Goal: Task Accomplishment & Management: Use online tool/utility

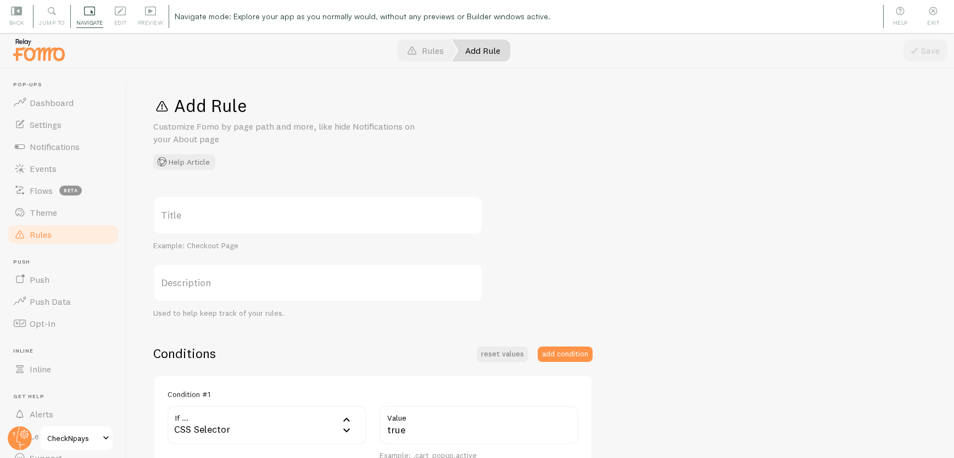
scroll to position [17, 0]
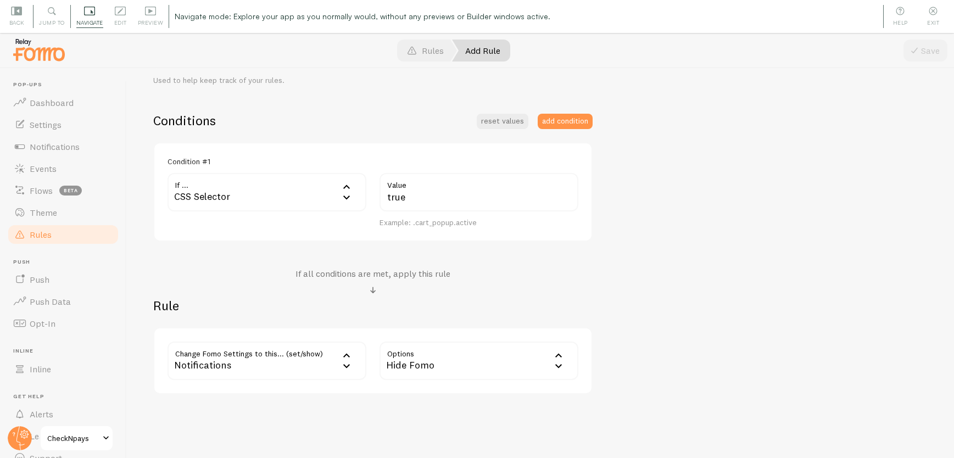
click at [223, 190] on div "CSS Selector" at bounding box center [267, 192] width 199 height 38
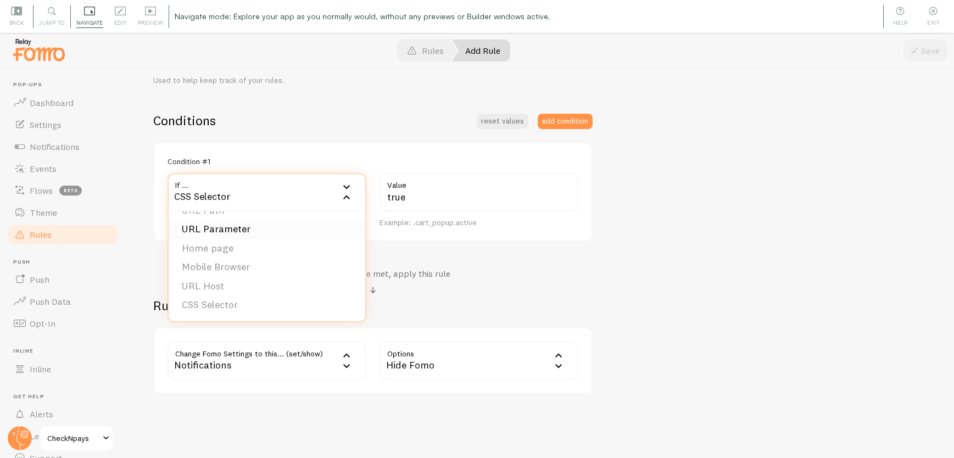
scroll to position [0, 0]
click at [236, 244] on li "URL Parameter" at bounding box center [267, 246] width 197 height 19
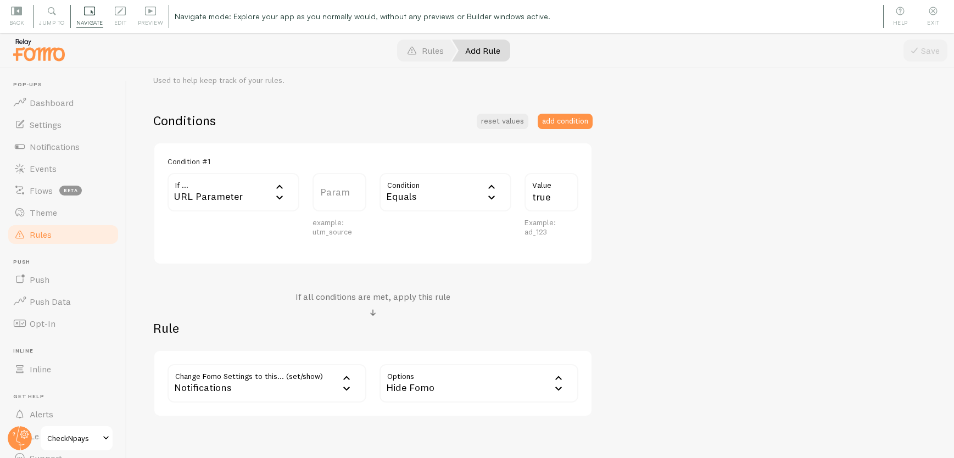
click at [407, 190] on div "Equals" at bounding box center [446, 192] width 132 height 38
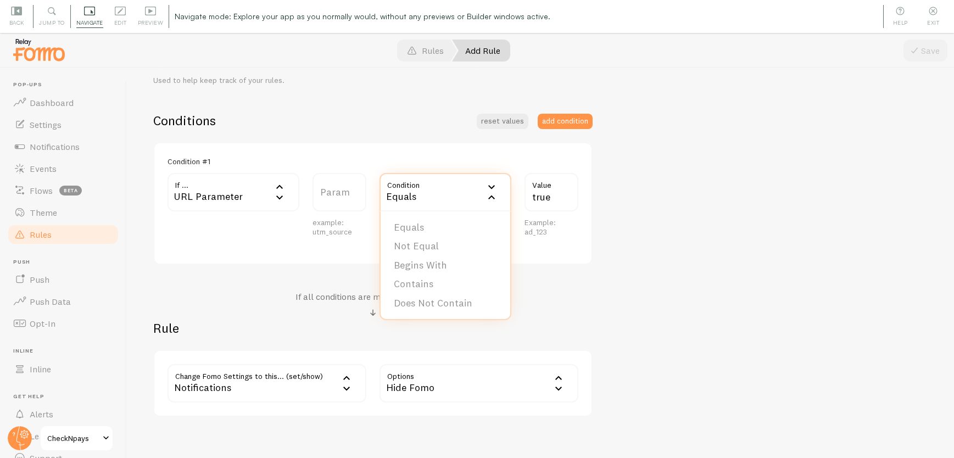
click at [407, 190] on div "Equals" at bounding box center [446, 192] width 132 height 38
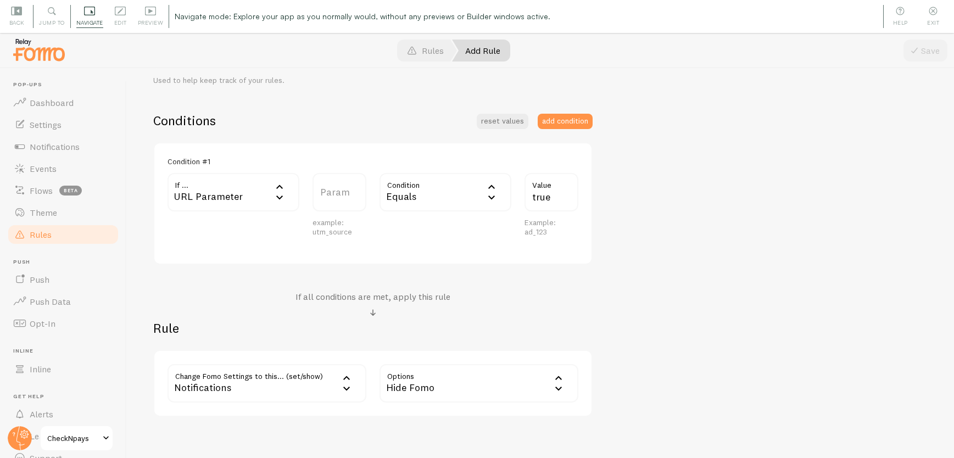
drag, startPoint x: 346, startPoint y: 226, endPoint x: 342, endPoint y: 214, distance: 12.7
click at [345, 226] on div "example: utm_source" at bounding box center [340, 227] width 54 height 19
click at [341, 192] on label "Param" at bounding box center [340, 192] width 54 height 38
click at [341, 192] on input "Param" at bounding box center [340, 192] width 54 height 38
click at [402, 241] on div "Condition equals Equals Equals Not Equal Begins With Contains Does Not Contain" at bounding box center [445, 211] width 145 height 77
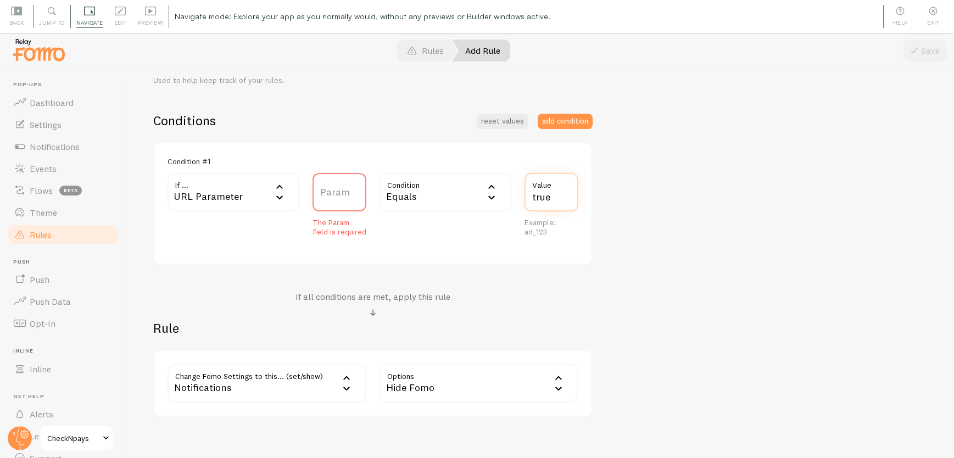
click at [545, 192] on input "true" at bounding box center [552, 192] width 54 height 38
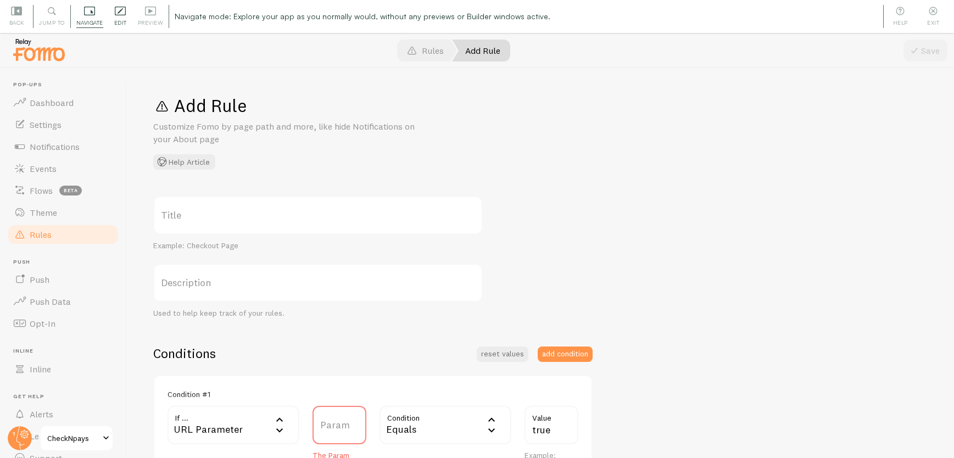
click at [124, 13] on icon at bounding box center [120, 10] width 11 height 11
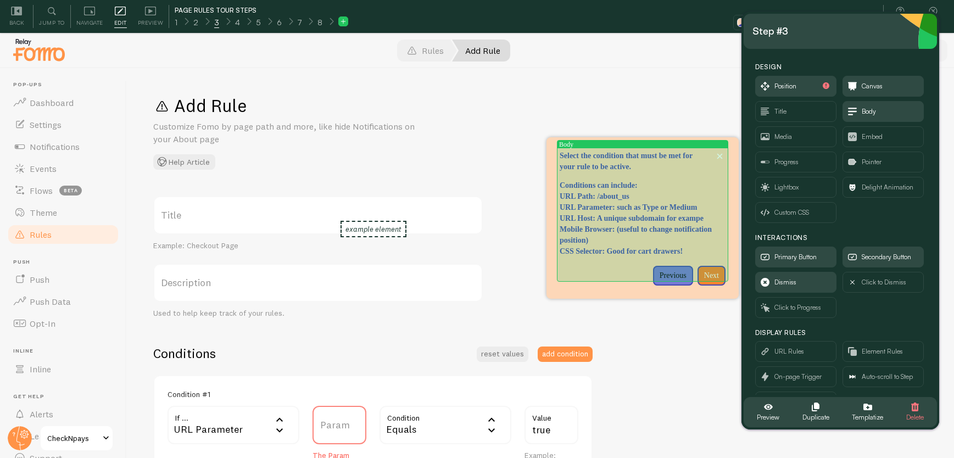
click at [642, 213] on p "URL Parameter: such as Type or Medium" at bounding box center [643, 207] width 166 height 11
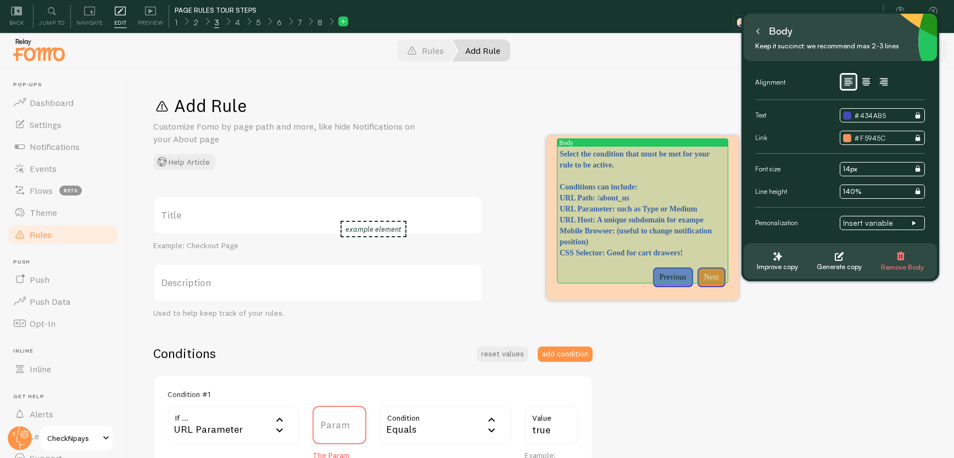
click at [675, 248] on p "Mobile Browser: (useful to change notification position)" at bounding box center [643, 237] width 166 height 22
click at [721, 259] on p "CSS Selector: Good for cart drawers!" at bounding box center [643, 253] width 166 height 11
drag, startPoint x: 721, startPoint y: 276, endPoint x: 575, endPoint y: 196, distance: 166.9
click at [571, 196] on div "Select the condition that must be met for your rule to be active. Conditions ca…" at bounding box center [643, 204] width 166 height 110
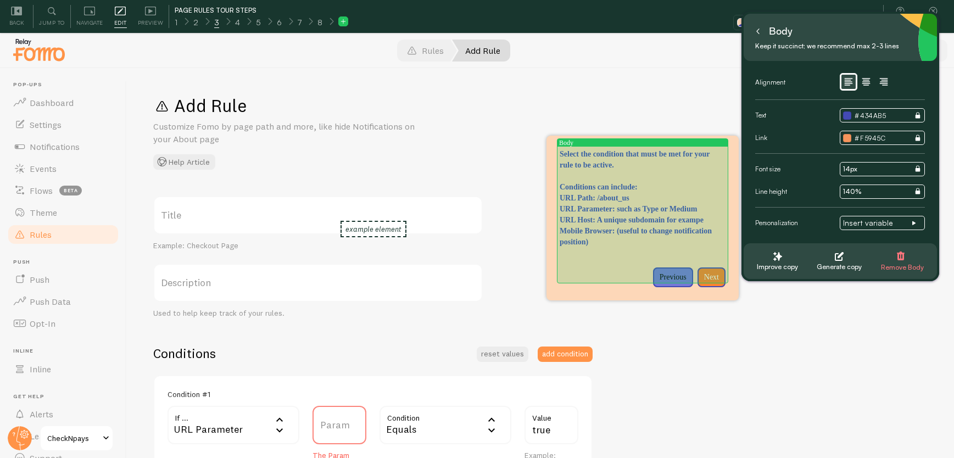
click at [661, 248] on p "Mobile Browser: (useful to change notification position)" at bounding box center [643, 237] width 166 height 22
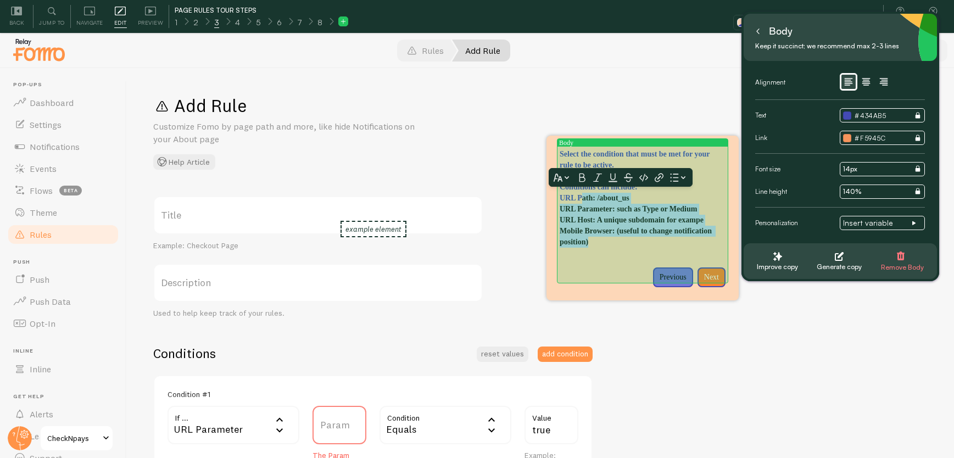
drag, startPoint x: 660, startPoint y: 264, endPoint x: 584, endPoint y: 196, distance: 101.5
click at [584, 196] on div "Select the condition that must be met for your rule to be active. Conditions ca…" at bounding box center [643, 204] width 166 height 110
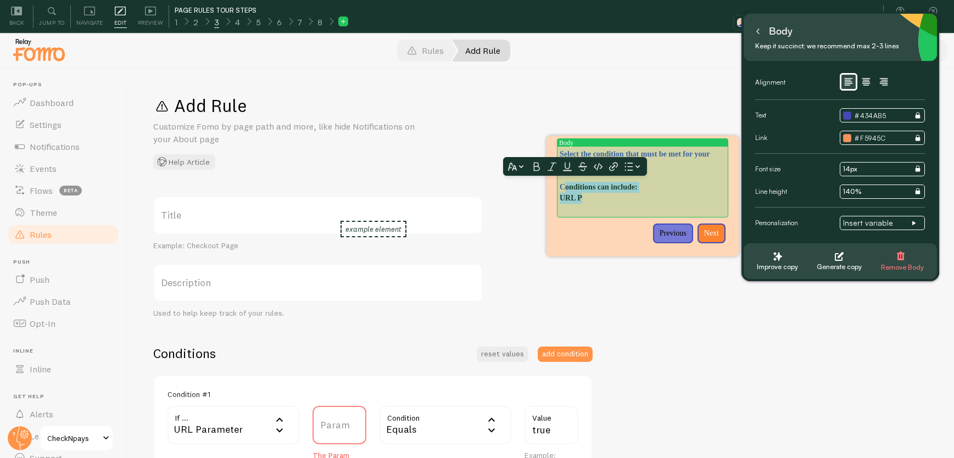
drag, startPoint x: 591, startPoint y: 199, endPoint x: 564, endPoint y: 186, distance: 30.5
click at [564, 186] on div "Select the condition that must be met for your rule to be active. Conditions ca…" at bounding box center [643, 182] width 166 height 66
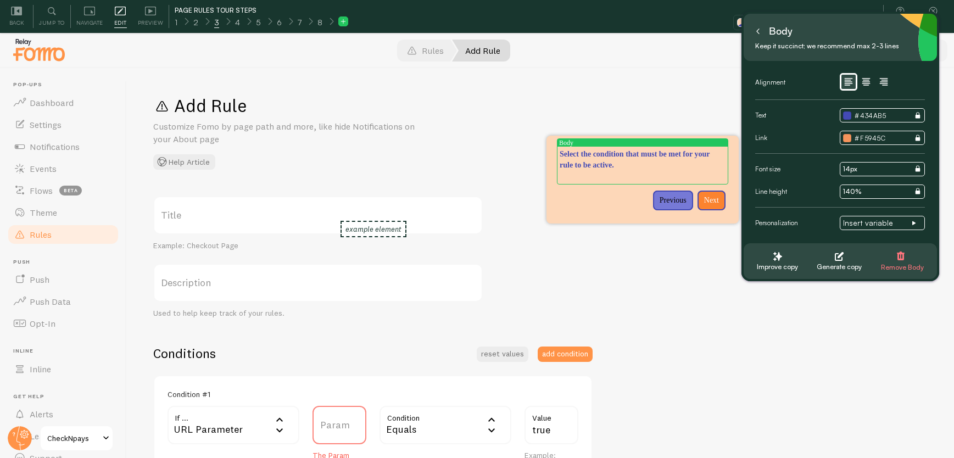
click at [760, 34] on button at bounding box center [758, 32] width 11 height 18
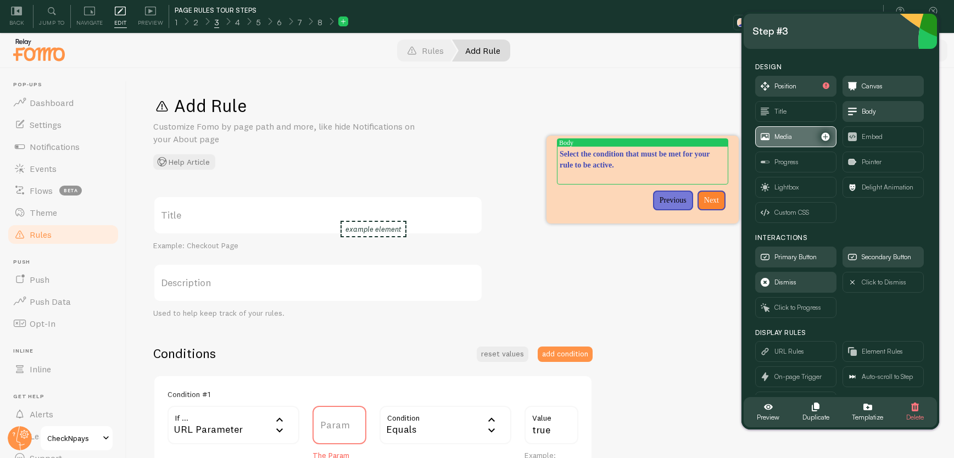
click at [800, 139] on span "Media" at bounding box center [796, 137] width 80 height 20
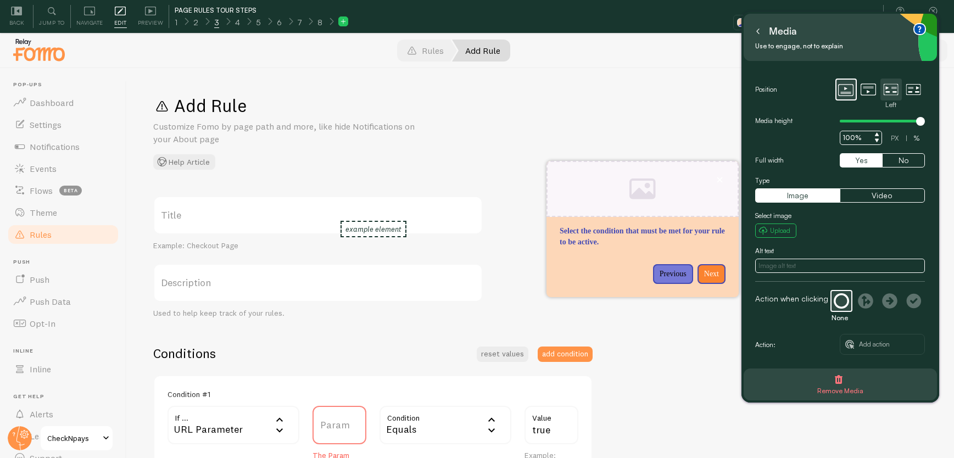
click at [895, 89] on icon at bounding box center [890, 89] width 15 height 15
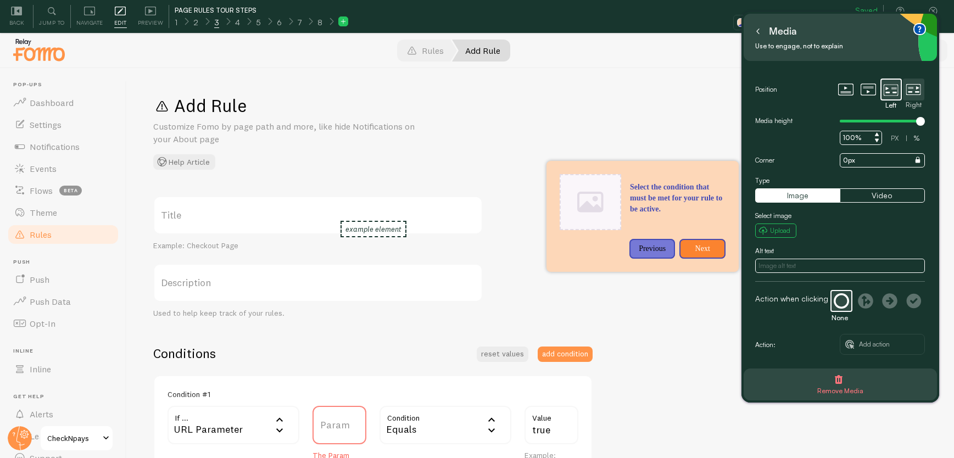
click at [919, 87] on icon at bounding box center [913, 89] width 15 height 15
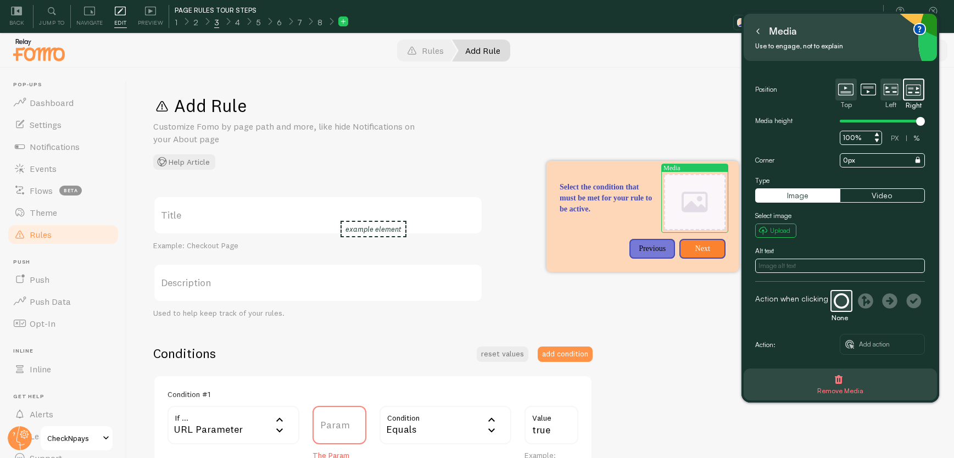
click at [850, 89] on icon at bounding box center [845, 89] width 15 height 15
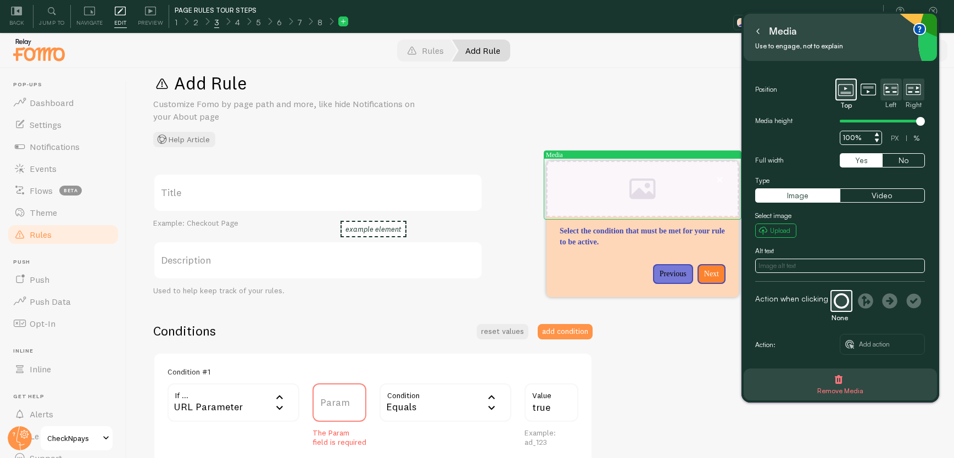
scroll to position [23, 0]
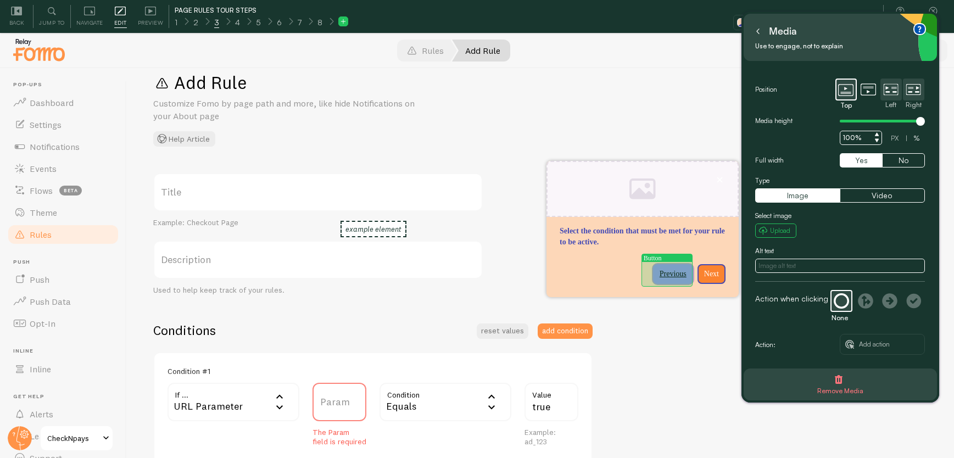
click at [656, 277] on button "Previous" at bounding box center [673, 274] width 40 height 20
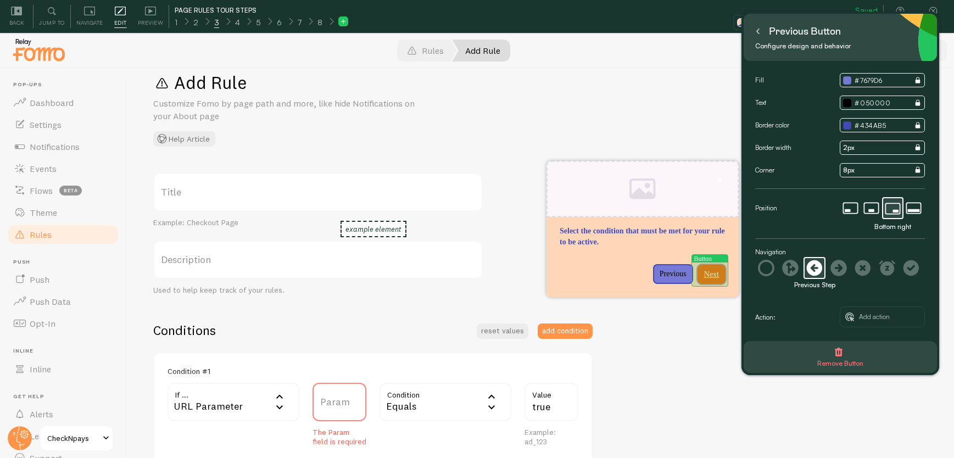
click at [711, 269] on button "Next" at bounding box center [712, 275] width 28 height 20
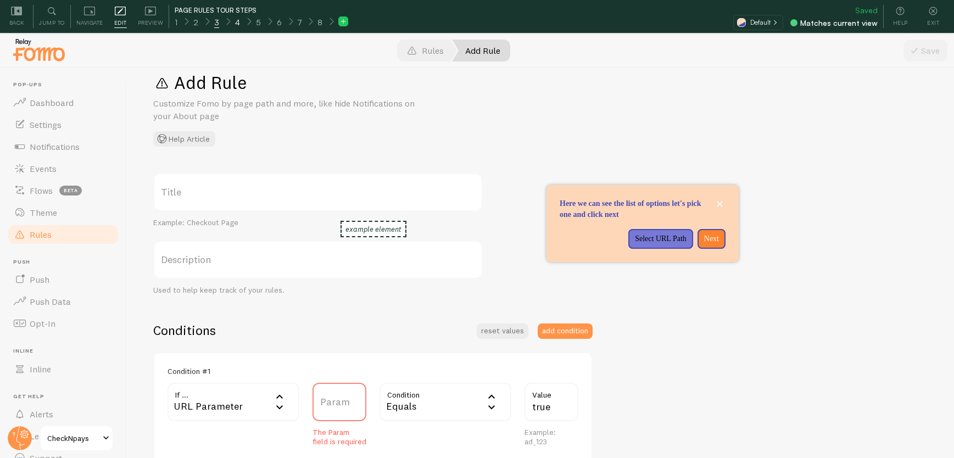
click at [235, 24] on span "4" at bounding box center [237, 22] width 5 height 11
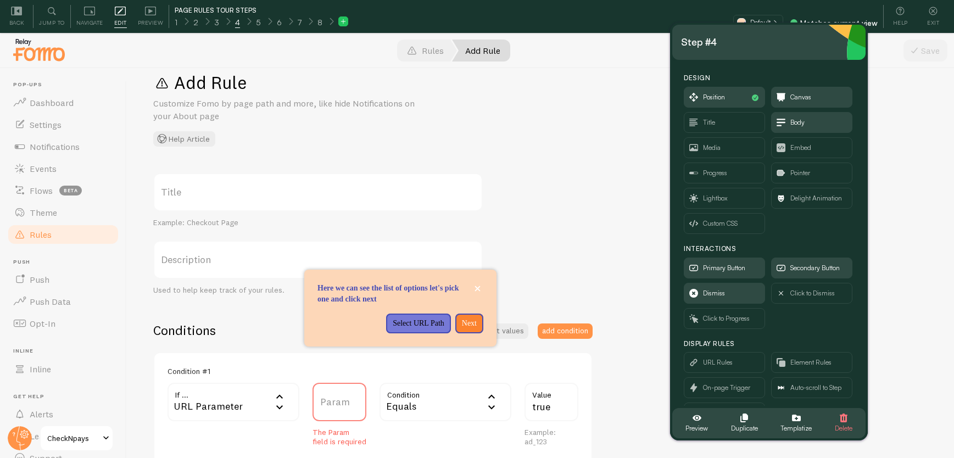
drag, startPoint x: 140, startPoint y: 56, endPoint x: 779, endPoint y: 40, distance: 640.2
click at [782, 38] on div "Step #4" at bounding box center [769, 43] width 176 height 18
click at [396, 329] on p "Select URL Path" at bounding box center [419, 323] width 52 height 11
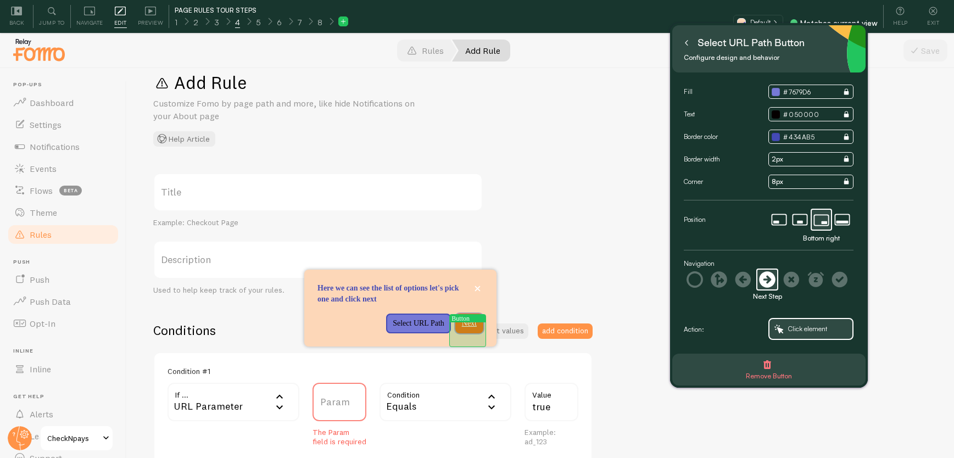
click at [458, 333] on button "Next" at bounding box center [469, 324] width 28 height 20
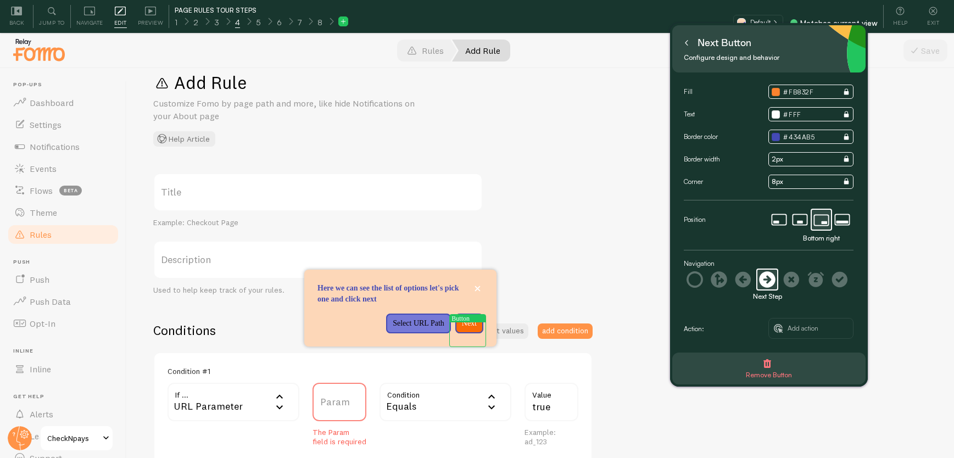
click at [458, 333] on div "Next" at bounding box center [469, 324] width 28 height 20
click at [465, 328] on div "Next" at bounding box center [469, 324] width 28 height 20
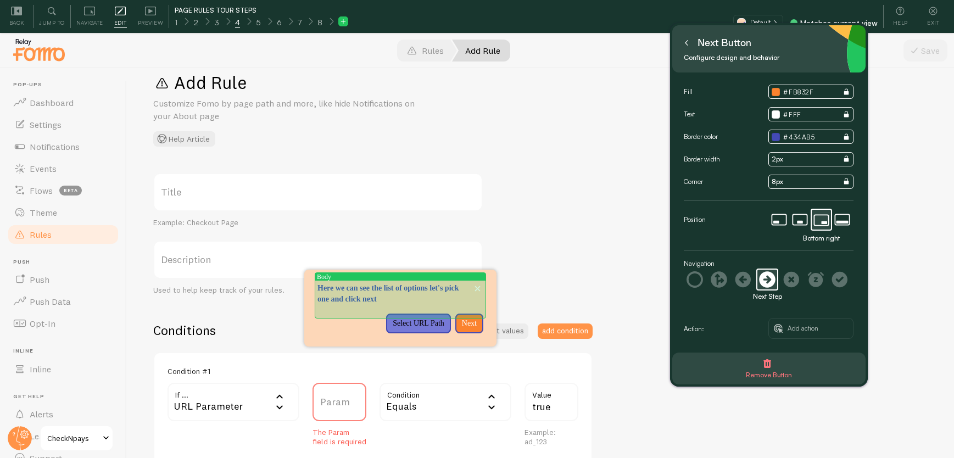
click at [370, 293] on p "Here we can see the list of options let's pick one and click next" at bounding box center [400, 294] width 166 height 22
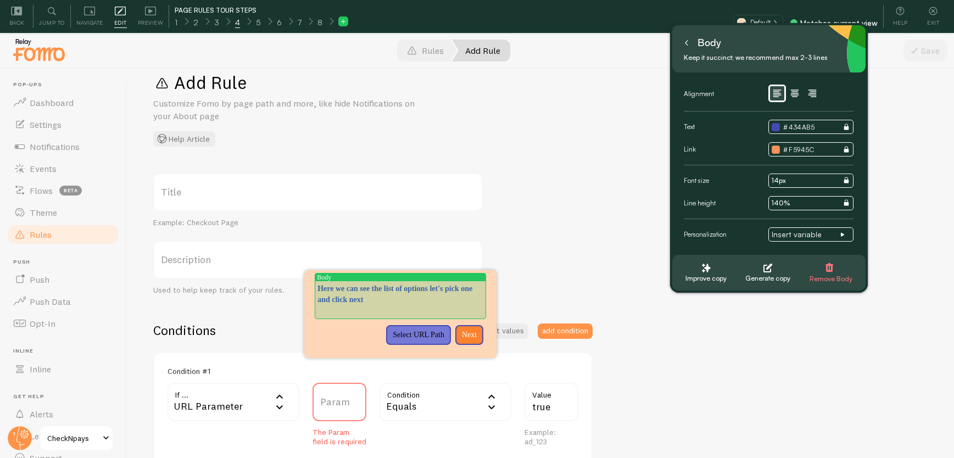
click at [392, 297] on p "Here we can see the list of options let's pick one and click next" at bounding box center [400, 299] width 166 height 33
click at [373, 299] on p "Here we can see the list of options let's pick one and click next" at bounding box center [400, 299] width 166 height 33
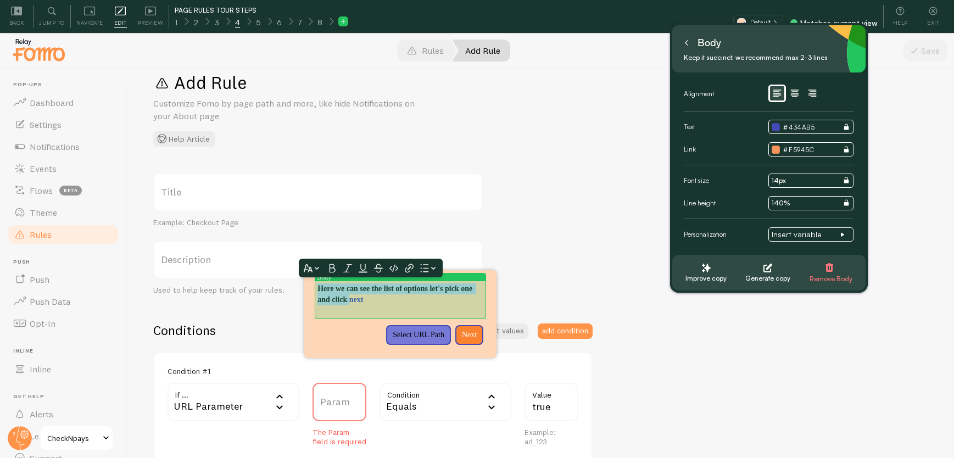
drag, startPoint x: 417, startPoint y: 300, endPoint x: 319, endPoint y: 289, distance: 99.0
click at [319, 289] on p "Here we can see the list of options let's pick one and click next" at bounding box center [400, 299] width 166 height 33
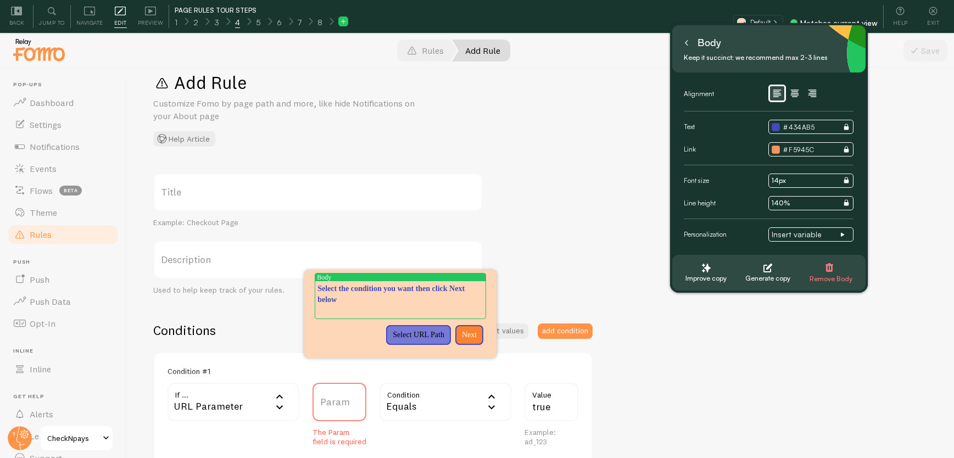
click at [545, 251] on div "Title Example: Checkout Page Description Used to help keep track of your rules.…" at bounding box center [540, 400] width 775 height 454
click at [686, 43] on icon at bounding box center [687, 43] width 2 height 5
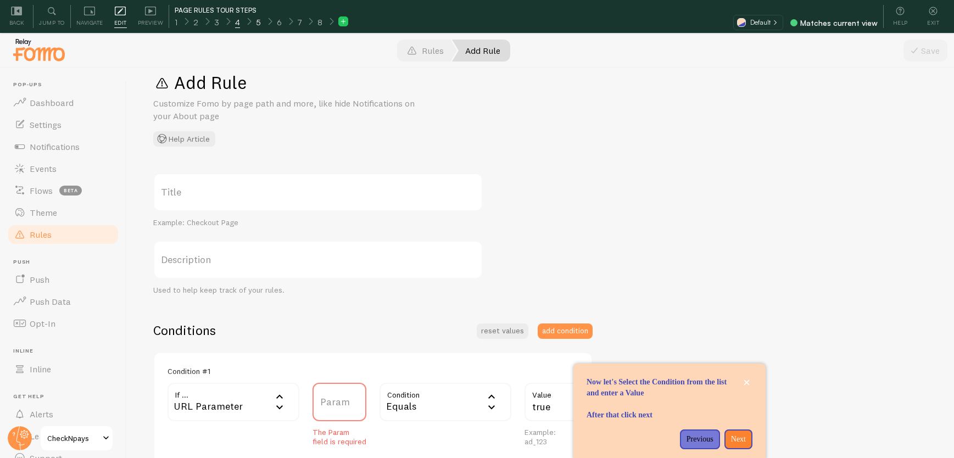
click at [256, 24] on span "5" at bounding box center [258, 22] width 5 height 11
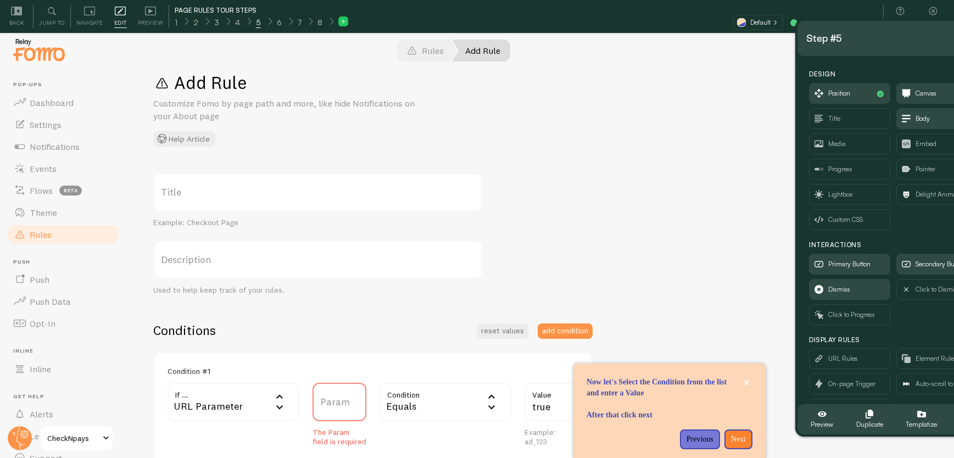
drag, startPoint x: 154, startPoint y: 62, endPoint x: 922, endPoint y: 39, distance: 768.3
click at [922, 39] on div "Step #5" at bounding box center [894, 39] width 176 height 18
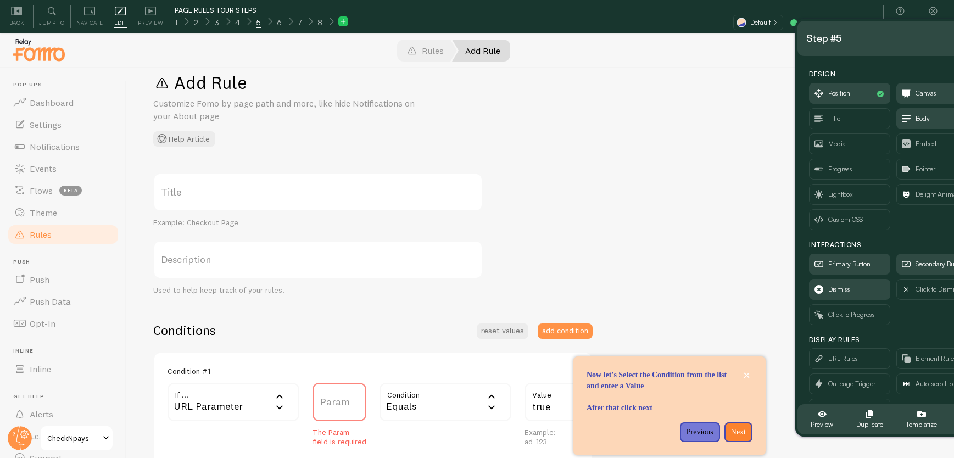
scroll to position [45, 0]
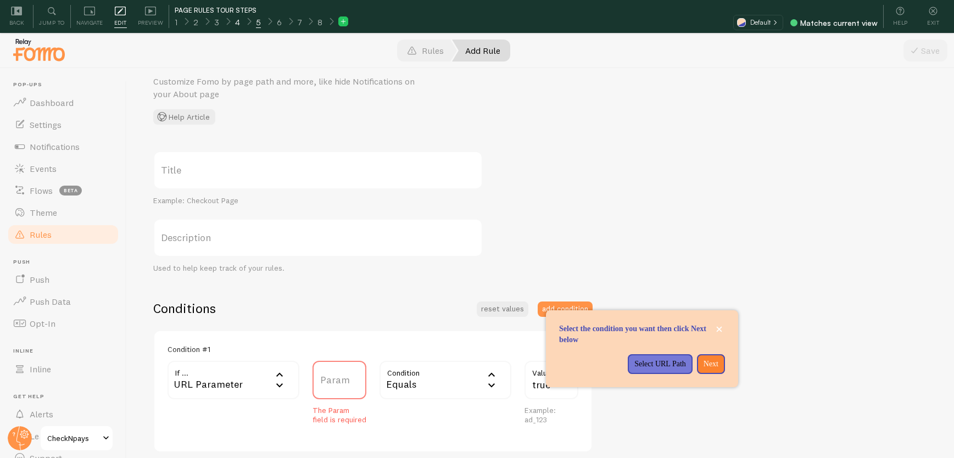
click at [236, 20] on span "4" at bounding box center [237, 22] width 5 height 11
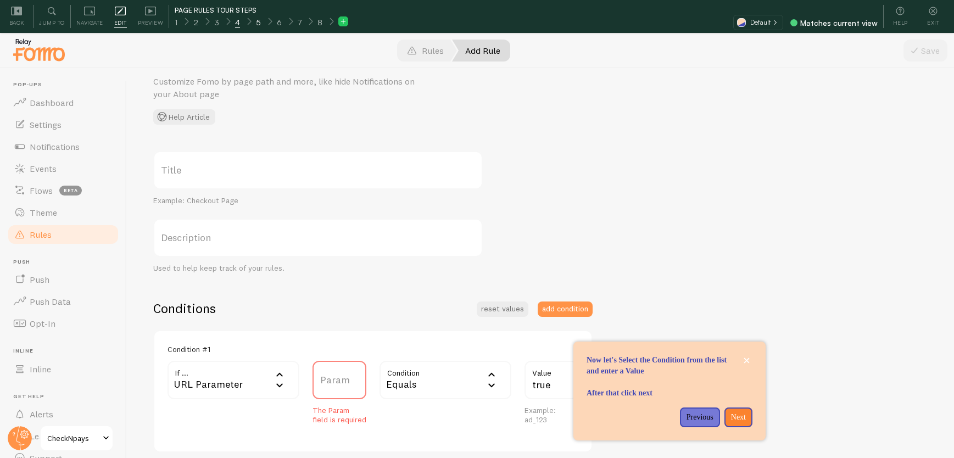
click at [257, 23] on span "5" at bounding box center [258, 22] width 5 height 11
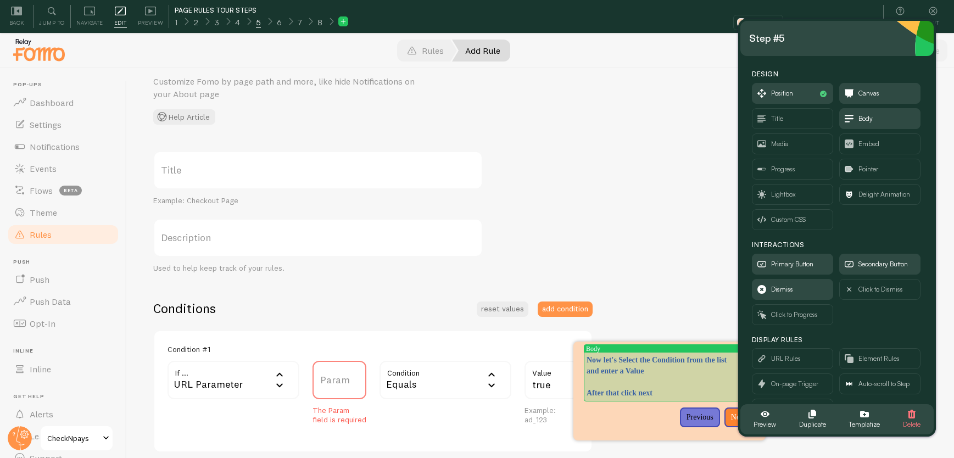
click at [651, 363] on p "Now let's Select the Condition from the list and enter a Value After that click…" at bounding box center [670, 377] width 166 height 44
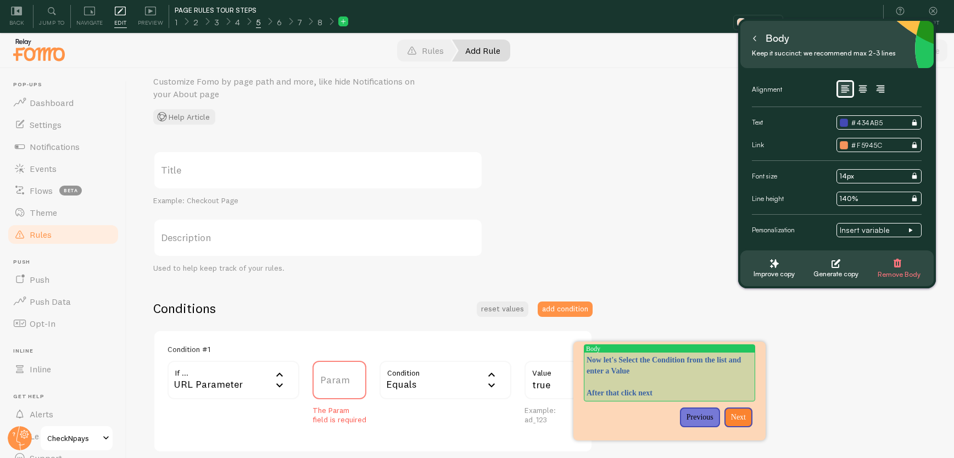
click at [667, 368] on p "Now let's Select the Condition from the list and enter a Value After that click…" at bounding box center [670, 377] width 166 height 44
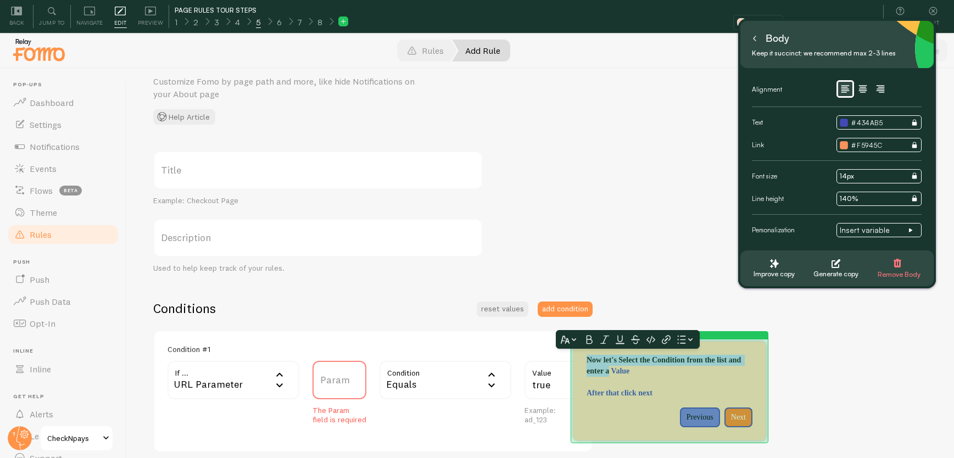
drag, startPoint x: 668, startPoint y: 370, endPoint x: 583, endPoint y: 358, distance: 86.0
click at [583, 358] on div "Canvas Now let's Select the Condition from the list and enter a Value After tha…" at bounding box center [669, 391] width 192 height 99
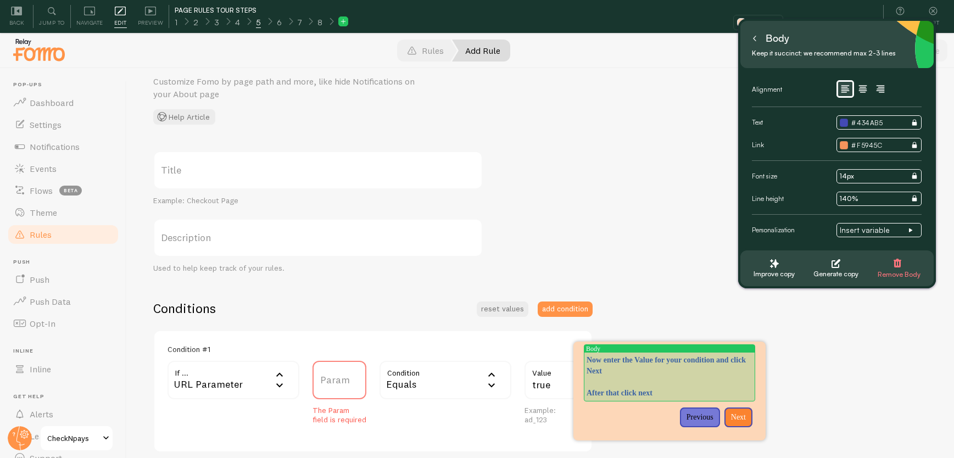
click at [647, 388] on p "Now enter the Value for your condition and click Next After that click next" at bounding box center [670, 377] width 166 height 44
click at [647, 392] on p "Now enter the Value for your condition and click Next After that click next" at bounding box center [670, 377] width 166 height 44
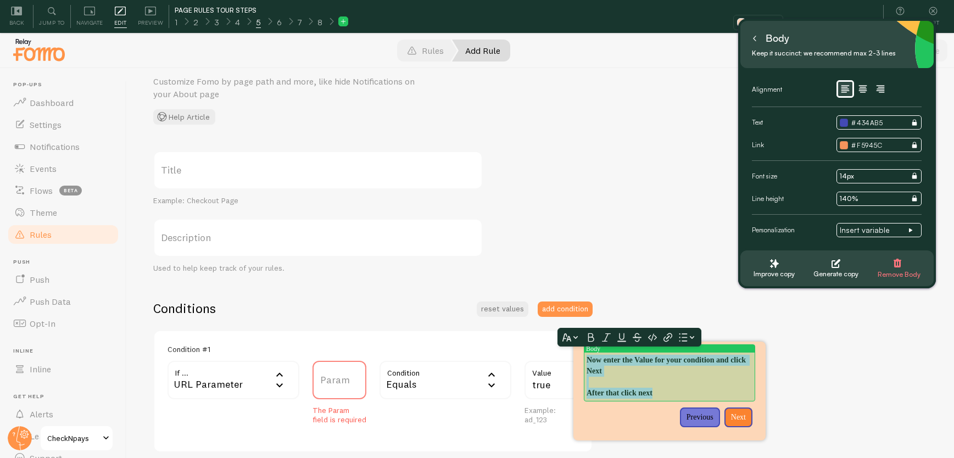
scroll to position [2, 0]
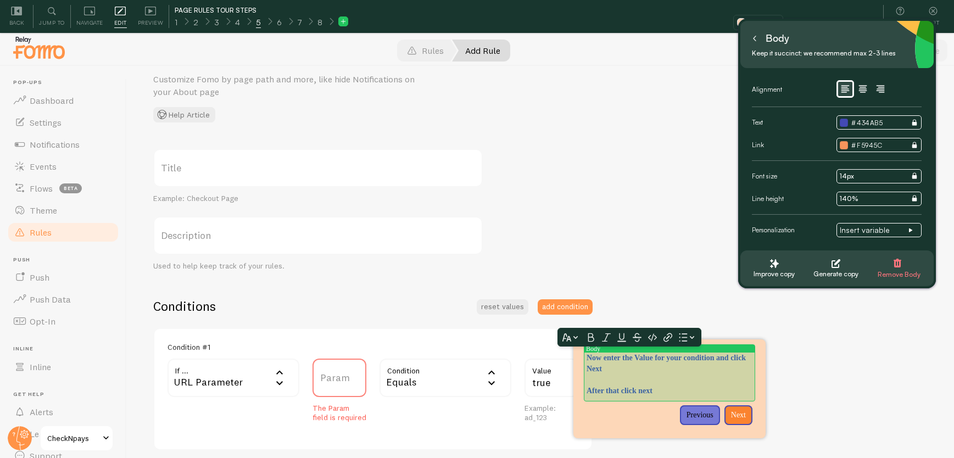
click at [651, 394] on p "Now enter the Value for your condition and click Next After that click next" at bounding box center [670, 375] width 166 height 44
click at [679, 393] on p "Now enter the Value for your condition and click Next After that click next" at bounding box center [670, 375] width 166 height 44
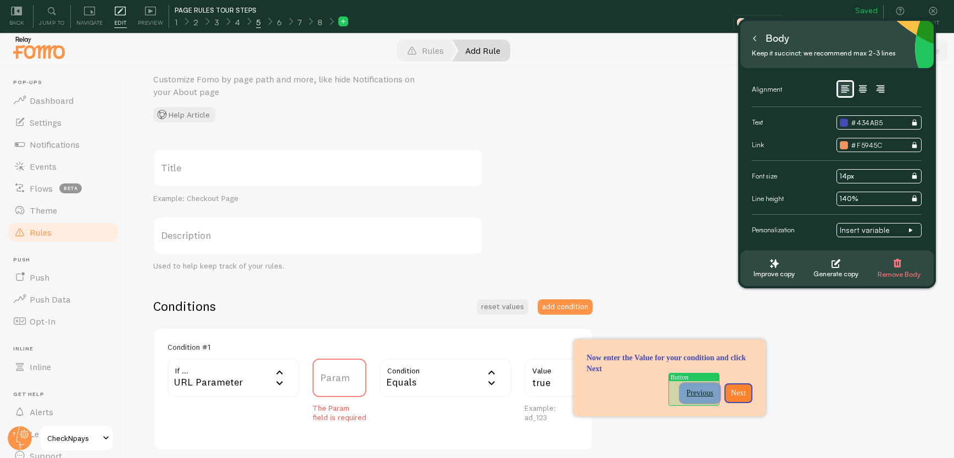
click at [696, 392] on button "Previous" at bounding box center [700, 393] width 40 height 20
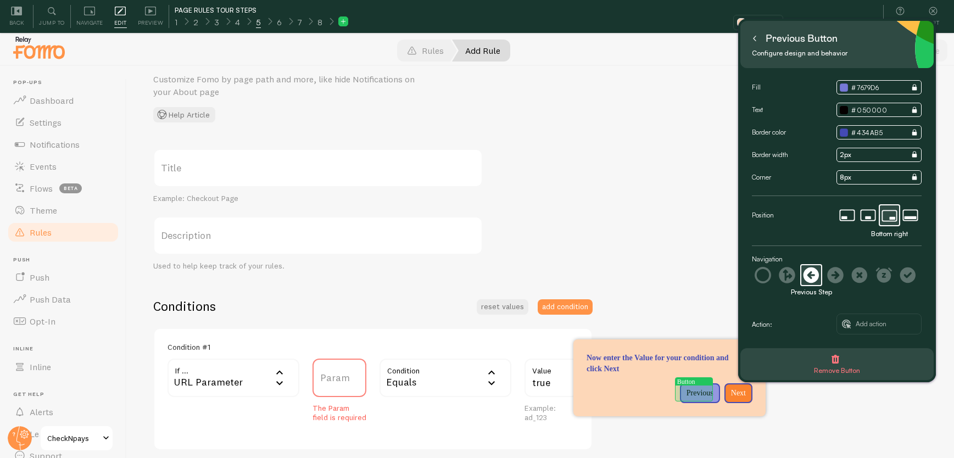
click at [691, 389] on p "Previous" at bounding box center [700, 393] width 27 height 11
click at [832, 274] on icon at bounding box center [835, 275] width 16 height 16
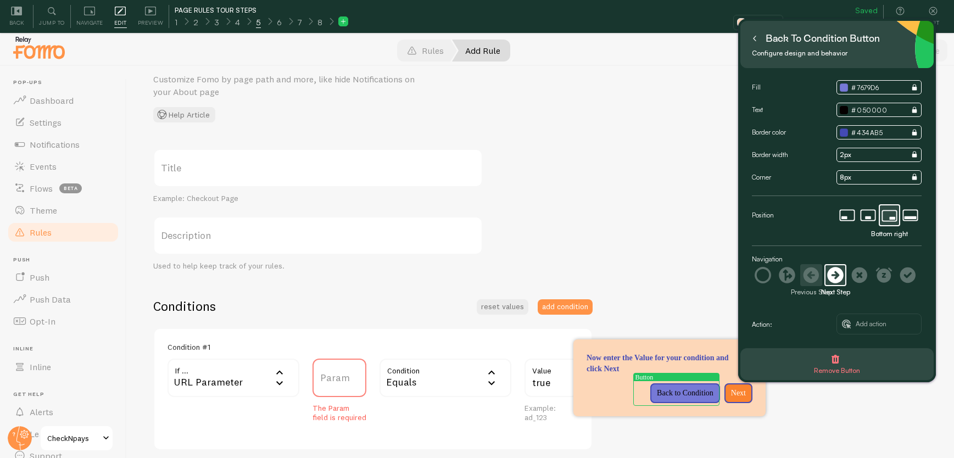
click at [806, 272] on icon at bounding box center [811, 275] width 15 height 15
click at [752, 39] on icon at bounding box center [754, 38] width 5 height 5
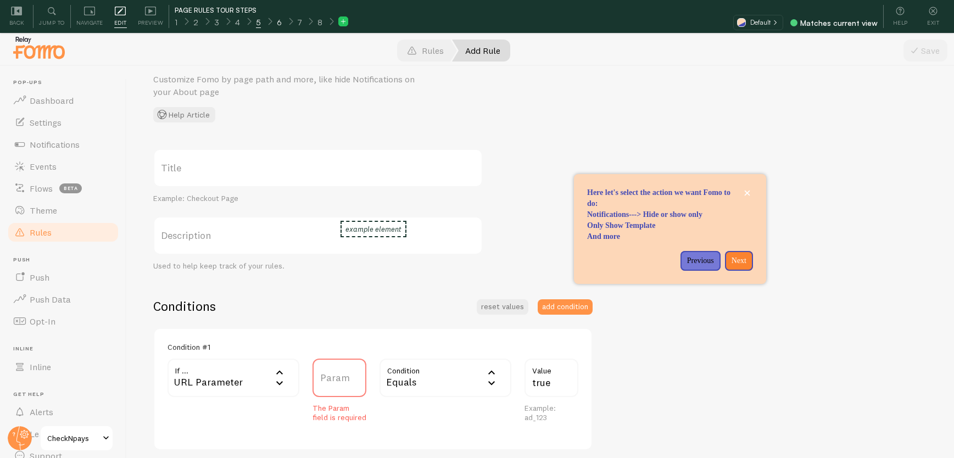
click at [278, 25] on span "6" at bounding box center [279, 22] width 5 height 11
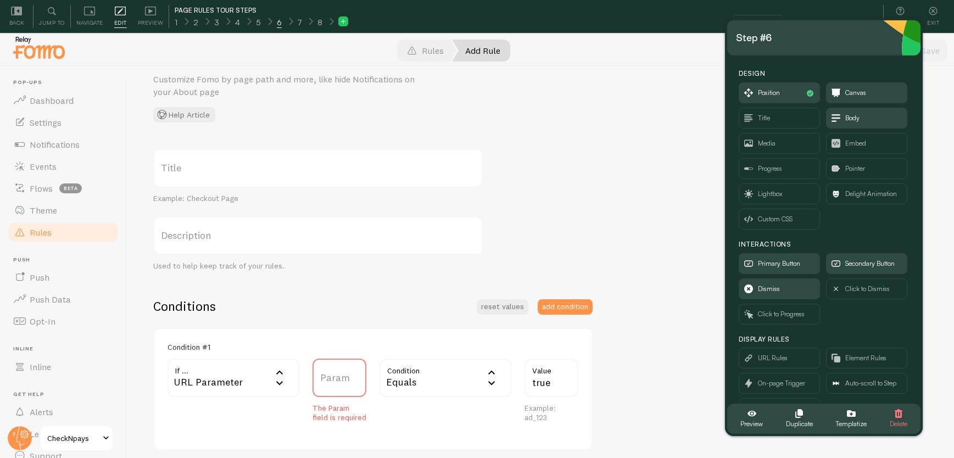
drag, startPoint x: 119, startPoint y: 68, endPoint x: 817, endPoint y: 44, distance: 698.0
click at [817, 44] on div "Step #6" at bounding box center [824, 38] width 176 height 18
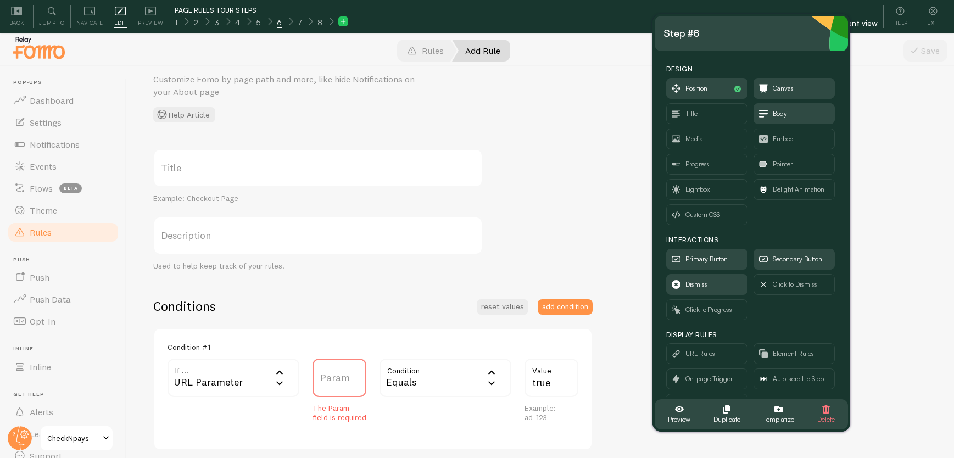
drag, startPoint x: 811, startPoint y: 40, endPoint x: 739, endPoint y: 35, distance: 72.6
click at [739, 35] on div "Step #6" at bounding box center [752, 34] width 176 height 18
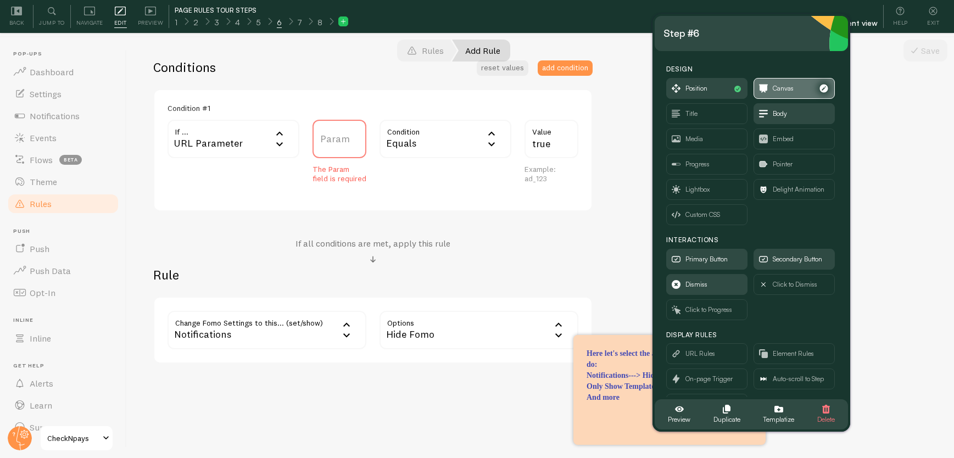
scroll to position [33, 0]
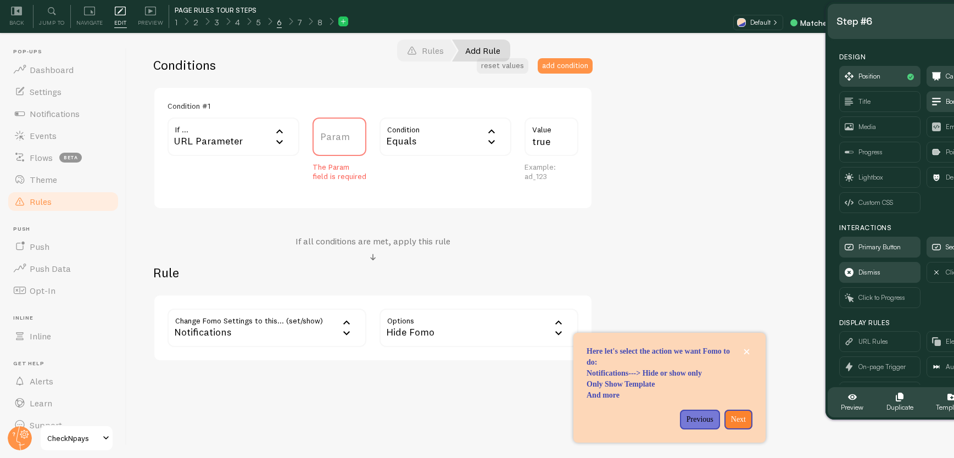
drag, startPoint x: 729, startPoint y: 41, endPoint x: 899, endPoint y: 27, distance: 169.7
click at [899, 27] on div "Step #6" at bounding box center [925, 22] width 176 height 18
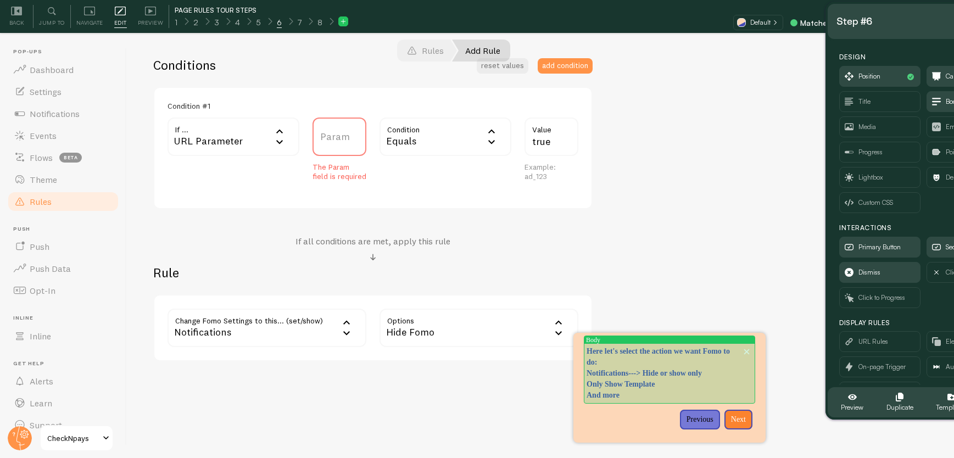
click at [607, 358] on p "Here let's select the action we want Fomo to do:" at bounding box center [670, 357] width 166 height 22
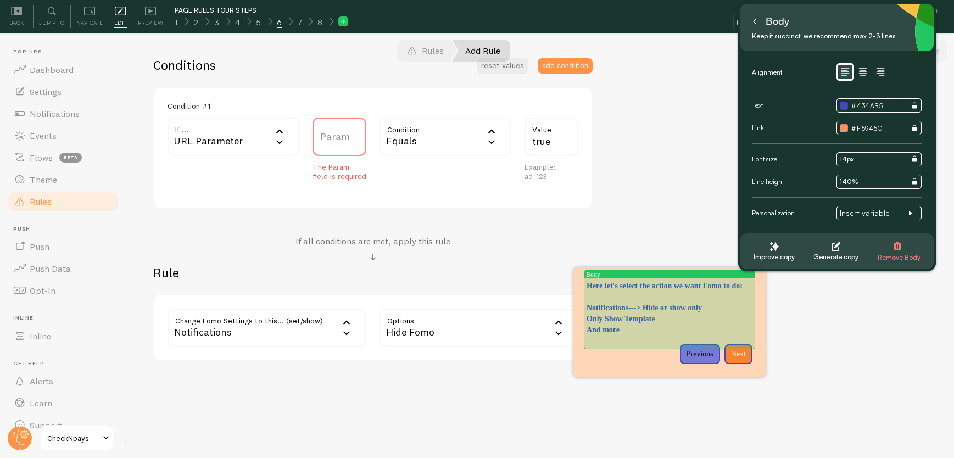
click at [623, 291] on p "Here let's select the action we want Fomo to do:" at bounding box center [670, 292] width 166 height 22
click at [642, 299] on p "Here let's select the action we want Fomo to do:" at bounding box center [670, 292] width 166 height 22
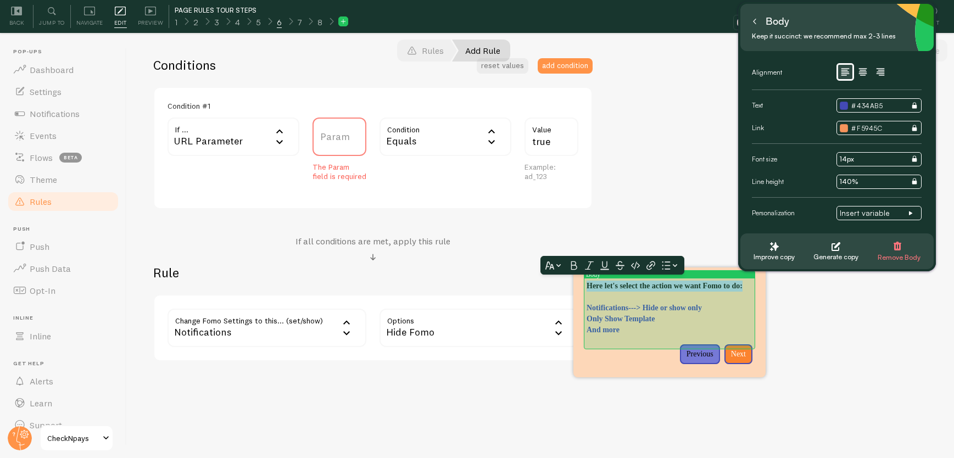
drag, startPoint x: 640, startPoint y: 300, endPoint x: 594, endPoint y: 285, distance: 49.0
click at [587, 287] on p "Here let's select the action we want Fomo to do:" at bounding box center [670, 292] width 166 height 22
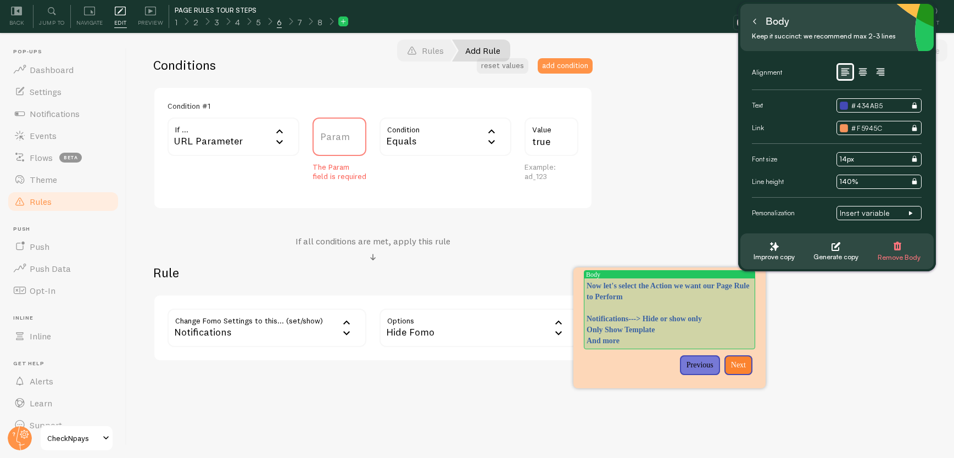
click at [611, 333] on p "Notifications---> Hide or show only Only Show Template And more" at bounding box center [670, 330] width 166 height 33
click at [632, 344] on p "Notifications---> Hide or show only Only Show Template And more" at bounding box center [670, 330] width 166 height 33
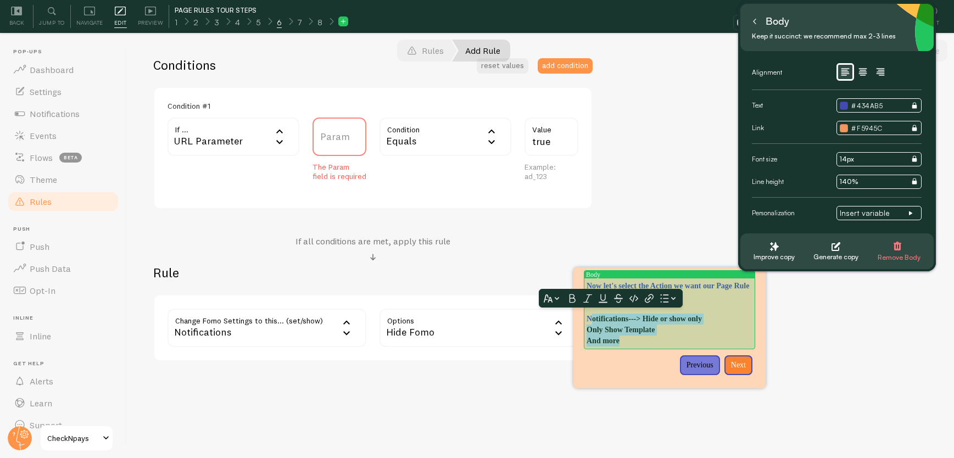
drag, startPoint x: 635, startPoint y: 344, endPoint x: 592, endPoint y: 321, distance: 48.7
click at [592, 321] on p "Notifications---> Hide or show only Only Show Template And more" at bounding box center [670, 330] width 166 height 33
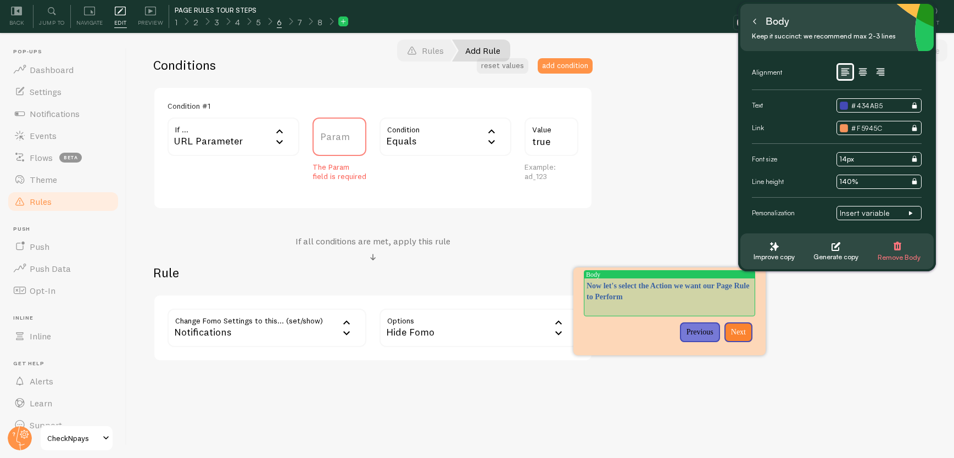
click at [628, 281] on p "Now let's select the Action we want our Page Rule to Perform" at bounding box center [670, 297] width 166 height 33
click at [693, 281] on p "Now select the Action we want our Page Rule to Perform" at bounding box center [670, 297] width 166 height 33
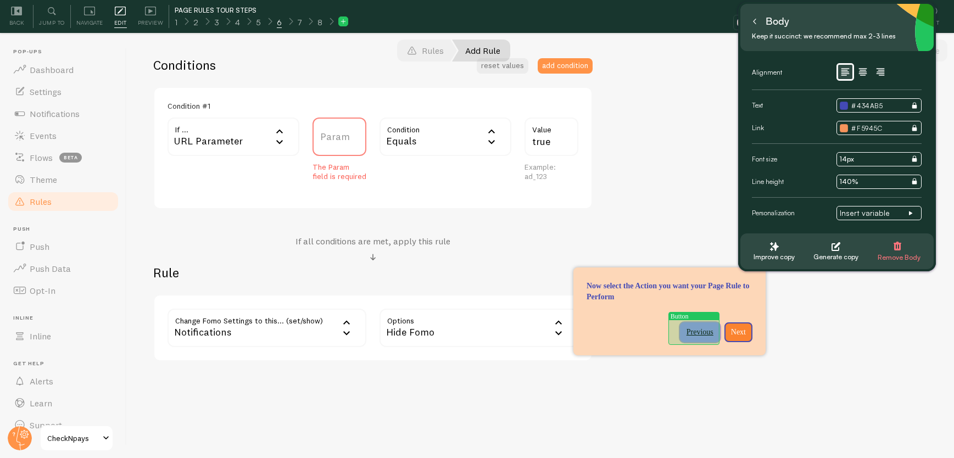
click at [690, 333] on button "Previous" at bounding box center [700, 332] width 40 height 20
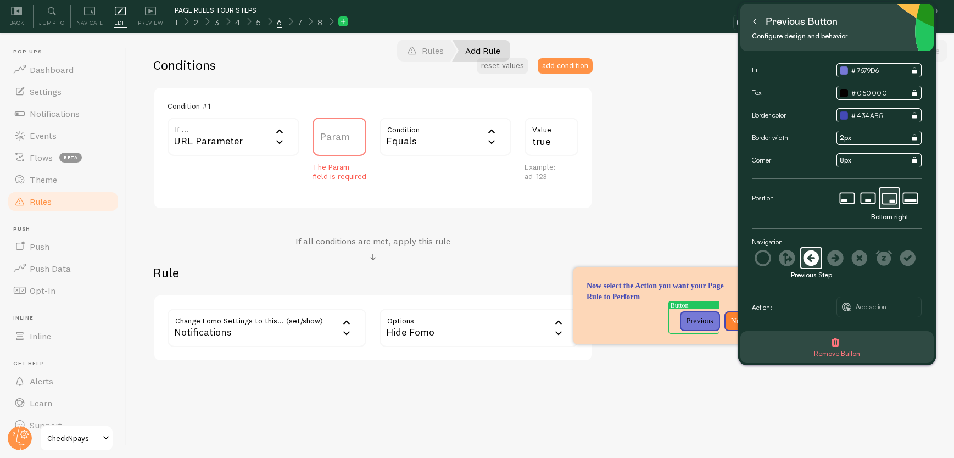
click at [690, 333] on body "Pop-ups Dashboard Settings Notifications Events Flows beta Theme Rules Push Pus…" at bounding box center [477, 212] width 954 height 491
click at [697, 320] on p "Previous" at bounding box center [700, 321] width 27 height 11
click at [700, 322] on p "Previous" at bounding box center [700, 321] width 27 height 11
click at [709, 324] on p "Previous" at bounding box center [700, 321] width 27 height 11
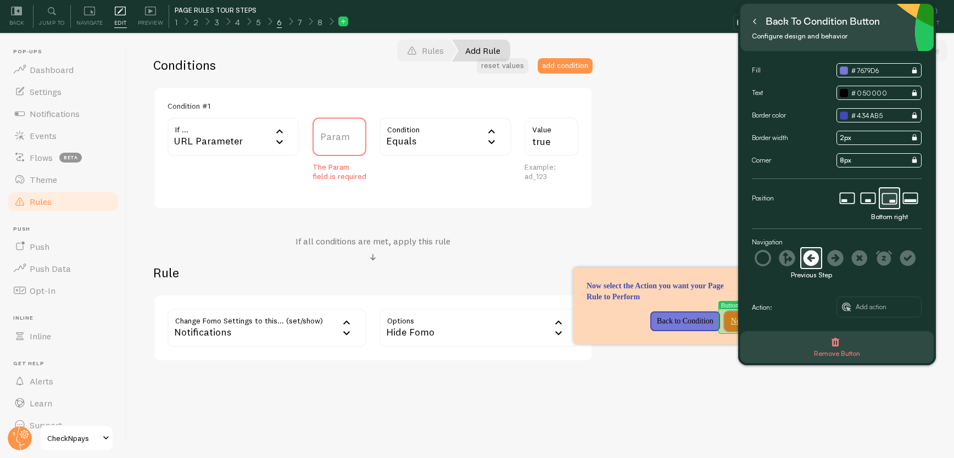
click at [731, 320] on p "Next" at bounding box center [738, 321] width 15 height 11
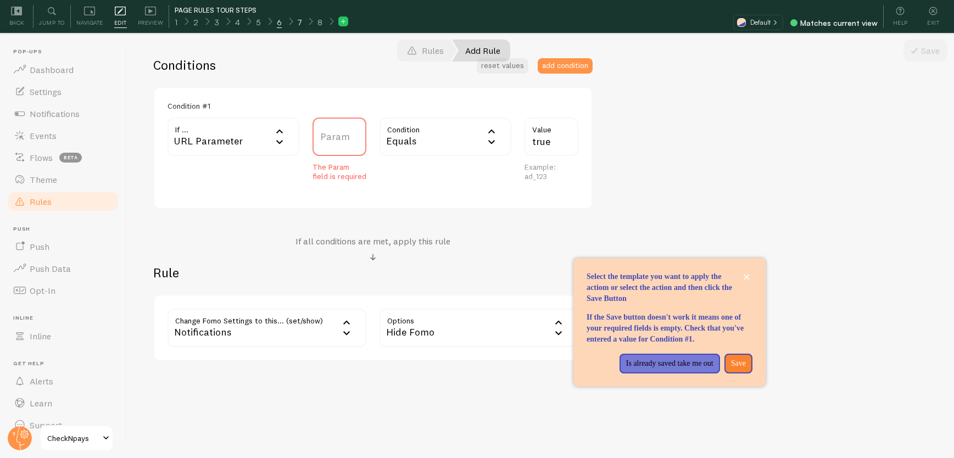
click at [298, 23] on span "7" at bounding box center [300, 22] width 4 height 11
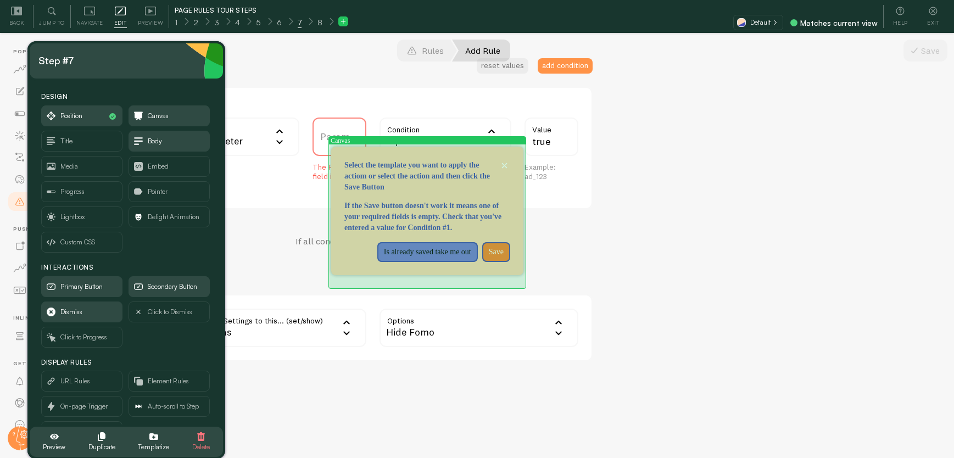
drag, startPoint x: 425, startPoint y: 154, endPoint x: 477, endPoint y: 152, distance: 51.7
click at [477, 152] on div "Select the template you want to apply the actiom or select the action and then …" at bounding box center [427, 153] width 192 height 13
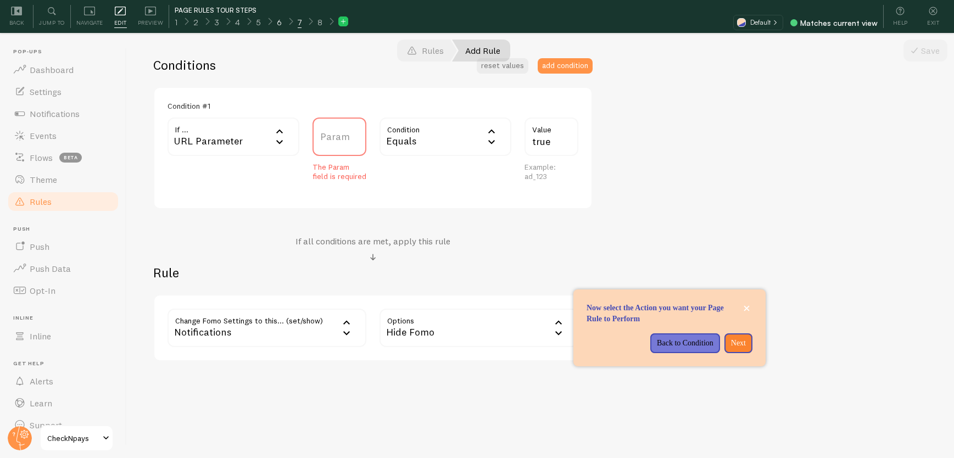
click at [279, 21] on div "6" at bounding box center [279, 21] width 21 height 13
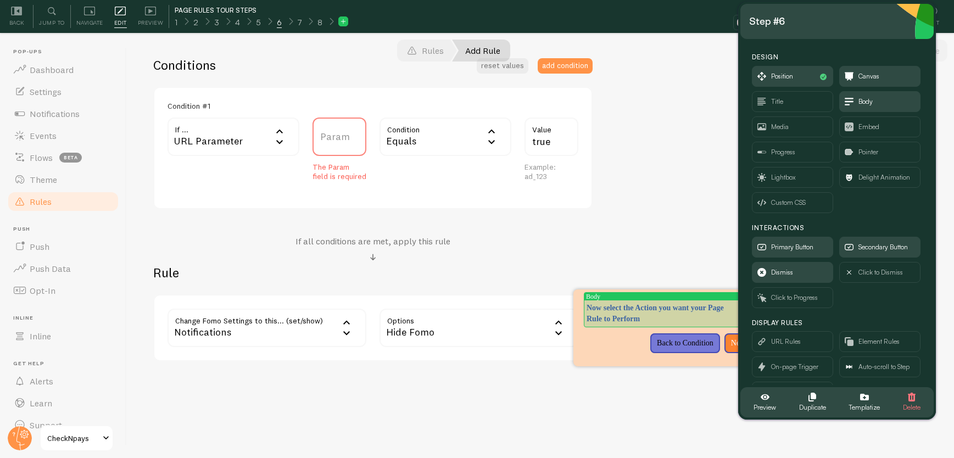
click at [647, 317] on p "Now select the Action you want your Page Rule to Perform" at bounding box center [670, 314] width 166 height 22
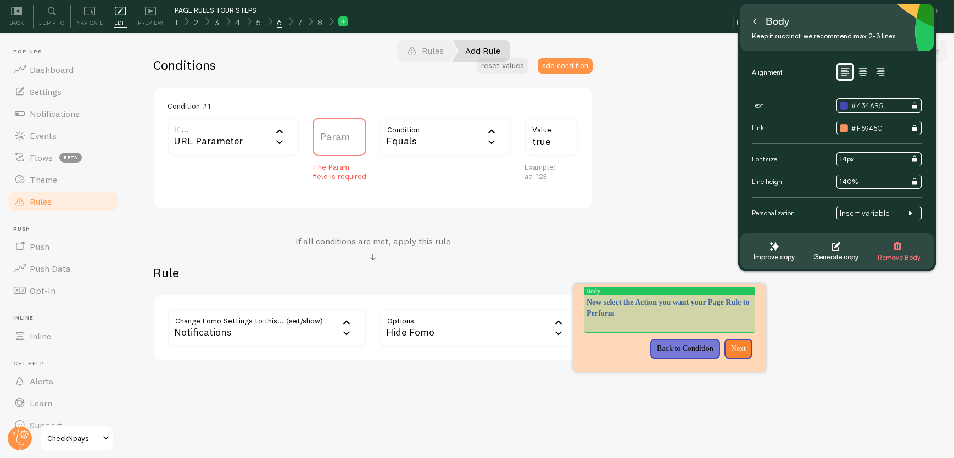
click at [690, 314] on p "Now select the Action you want your Page Rule to Perform" at bounding box center [670, 313] width 166 height 33
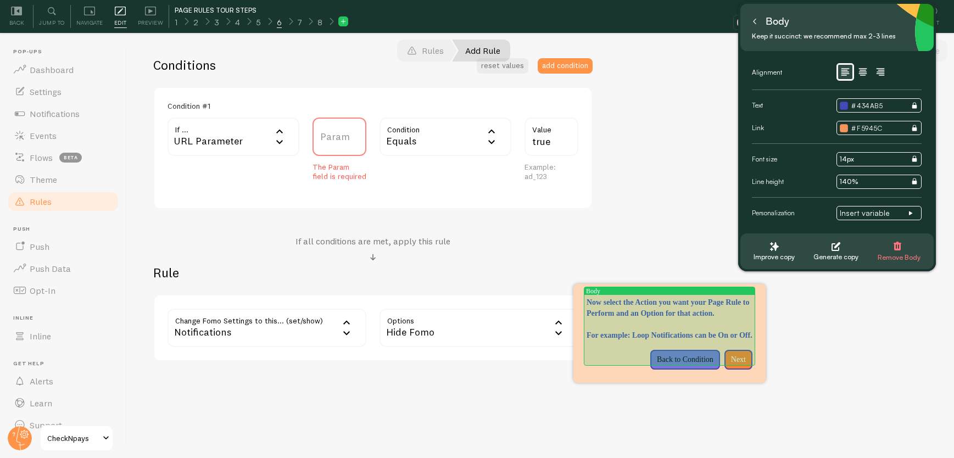
click at [661, 341] on p "For example: Loop Notifications can be On or Off." at bounding box center [670, 335] width 166 height 11
click at [662, 341] on p "For example: Loop Notifications can be On or Off." at bounding box center [670, 335] width 166 height 11
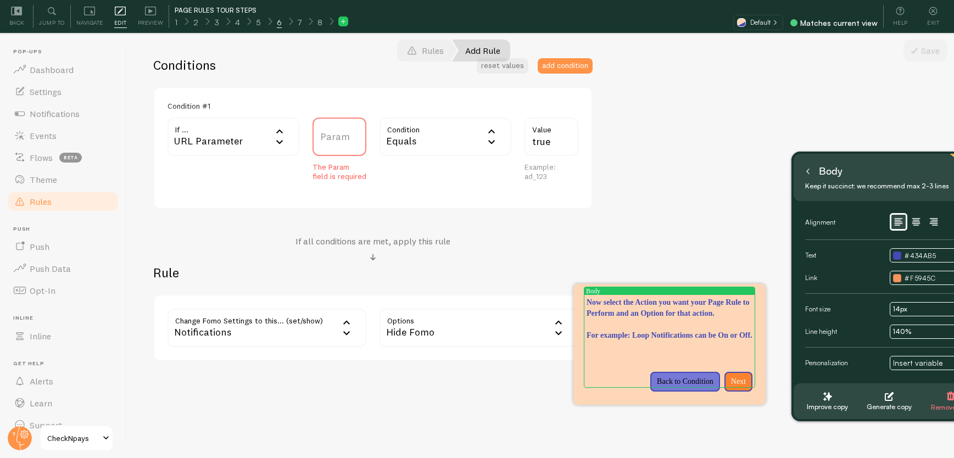
drag, startPoint x: 874, startPoint y: 30, endPoint x: 891, endPoint y: 135, distance: 106.7
click at [928, 179] on div "Body Keep it succinct; we recommend max 2-3 lines" at bounding box center [891, 178] width 176 height 30
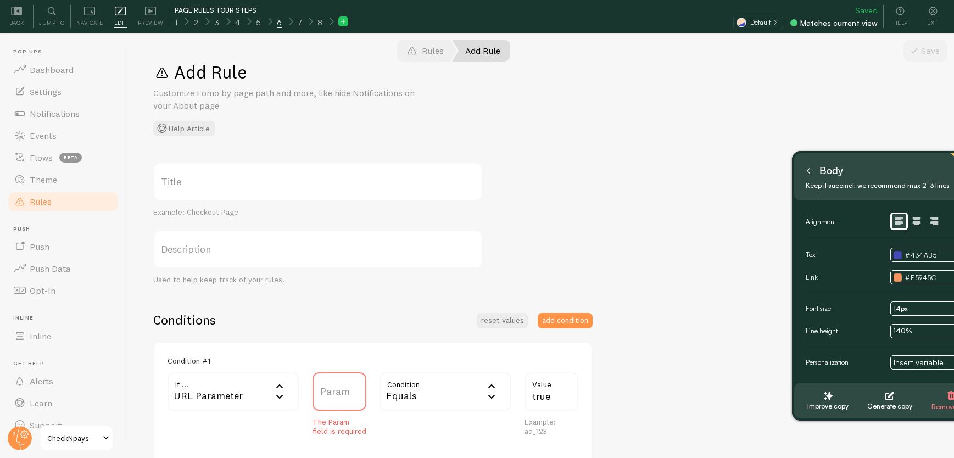
scroll to position [0, 0]
click at [224, 180] on label "Title" at bounding box center [318, 182] width 330 height 38
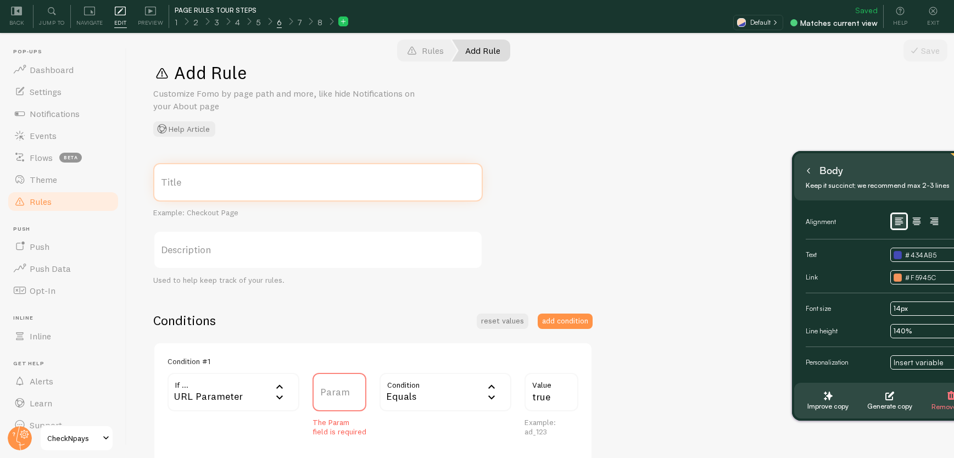
click at [224, 180] on input "Title" at bounding box center [318, 182] width 330 height 38
type input "Test Rule"
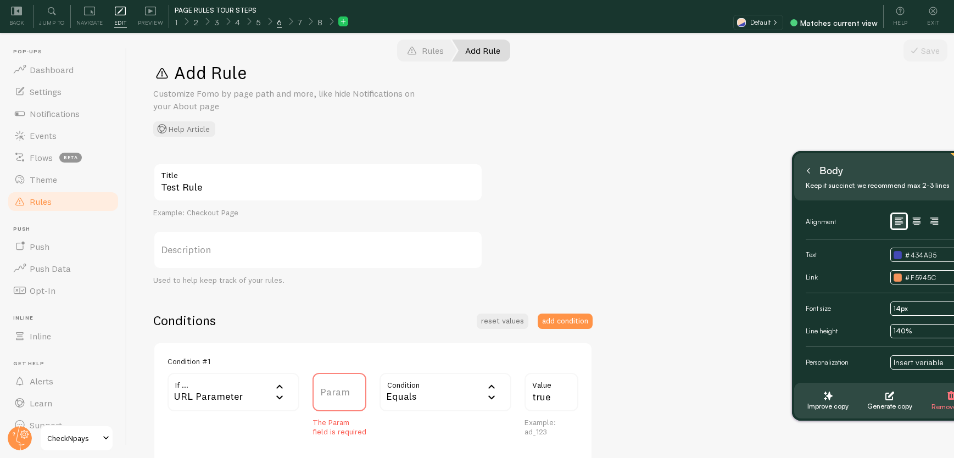
drag, startPoint x: 469, startPoint y: 224, endPoint x: 463, endPoint y: 227, distance: 6.9
click at [469, 223] on div "Test Rule Title Example: Checkout Page Description Used to help keep track of y…" at bounding box center [318, 224] width 330 height 122
click at [268, 279] on div "Used to help keep track of your rules." at bounding box center [318, 281] width 330 height 10
click at [224, 239] on label "Description" at bounding box center [318, 250] width 330 height 38
click at [224, 239] on input "Description" at bounding box center [318, 250] width 330 height 38
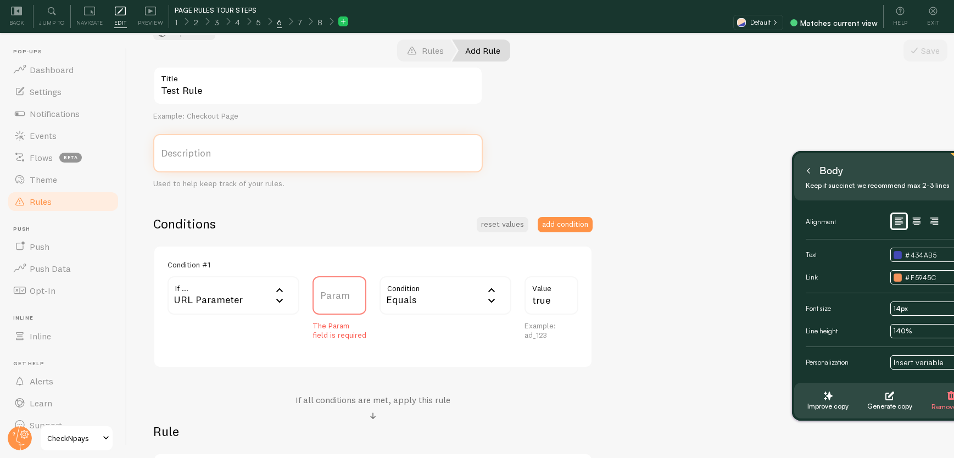
scroll to position [102, 0]
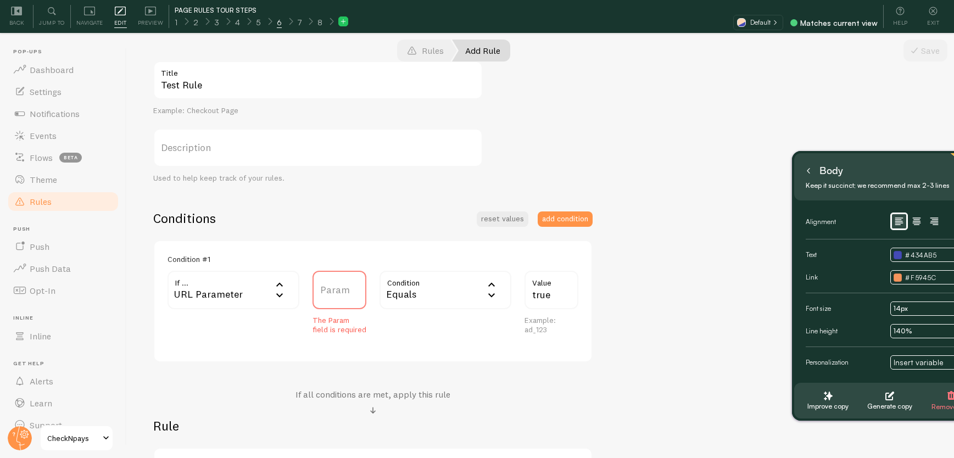
click at [237, 290] on div "URL Parameter" at bounding box center [234, 290] width 132 height 38
click at [236, 332] on li "URL Path" at bounding box center [234, 325] width 130 height 19
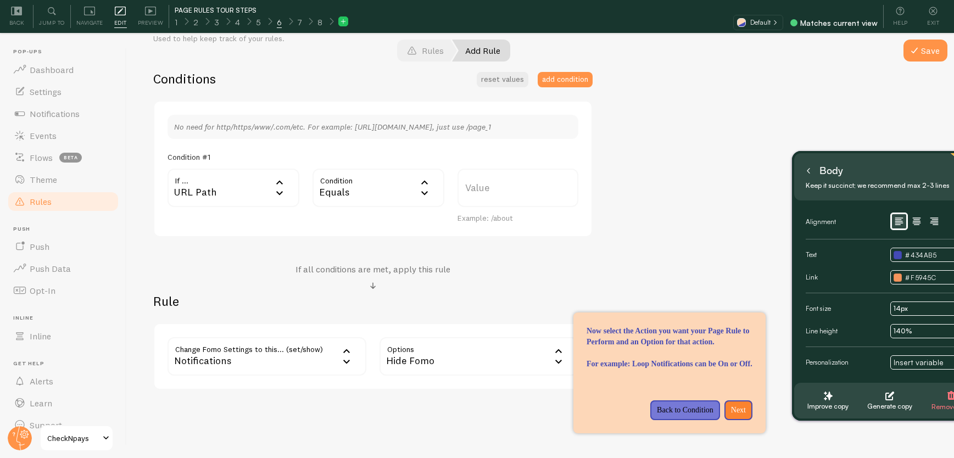
scroll to position [270, 0]
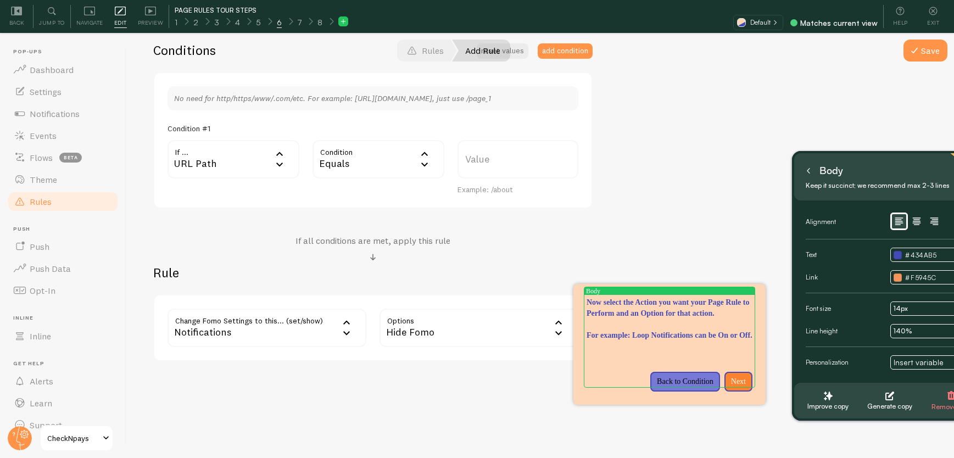
click at [807, 171] on icon at bounding box center [808, 171] width 2 height 5
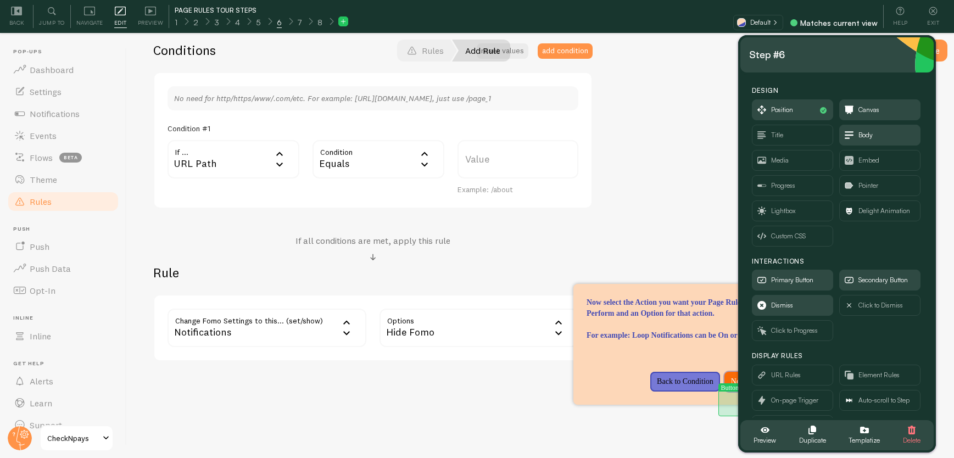
click at [732, 387] on p "Next" at bounding box center [738, 381] width 15 height 11
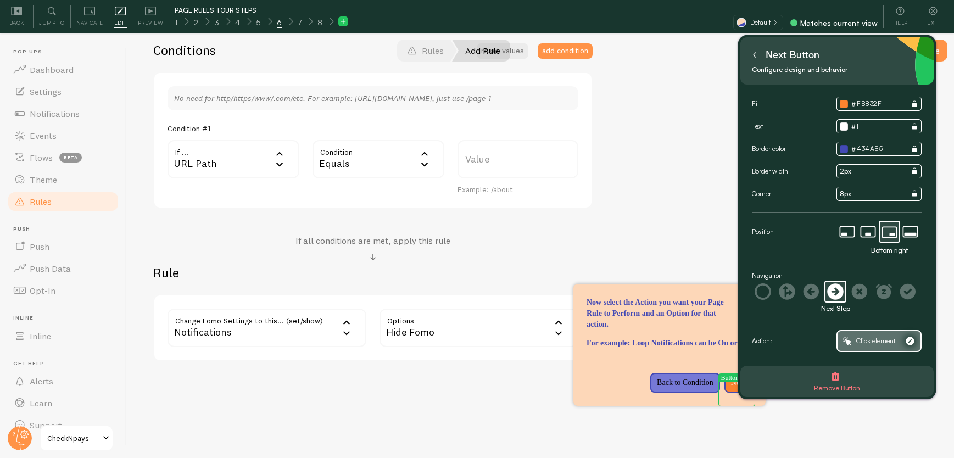
click at [884, 338] on span "Click element" at bounding box center [875, 341] width 39 height 12
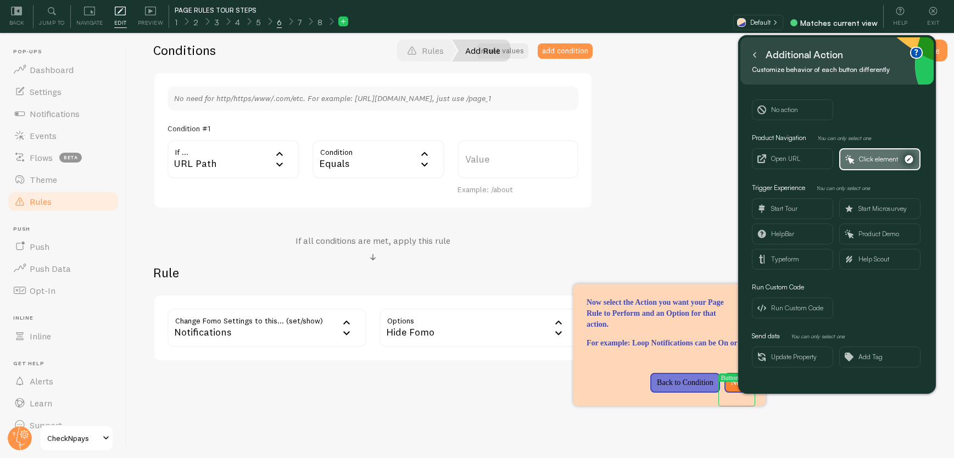
click at [859, 161] on span "Click element" at bounding box center [878, 159] width 39 height 12
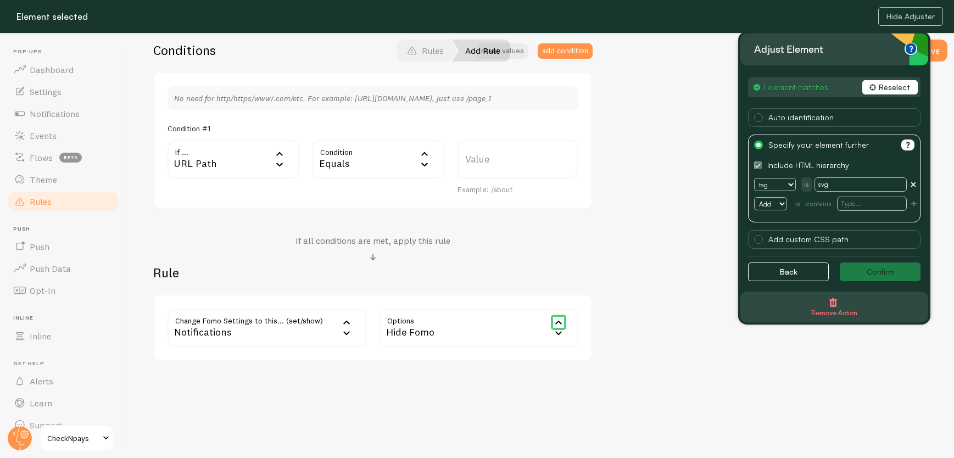
click at [896, 84] on button "Reselect" at bounding box center [889, 87] width 55 height 14
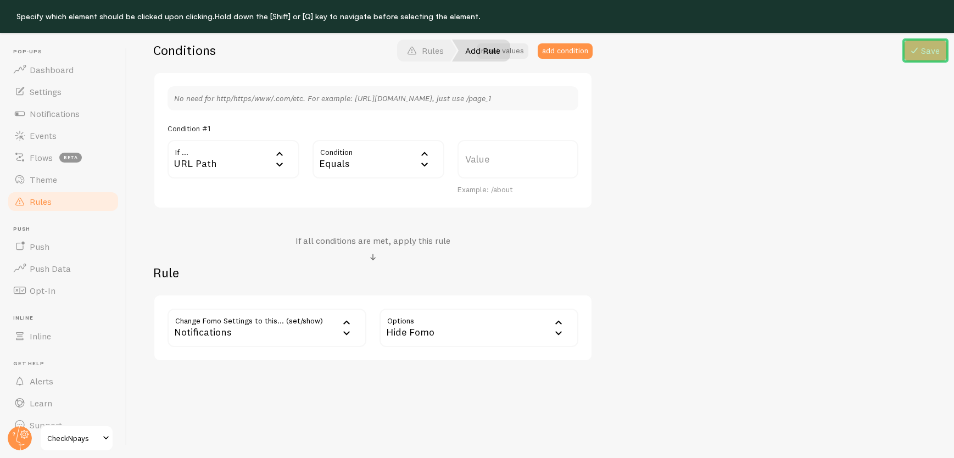
click at [932, 58] on button "Save" at bounding box center [926, 51] width 44 height 22
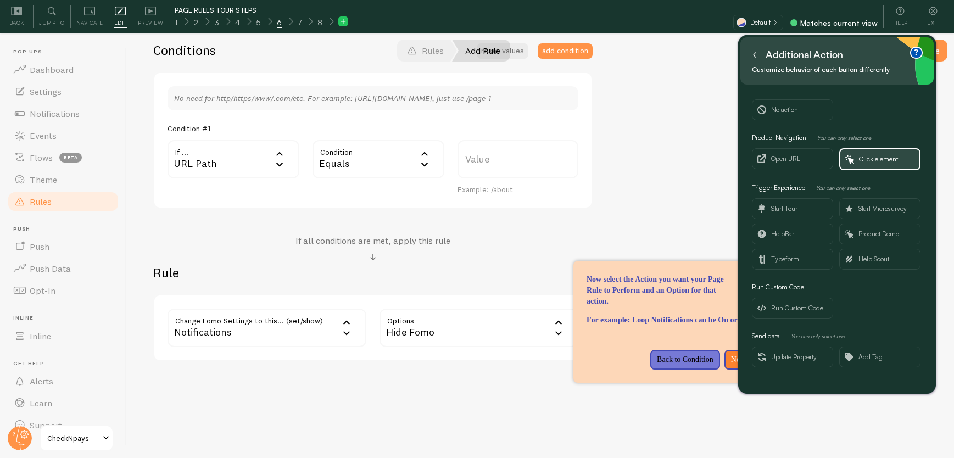
click at [751, 55] on button at bounding box center [754, 55] width 11 height 18
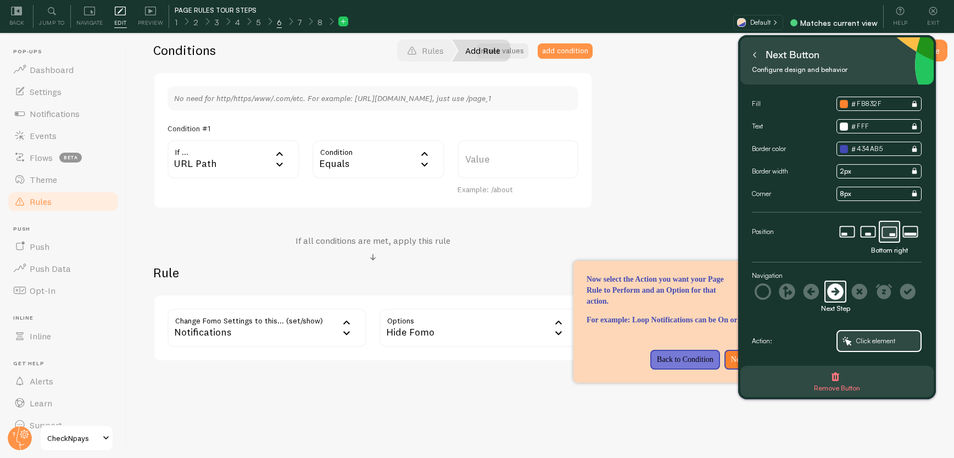
click at [757, 53] on icon at bounding box center [754, 54] width 5 height 5
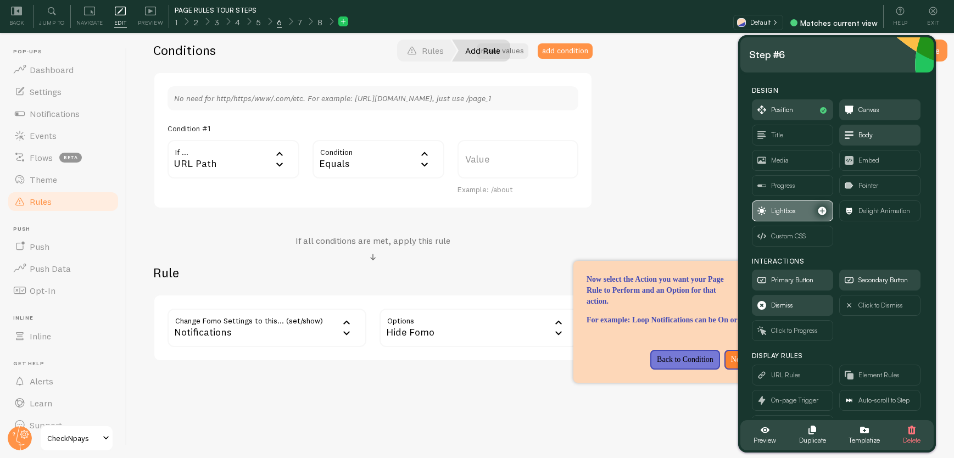
click at [798, 207] on span "Lightbox" at bounding box center [793, 211] width 80 height 20
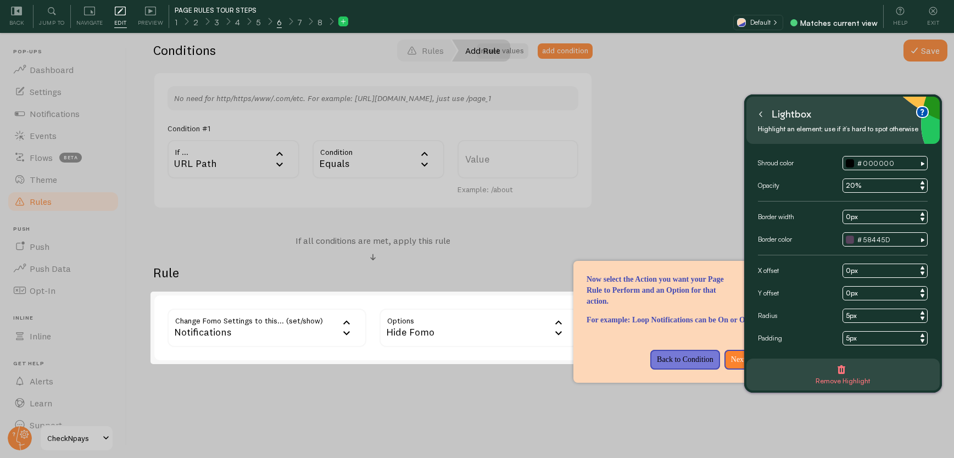
drag, startPoint x: 835, startPoint y: 52, endPoint x: 841, endPoint y: 111, distance: 59.0
click at [841, 112] on div "Lightbox" at bounding box center [843, 114] width 176 height 18
click at [894, 62] on div at bounding box center [477, 129] width 954 height 325
click at [918, 67] on div at bounding box center [477, 129] width 954 height 325
click at [514, 319] on div at bounding box center [373, 328] width 445 height 73
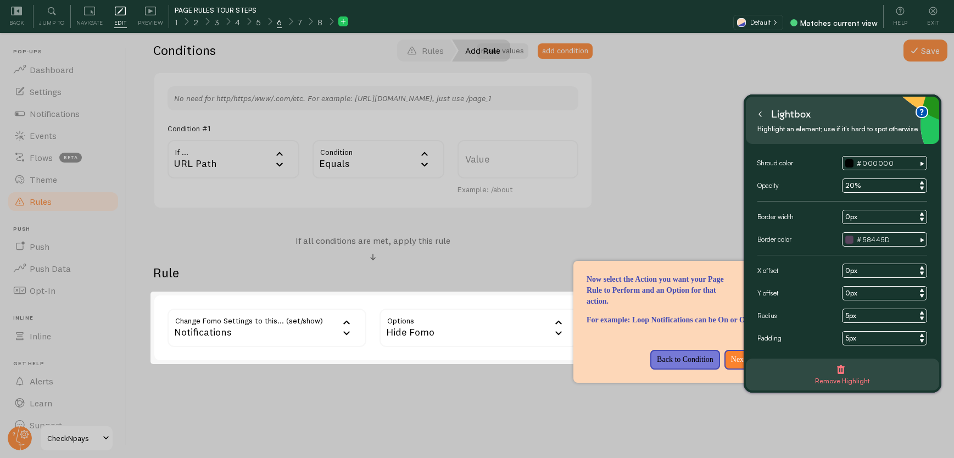
click at [758, 115] on icon at bounding box center [759, 114] width 5 height 5
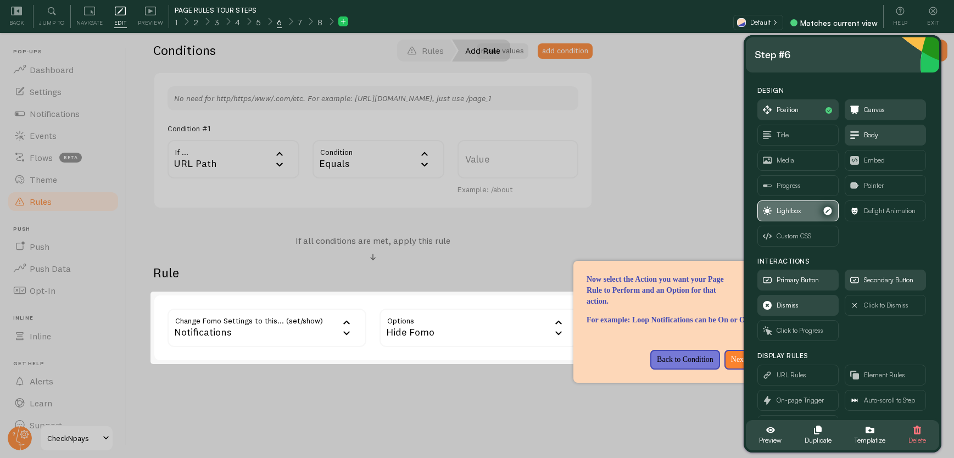
click at [806, 210] on span "Lightbox" at bounding box center [798, 211] width 80 height 20
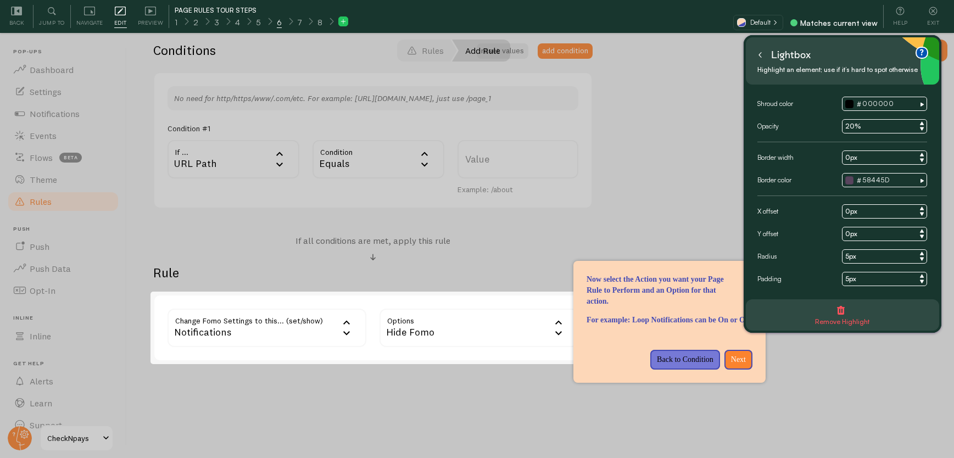
click at [845, 317] on span "Remove Highlight" at bounding box center [842, 322] width 54 height 12
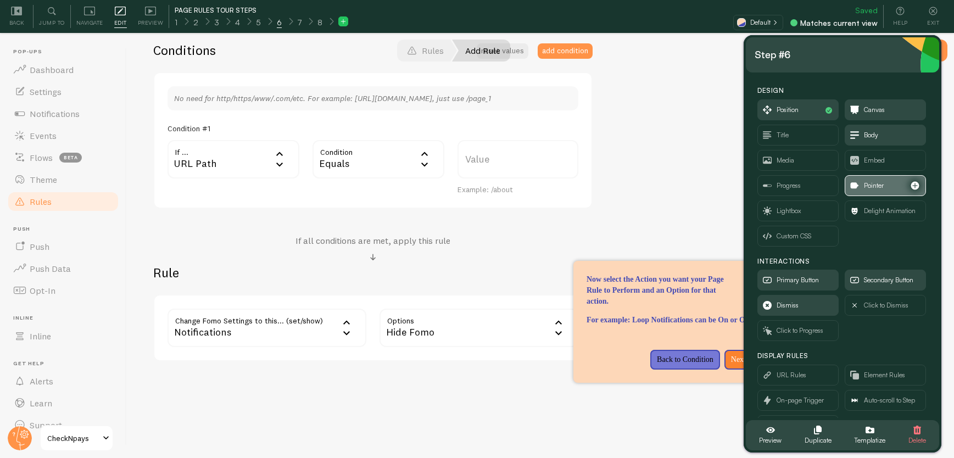
click at [865, 188] on span "Pointer" at bounding box center [874, 186] width 20 height 12
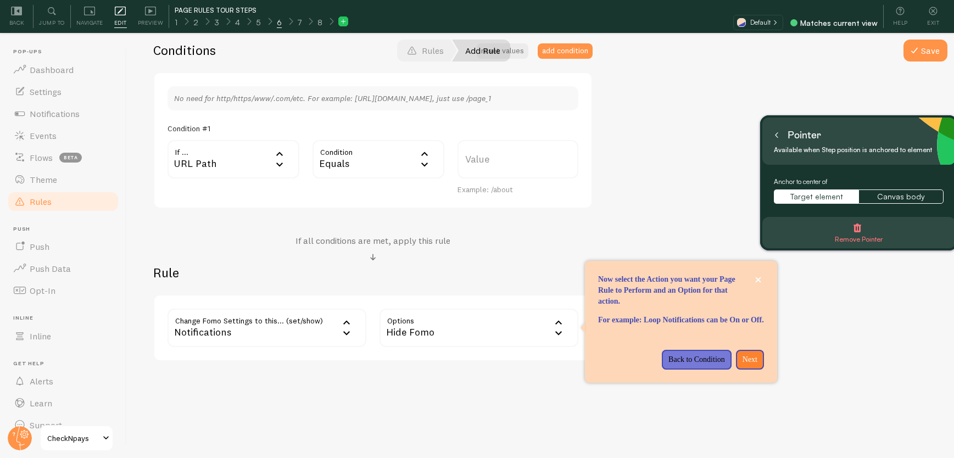
drag, startPoint x: 858, startPoint y: 63, endPoint x: 876, endPoint y: 151, distance: 89.1
click at [876, 156] on small "Available when Step position is anchored to element" at bounding box center [855, 150] width 163 height 12
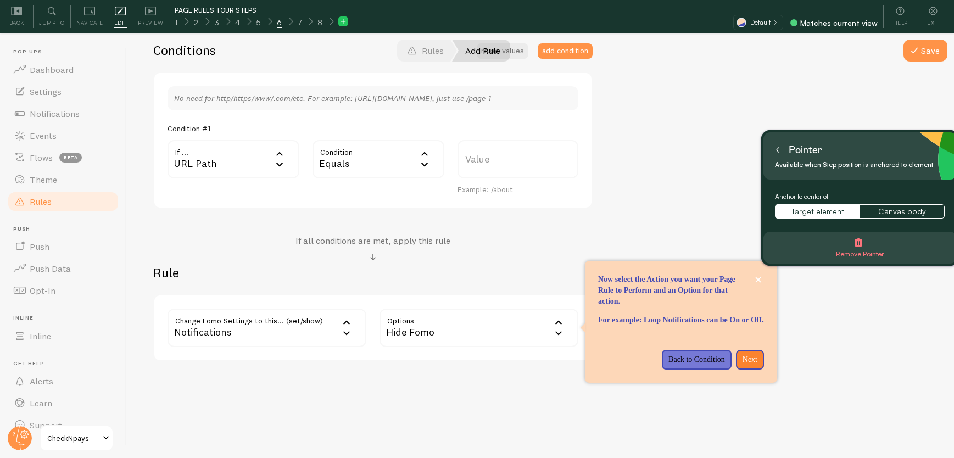
click at [779, 145] on button at bounding box center [777, 150] width 11 height 18
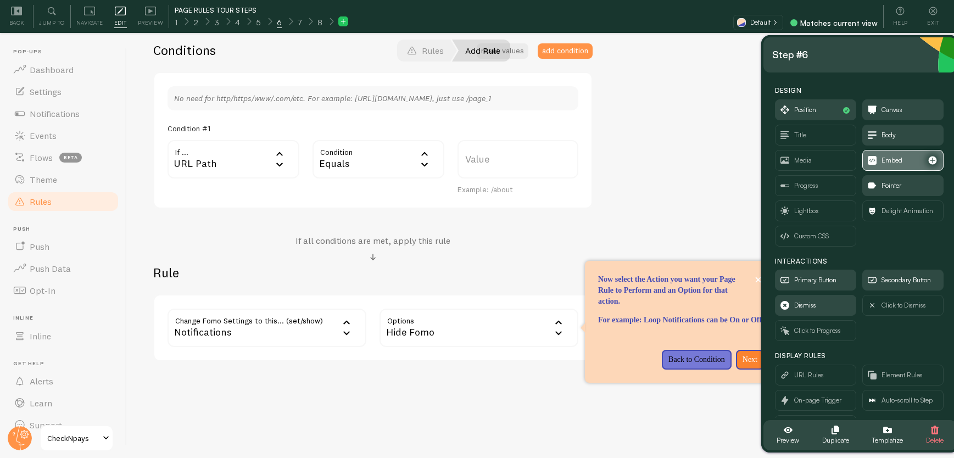
click at [891, 159] on span "Embed" at bounding box center [892, 160] width 21 height 12
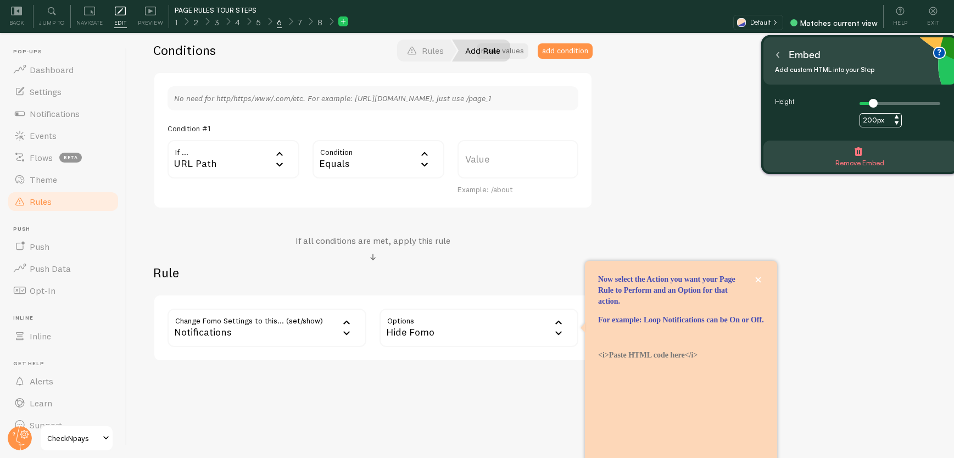
click at [780, 54] on icon at bounding box center [777, 54] width 5 height 5
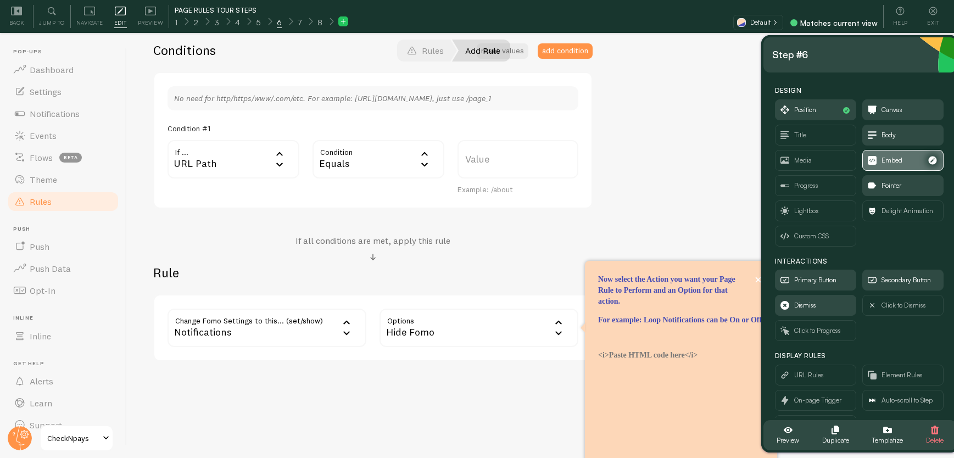
click at [899, 158] on span "Embed" at bounding box center [903, 161] width 80 height 20
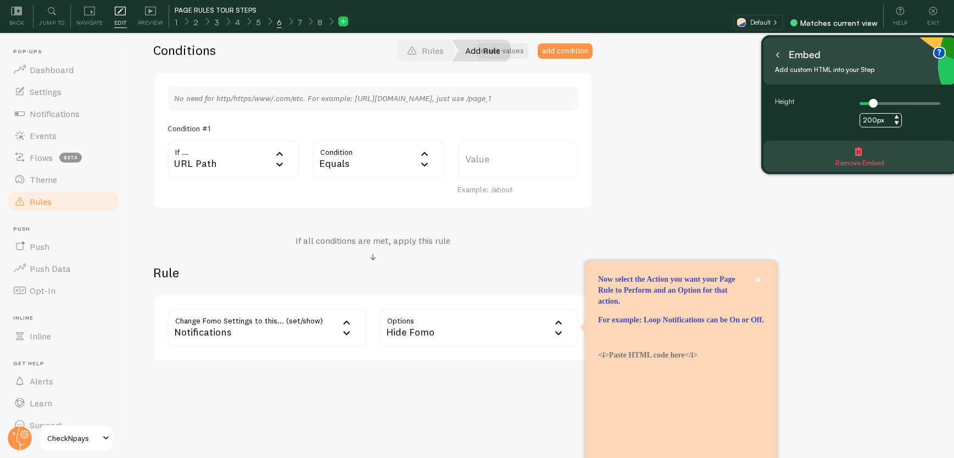
click at [861, 157] on span "Remove Embed" at bounding box center [859, 163] width 49 height 12
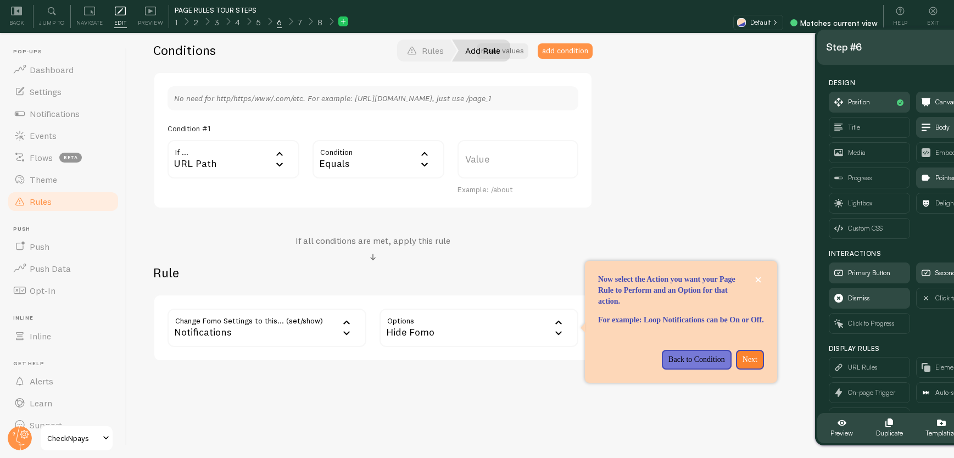
drag, startPoint x: 842, startPoint y: 57, endPoint x: 895, endPoint y: 49, distance: 54.4
click at [895, 49] on div "Step #6" at bounding box center [914, 47] width 176 height 18
click at [932, 176] on span "Pointer" at bounding box center [957, 178] width 80 height 20
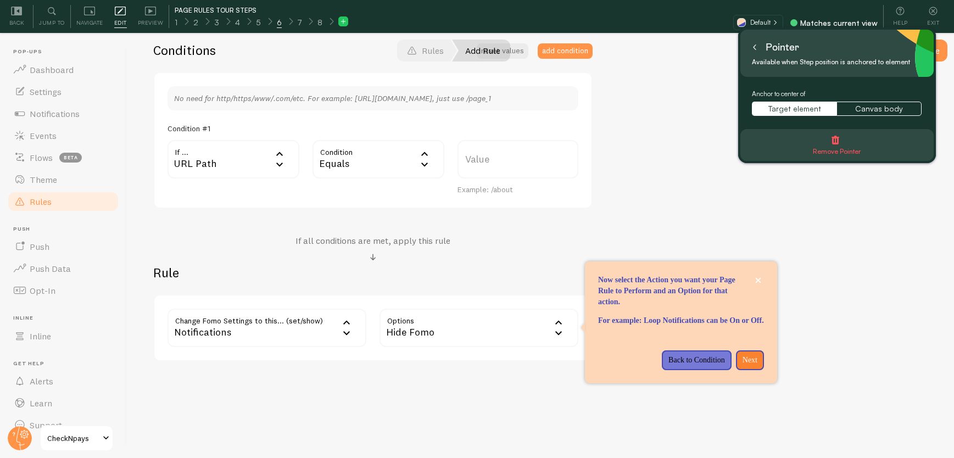
click at [837, 147] on span "Remove Pointer" at bounding box center [837, 152] width 48 height 12
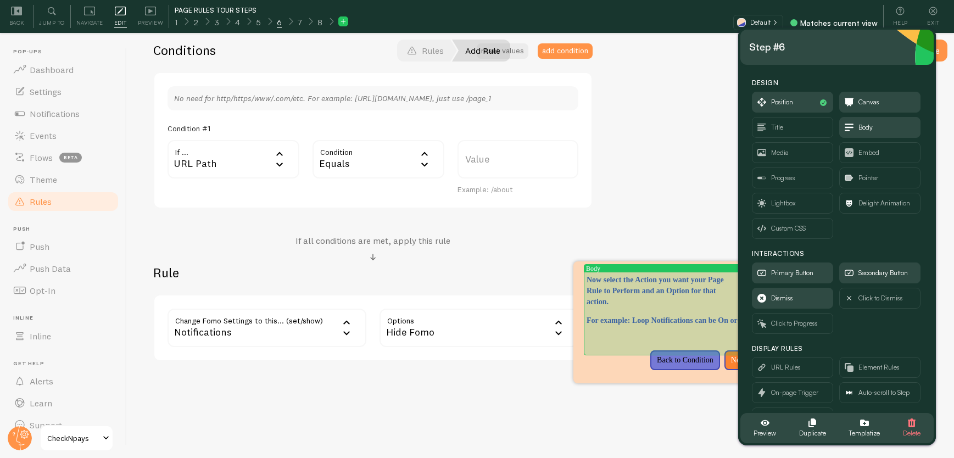
click at [661, 326] on p "For example: Loop Notifications can be On or Off." at bounding box center [670, 320] width 166 height 11
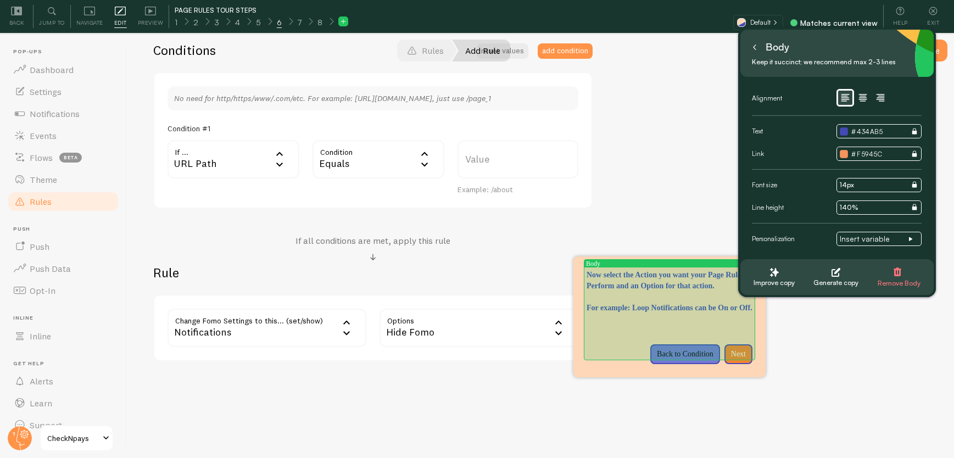
click at [679, 314] on p "For example: Loop Notifications can be On or Off." at bounding box center [670, 308] width 166 height 11
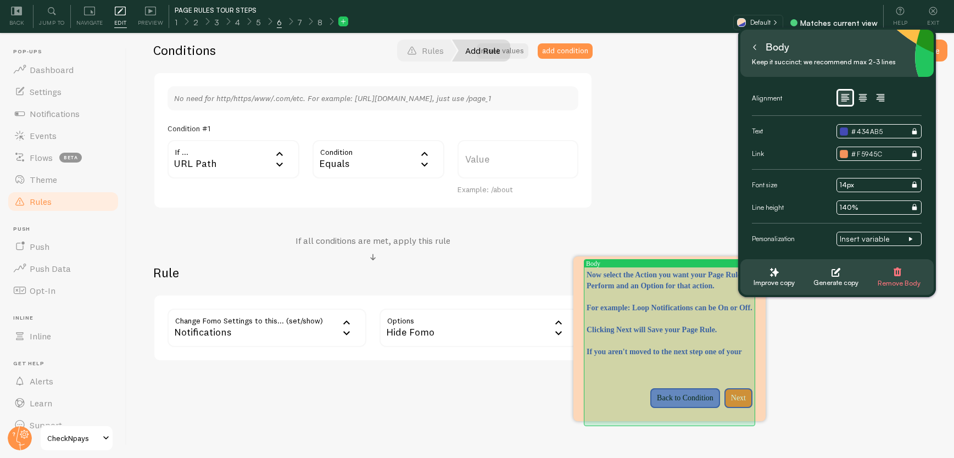
click at [642, 358] on p "If you aren't moved to the next step one of your" at bounding box center [670, 352] width 166 height 11
click at [619, 358] on p "If you aren't moved to the next step one of your" at bounding box center [670, 352] width 166 height 11
click at [645, 358] on p "If you aren't moved to the next step one of your" at bounding box center [670, 352] width 166 height 11
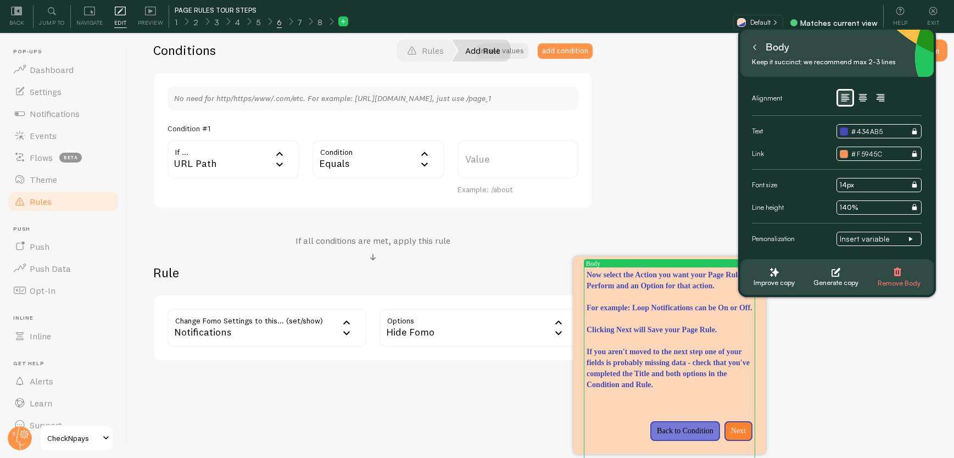
scroll to position [73, 0]
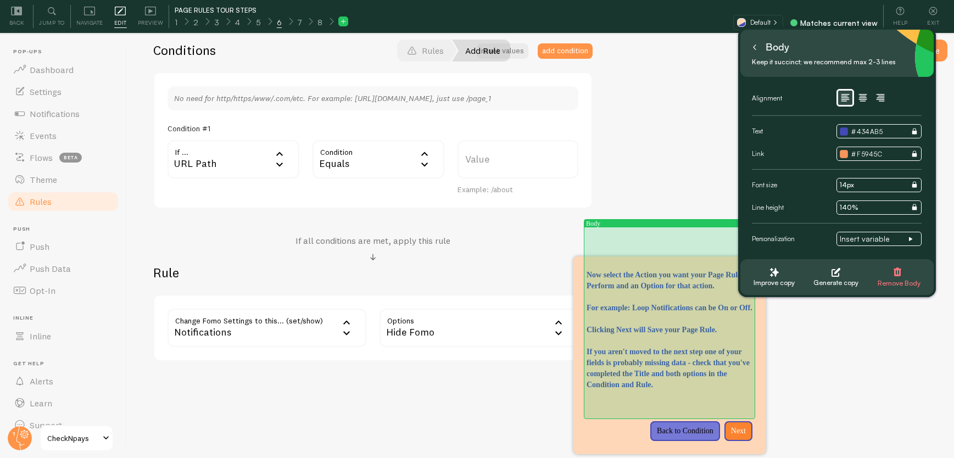
click at [650, 408] on p "Now select the Action you want your Page Rule to Perform and an Option for that…" at bounding box center [670, 407] width 166 height 11
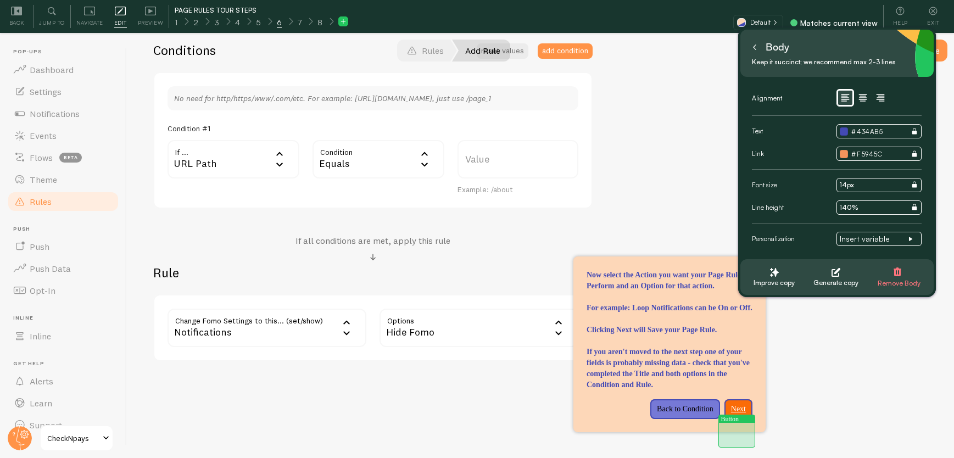
scroll to position [33, 0]
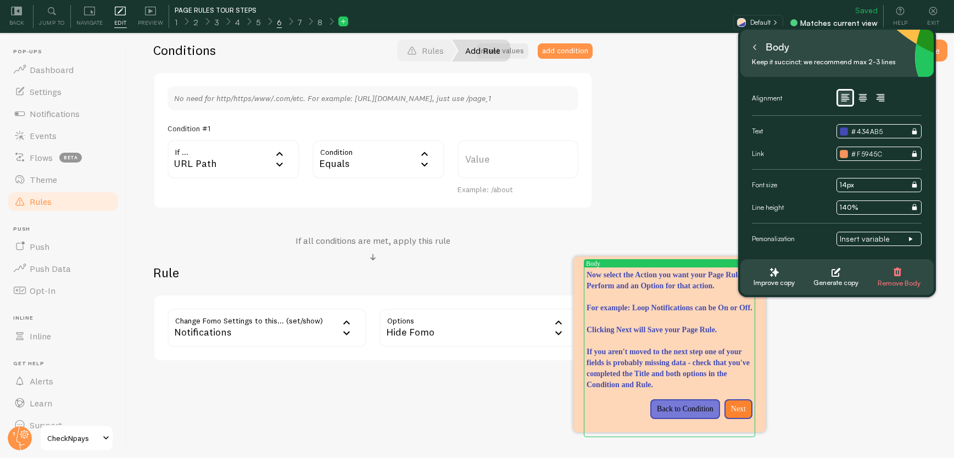
click at [759, 46] on button at bounding box center [754, 47] width 11 height 18
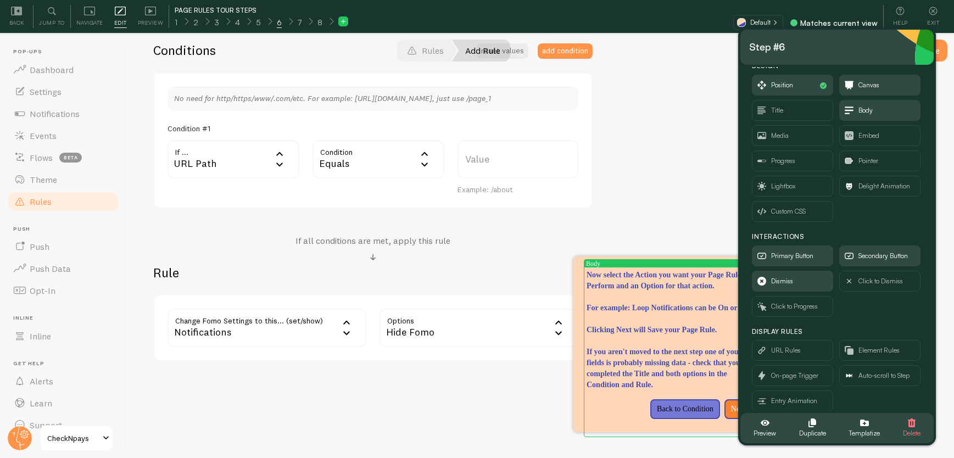
scroll to position [30, 0]
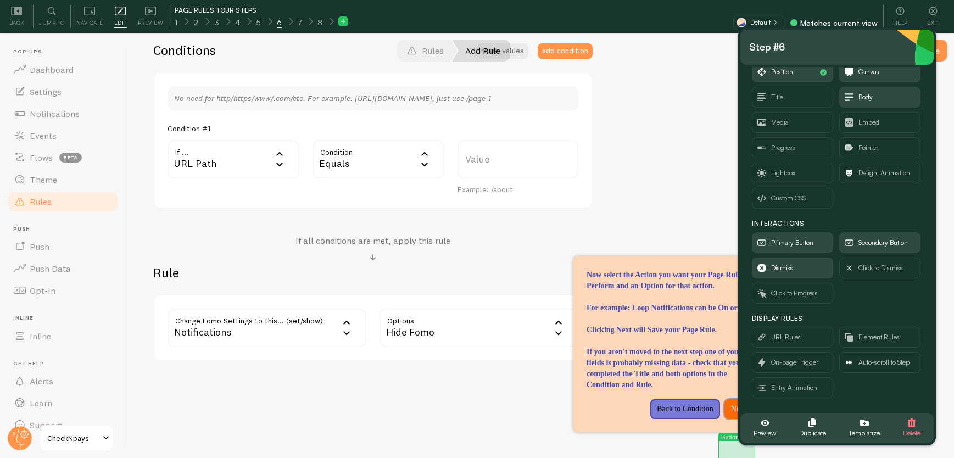
click at [725, 419] on button "Next" at bounding box center [739, 409] width 28 height 20
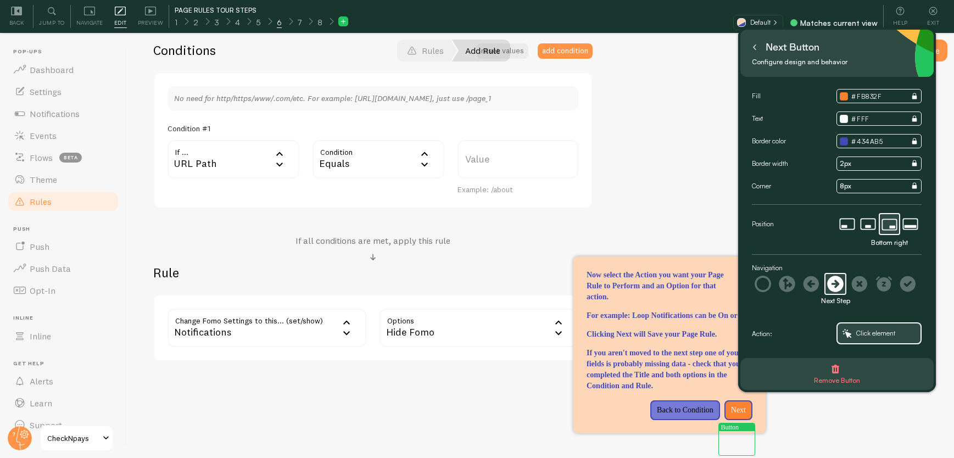
scroll to position [0, 0]
click at [855, 334] on span "Click element" at bounding box center [879, 334] width 82 height 20
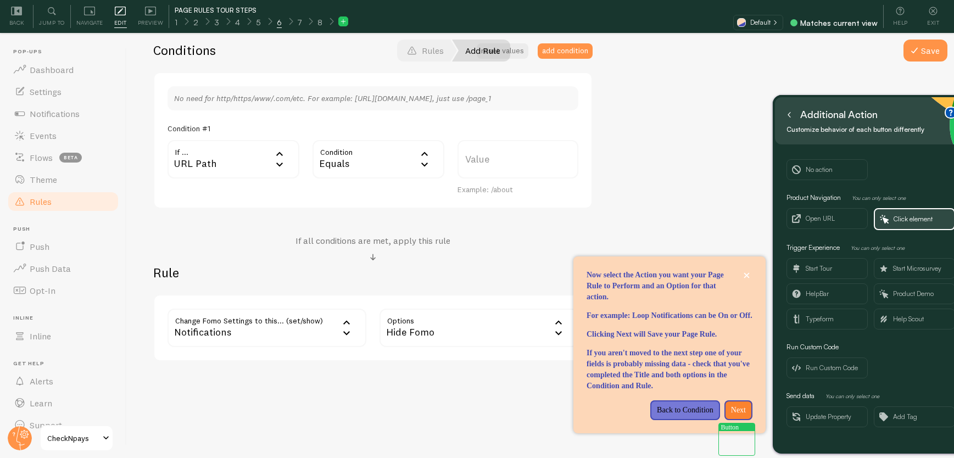
drag, startPoint x: 863, startPoint y: 77, endPoint x: 888, endPoint y: 122, distance: 51.9
click at [888, 122] on div "Additional Action" at bounding box center [872, 115] width 176 height 18
click at [904, 218] on span "Click element" at bounding box center [913, 219] width 39 height 12
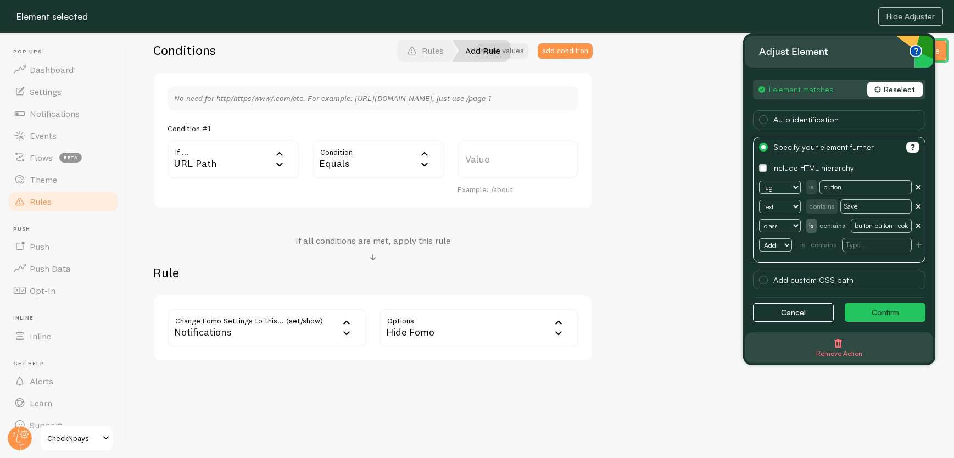
drag, startPoint x: 866, startPoint y: 51, endPoint x: 855, endPoint y: 78, distance: 29.1
click at [845, 56] on div "Adjust element" at bounding box center [839, 51] width 160 height 23
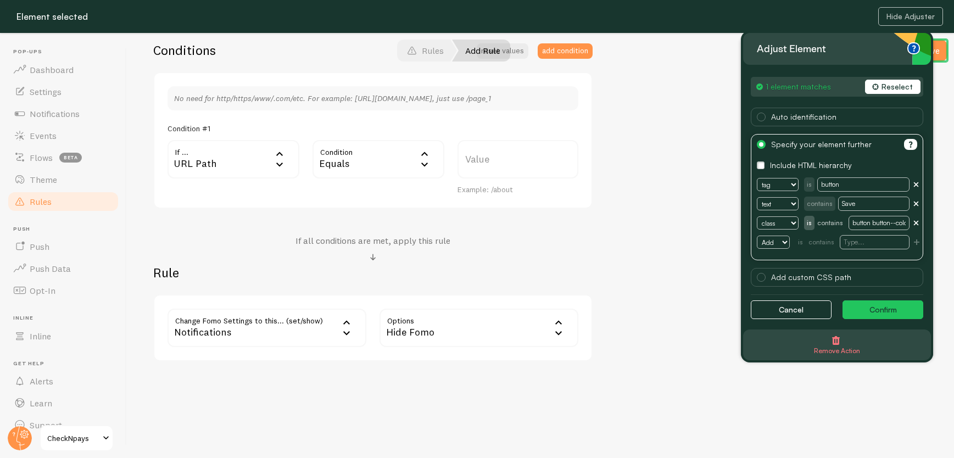
click at [878, 309] on button "Confirm" at bounding box center [883, 309] width 81 height 19
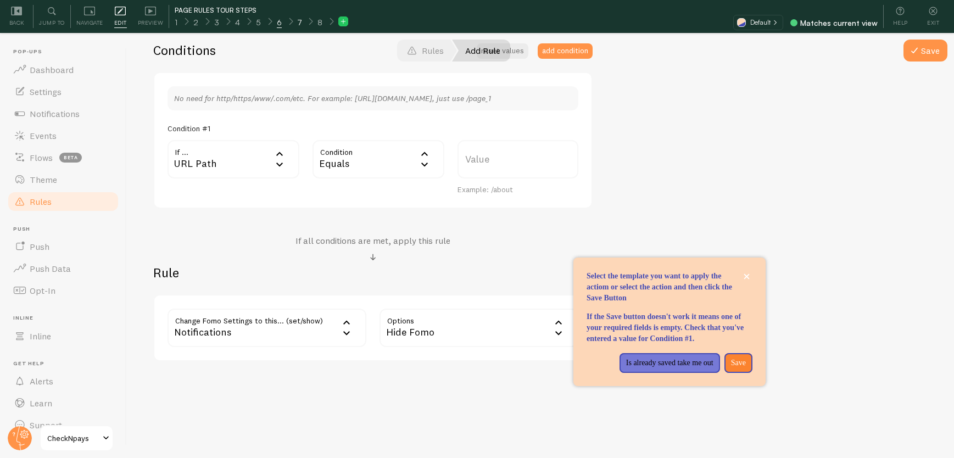
click at [299, 22] on span "7" at bounding box center [300, 22] width 4 height 11
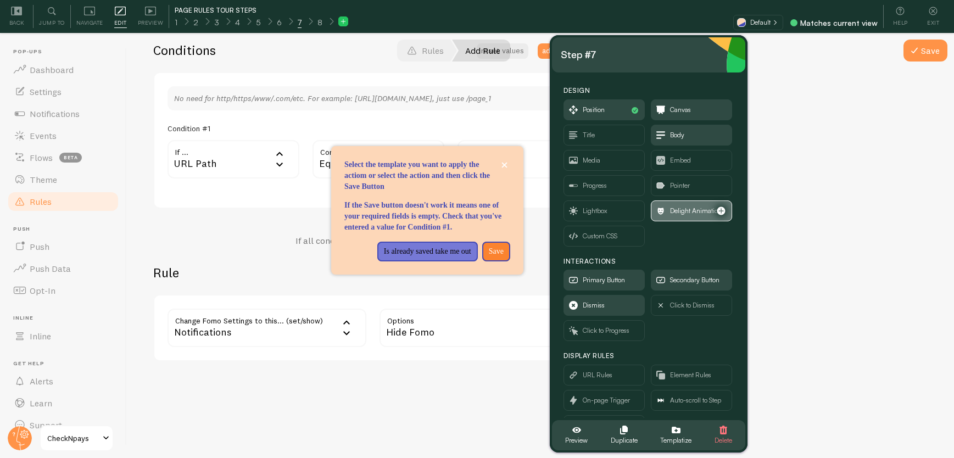
click at [688, 217] on span "Delight Animation" at bounding box center [691, 211] width 80 height 20
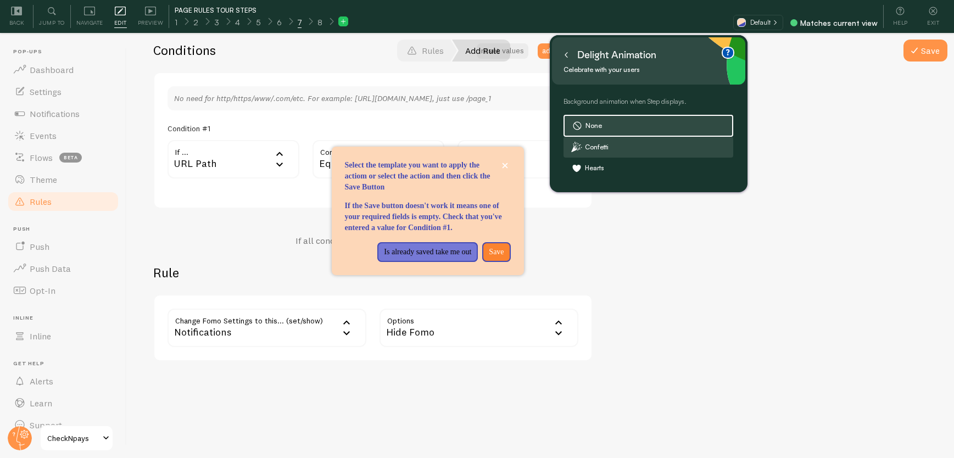
click at [594, 149] on label "Confetti" at bounding box center [648, 147] width 169 height 20
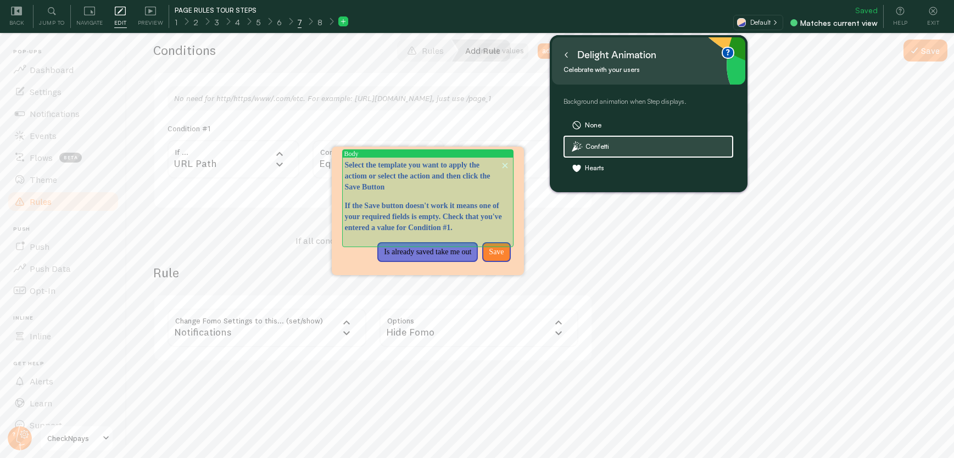
click at [392, 193] on p "Select the template you want to apply the actiom or select the action and then …" at bounding box center [428, 197] width 166 height 8
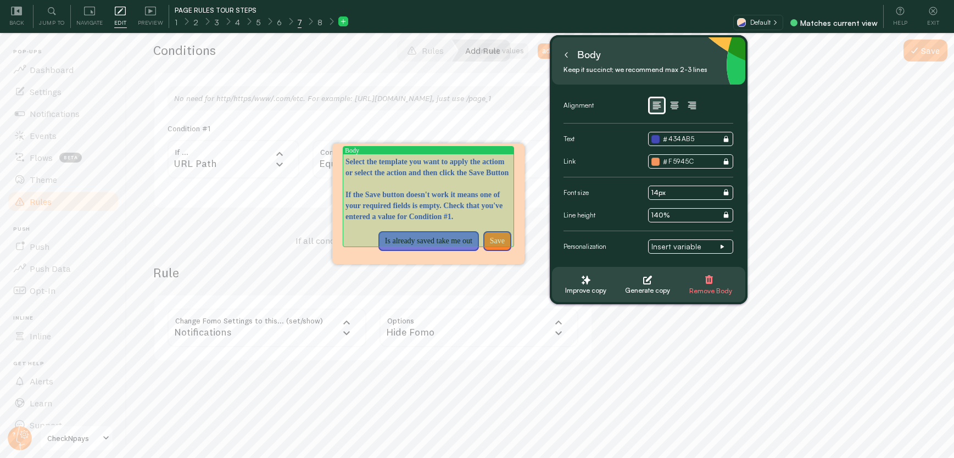
click at [449, 222] on p "If the Save button doesn't work it means one of your required fields is empty. …" at bounding box center [429, 206] width 166 height 33
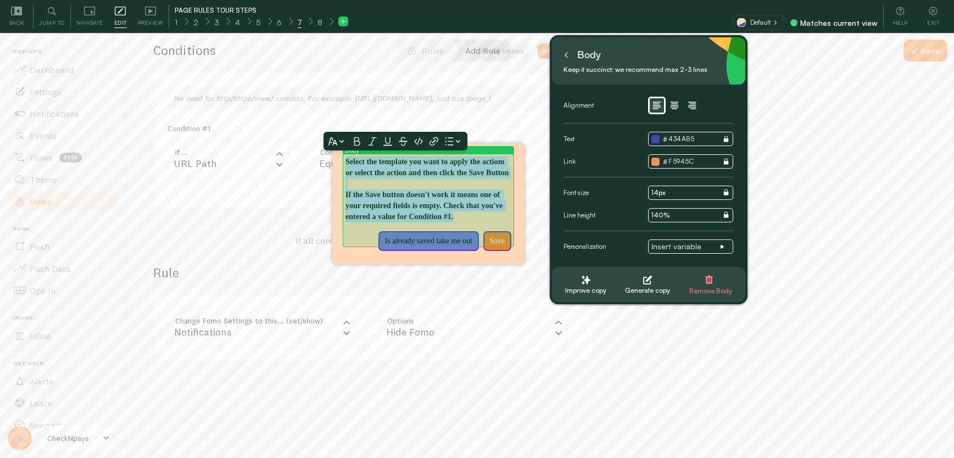
drag, startPoint x: 452, startPoint y: 237, endPoint x: 346, endPoint y: 163, distance: 129.2
click at [346, 163] on div "Select the template you want to apply the actiom or select the action and then …" at bounding box center [429, 190] width 166 height 66
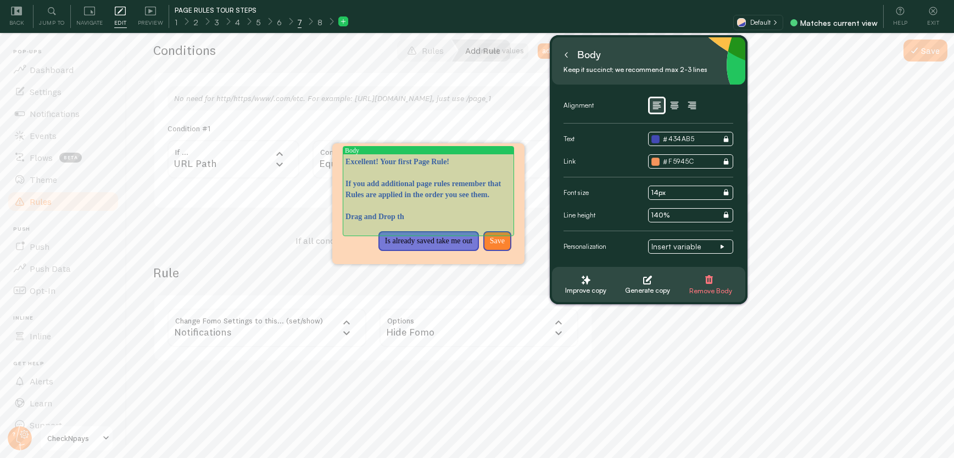
click at [439, 222] on p "Drag and Drop th" at bounding box center [429, 216] width 166 height 11
drag, startPoint x: 398, startPoint y: 225, endPoint x: 355, endPoint y: 224, distance: 43.4
click at [355, 222] on p "Drag and Drop th" at bounding box center [429, 216] width 166 height 11
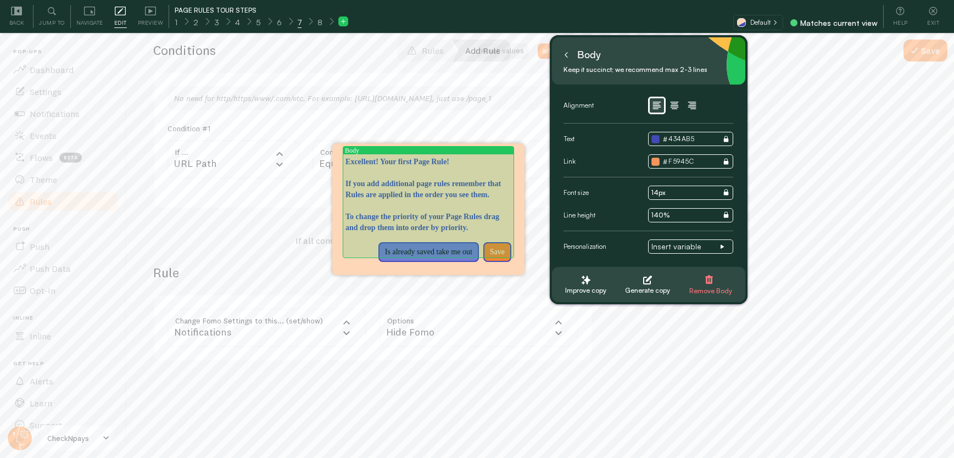
click at [448, 233] on p "To change the priority of your Page Rules drag and drop them into order by prio…" at bounding box center [429, 222] width 166 height 22
click at [438, 233] on p "To change the priority of your Page Rules drag and drop them into order by prio…" at bounding box center [429, 222] width 166 height 22
click at [465, 200] on p "If you add additional page rules remember that Rules are applied in the order y…" at bounding box center [429, 190] width 166 height 22
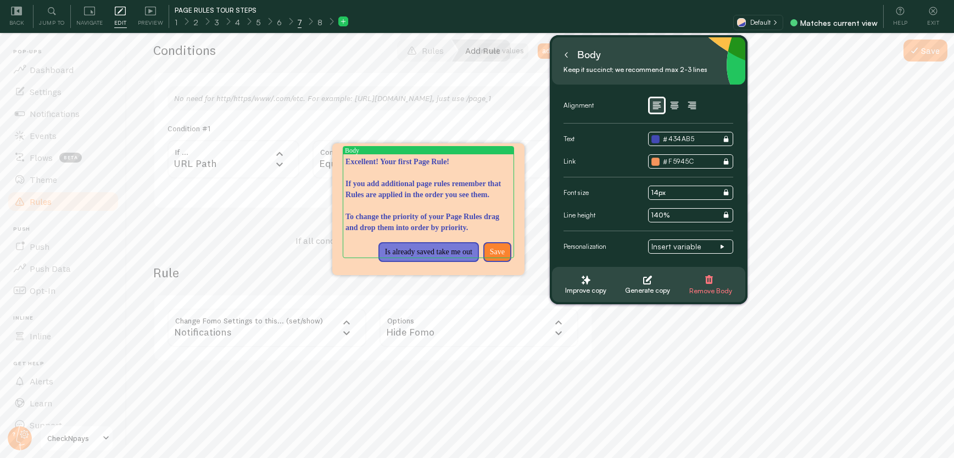
click at [564, 55] on icon at bounding box center [566, 54] width 5 height 5
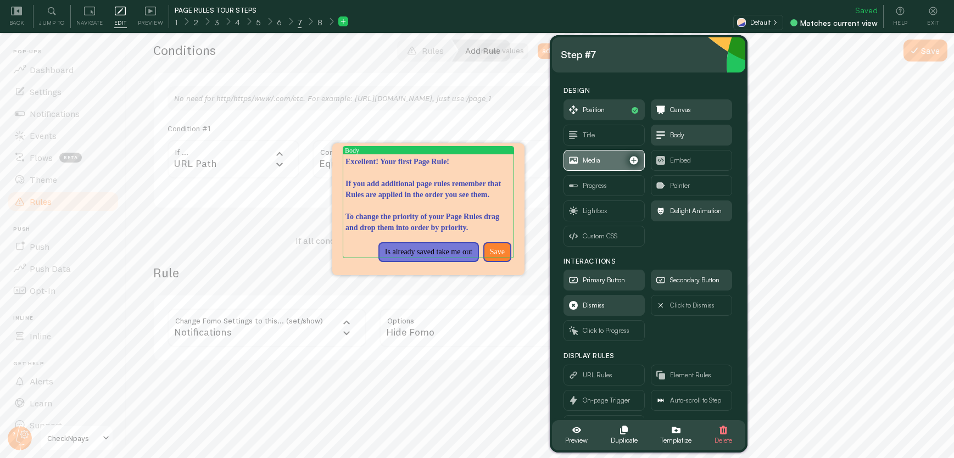
click at [604, 164] on span "Media" at bounding box center [604, 161] width 80 height 20
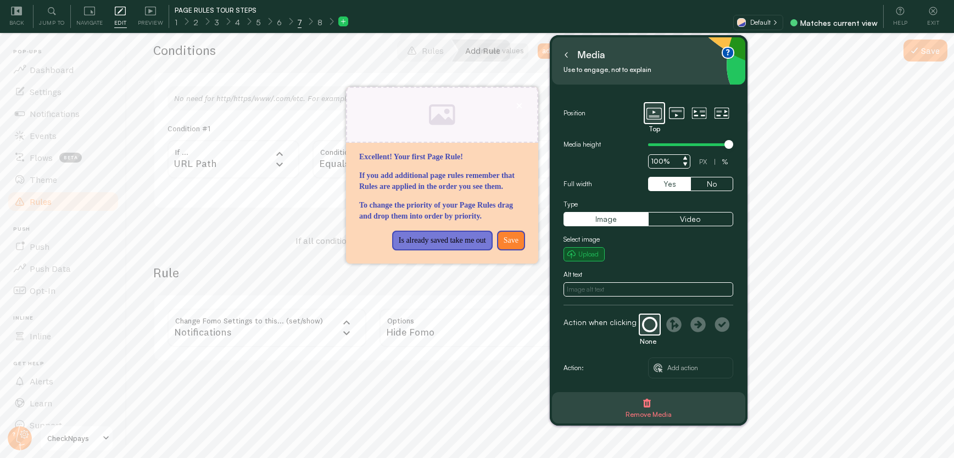
click at [593, 253] on small "Upload" at bounding box center [588, 254] width 20 height 10
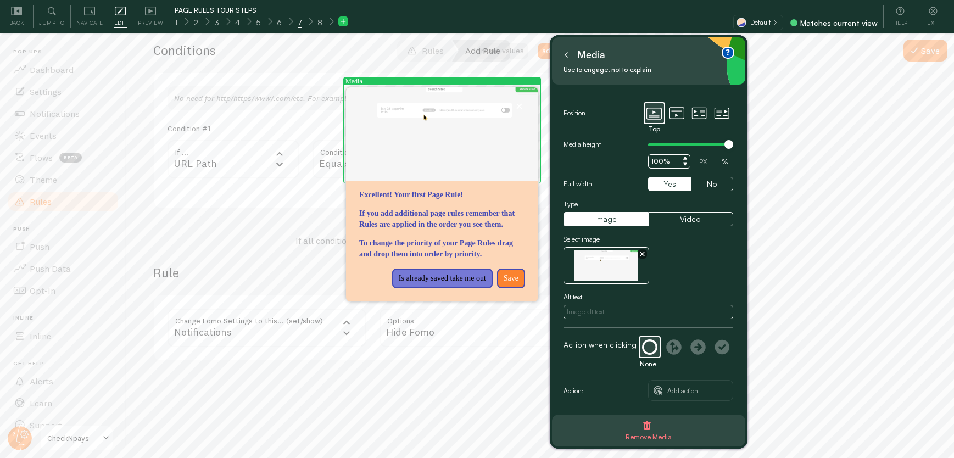
click at [487, 156] on div "Excellent! Your first Page Rule! If you add additional page rules remember that…" at bounding box center [442, 134] width 192 height 94
click at [640, 253] on icon "button" at bounding box center [642, 254] width 5 height 5
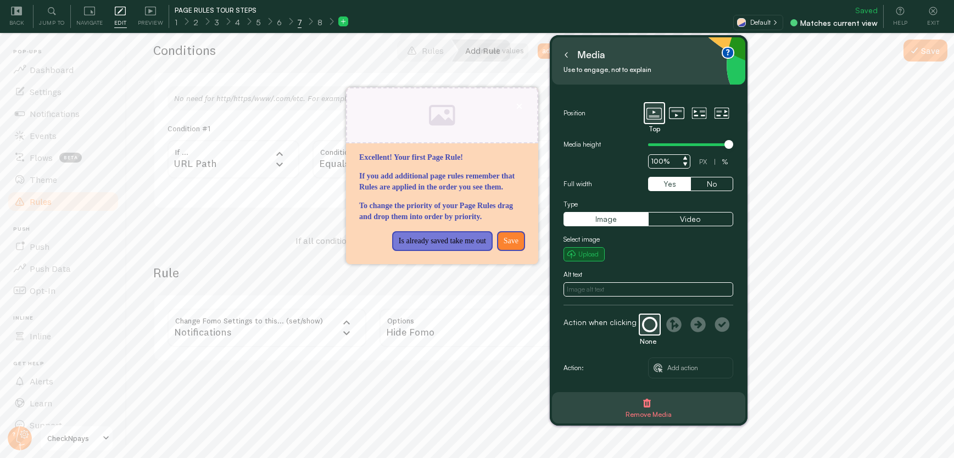
click at [583, 254] on small "Upload" at bounding box center [588, 254] width 20 height 10
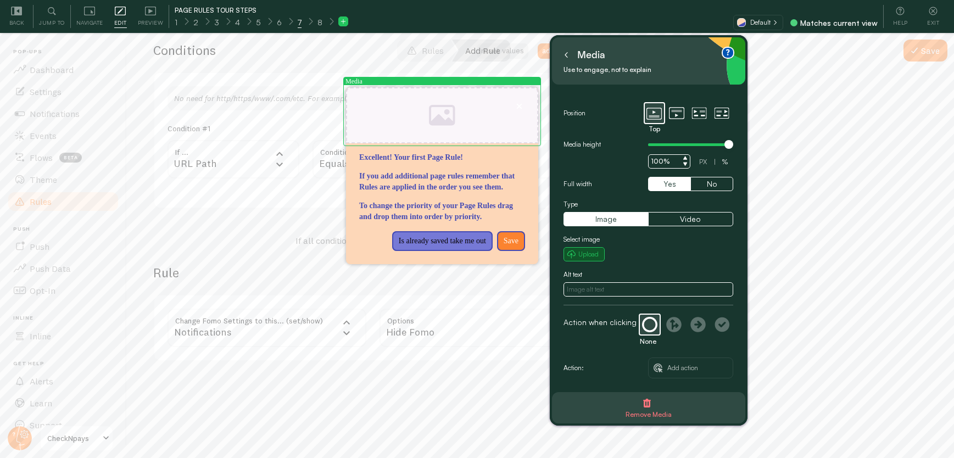
click at [592, 253] on small "Upload" at bounding box center [588, 254] width 20 height 10
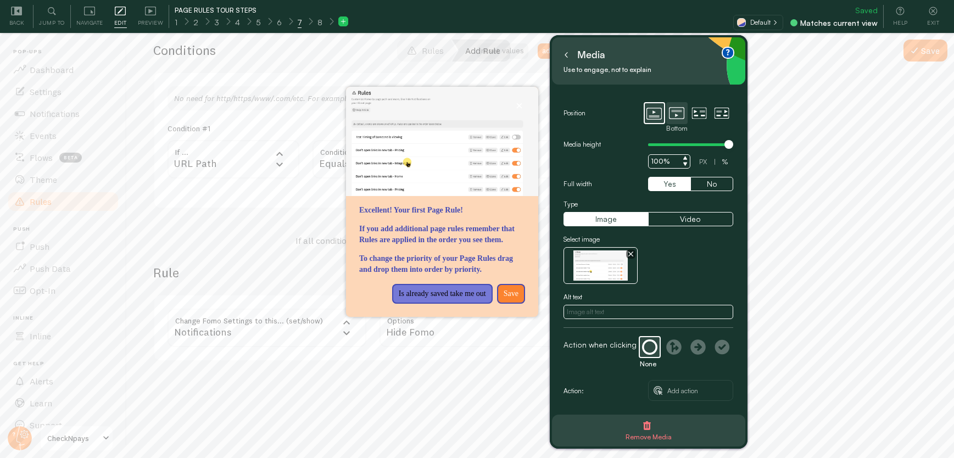
click at [677, 117] on icon at bounding box center [676, 112] width 15 height 15
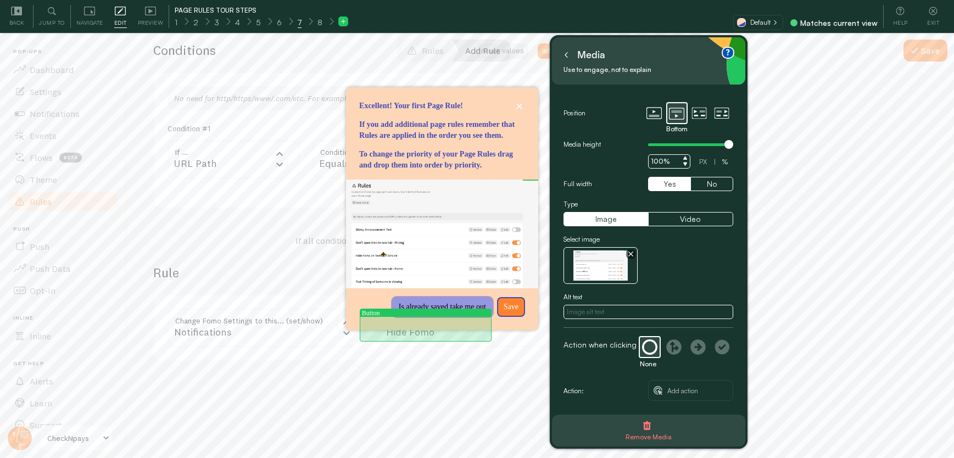
click at [437, 313] on p "Is already saved take me out" at bounding box center [442, 307] width 87 height 11
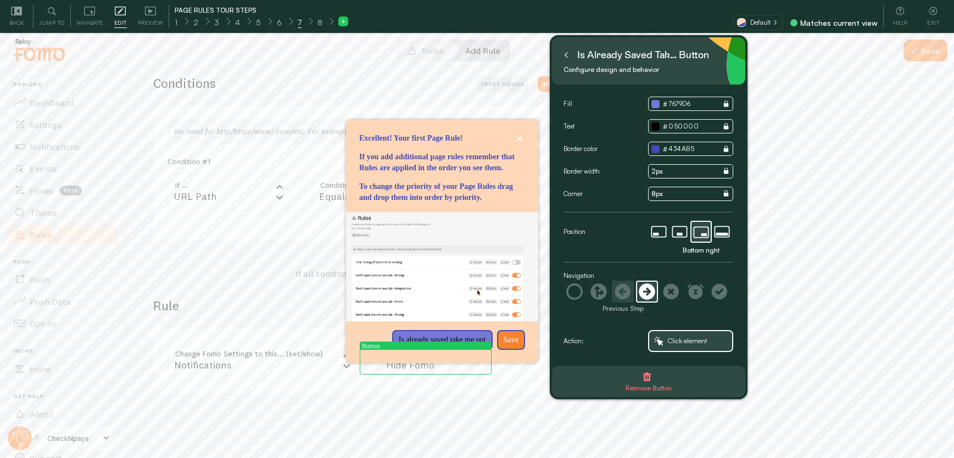
click at [623, 290] on icon at bounding box center [623, 291] width 16 height 16
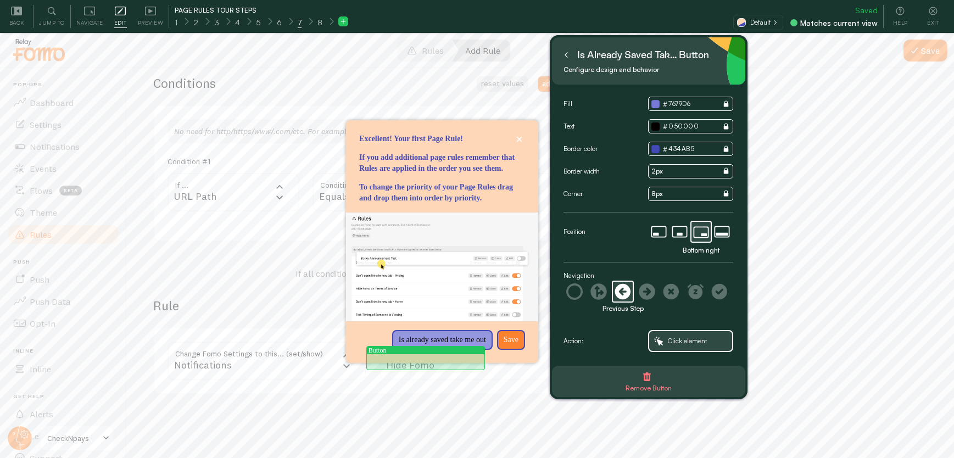
click at [431, 346] on p "Is already saved take me out" at bounding box center [442, 340] width 87 height 11
click at [433, 346] on p "Is already saved take me out" at bounding box center [442, 340] width 87 height 11
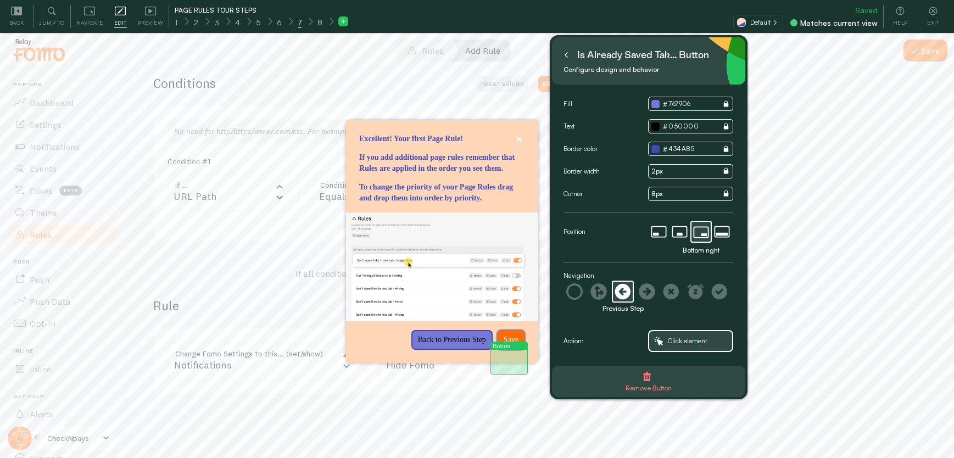
click at [509, 350] on button "Save" at bounding box center [511, 340] width 28 height 20
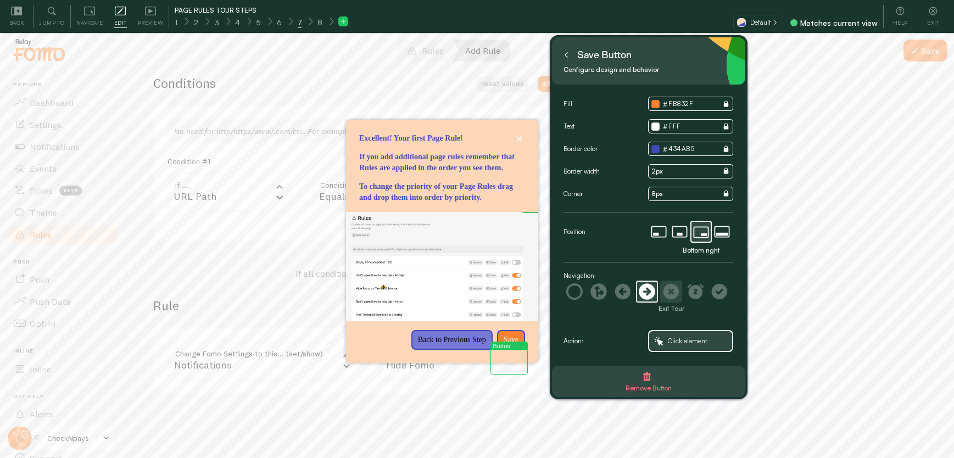
click at [675, 293] on icon at bounding box center [671, 290] width 15 height 15
click at [717, 289] on icon at bounding box center [719, 290] width 15 height 15
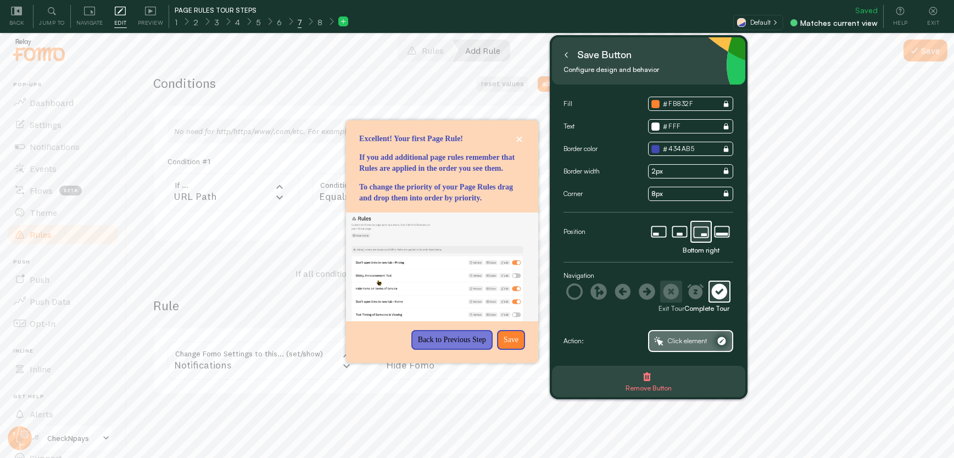
click at [688, 336] on span "Click element" at bounding box center [687, 341] width 39 height 12
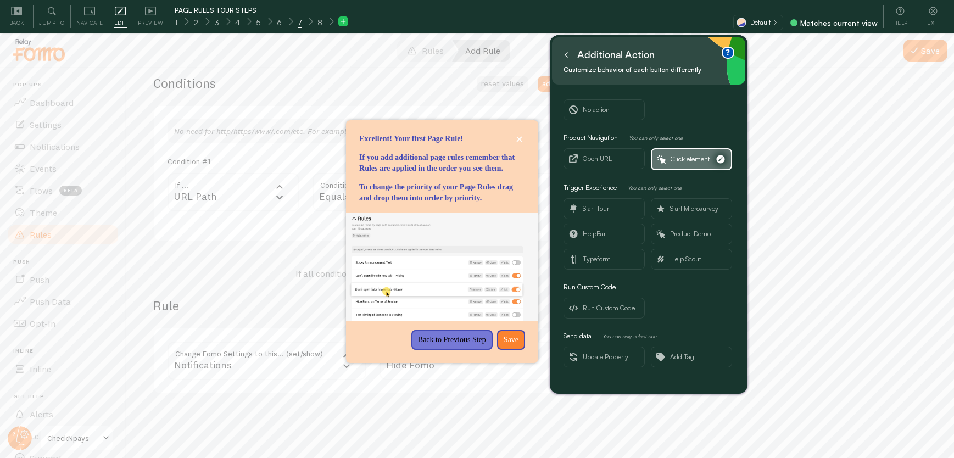
click at [671, 162] on span "Click element" at bounding box center [690, 159] width 39 height 12
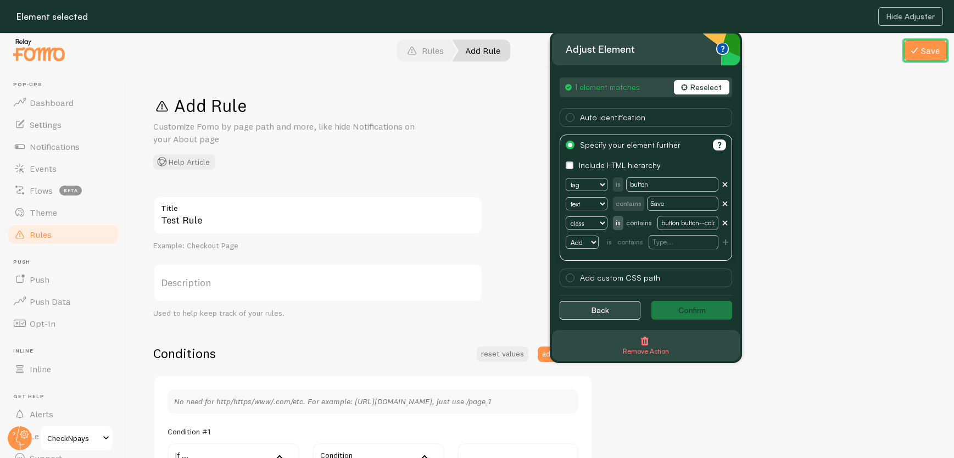
click at [594, 308] on button "Back" at bounding box center [600, 310] width 81 height 19
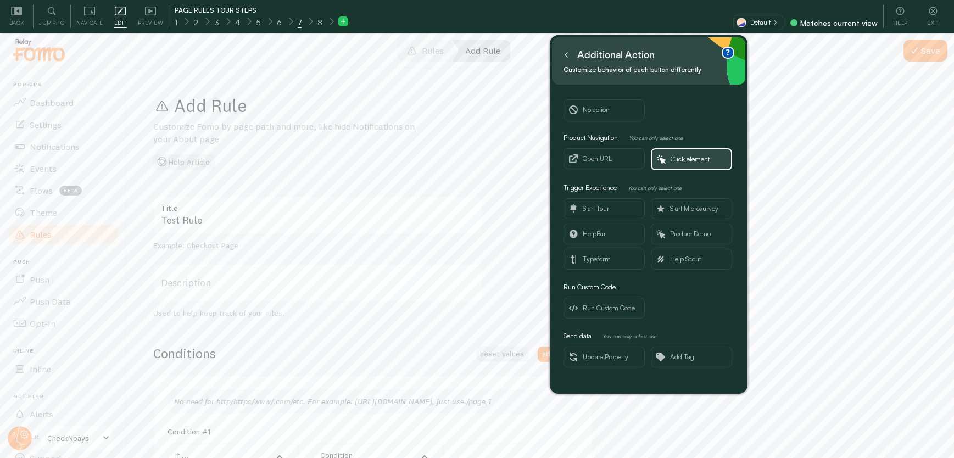
click at [343, 209] on label "Title" at bounding box center [318, 205] width 330 height 19
click at [343, 209] on input "Test Rule" at bounding box center [318, 215] width 330 height 38
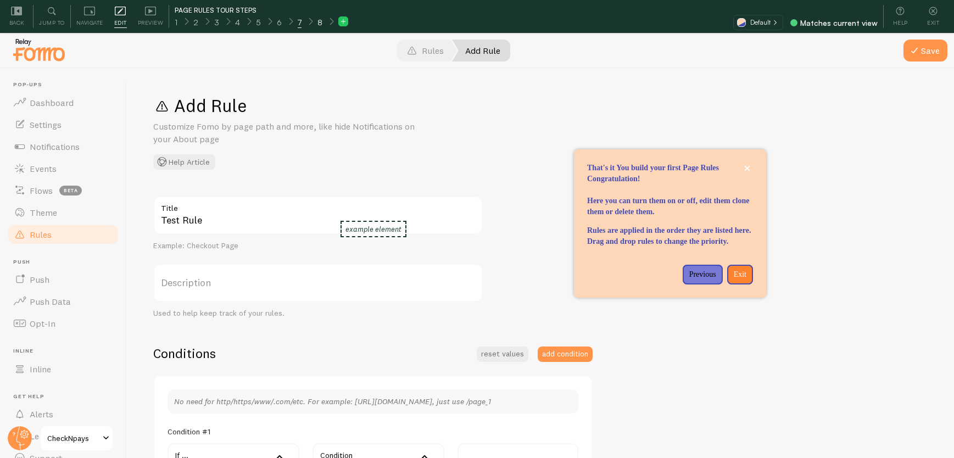
click at [317, 20] on span "8" at bounding box center [319, 22] width 5 height 11
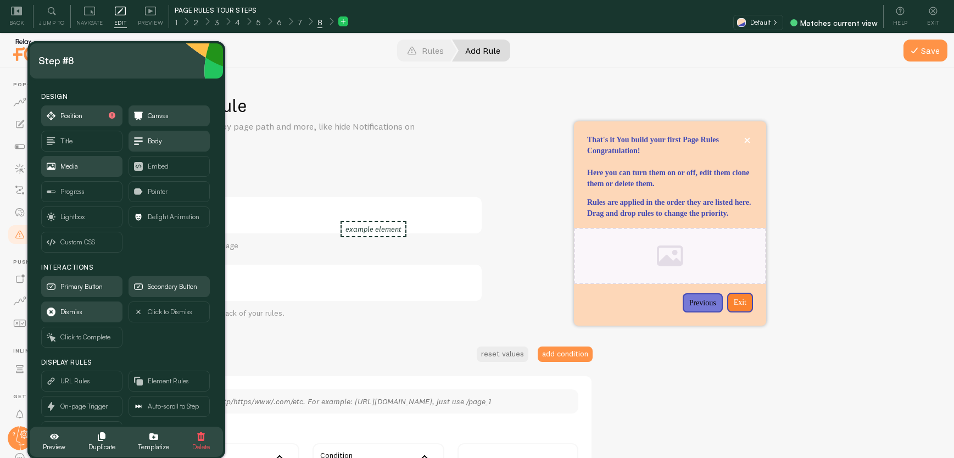
click at [207, 444] on span "Delete" at bounding box center [201, 447] width 18 height 12
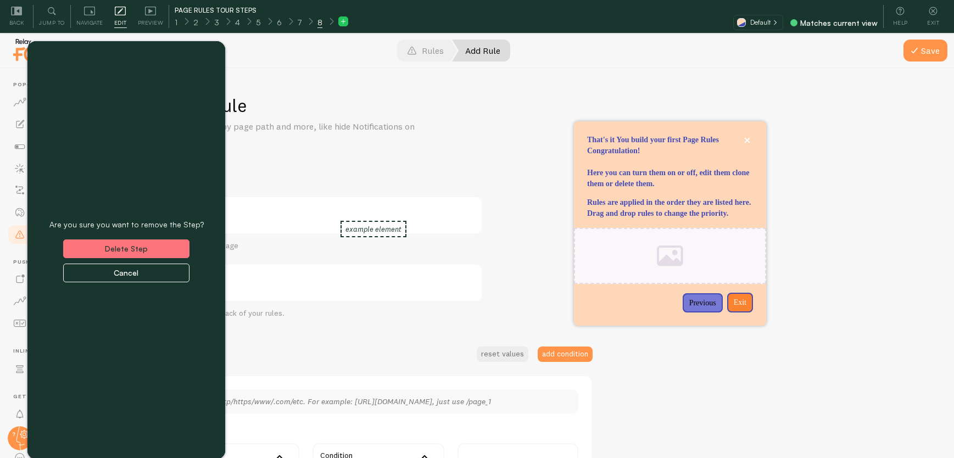
click at [124, 242] on button "Delete Step" at bounding box center [126, 248] width 126 height 19
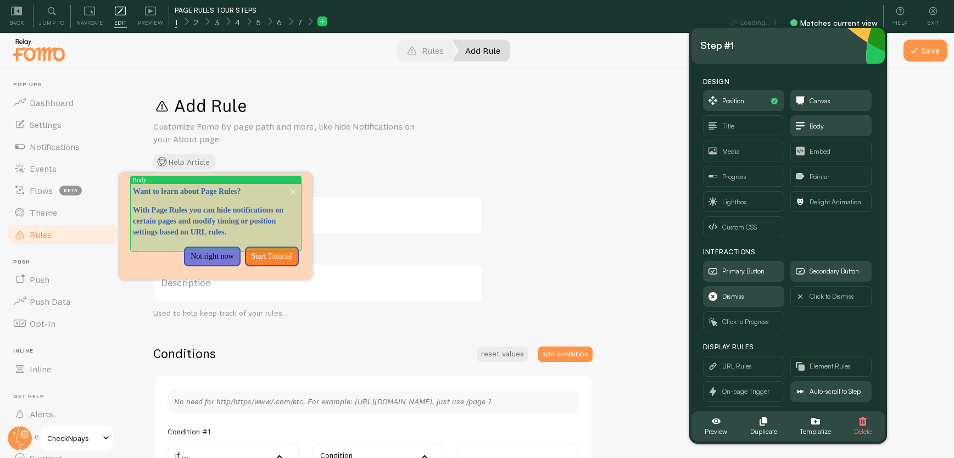
scroll to position [33, 0]
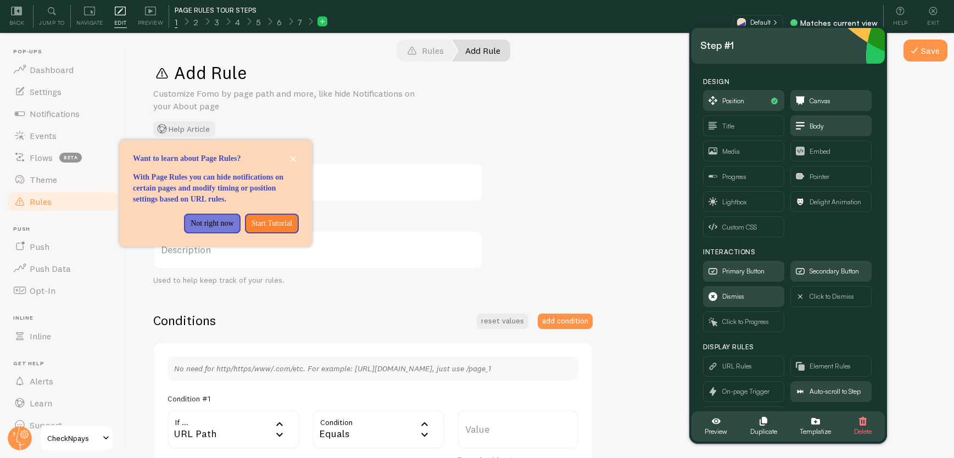
click at [515, 145] on div "Add Rule Customize Fomo by page path and more, like hide Notifications on your …" at bounding box center [540, 246] width 827 height 423
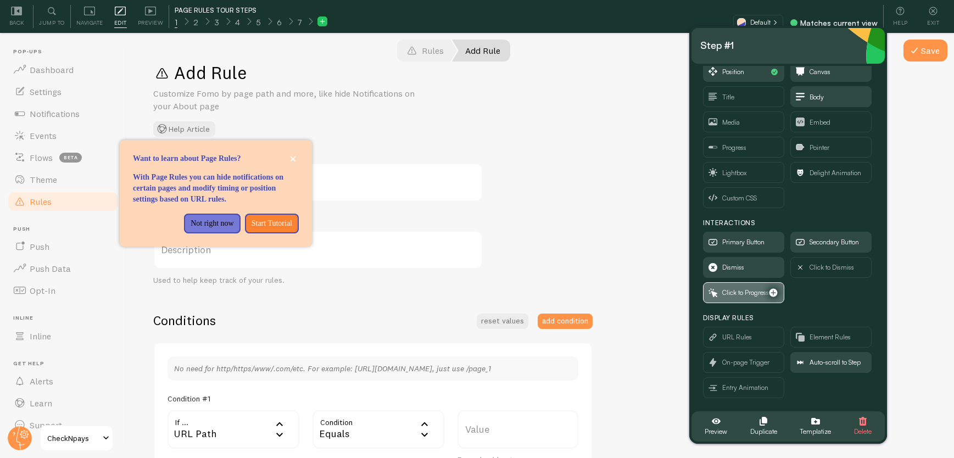
scroll to position [30, 0]
click at [826, 146] on span "Pointer" at bounding box center [820, 147] width 20 height 12
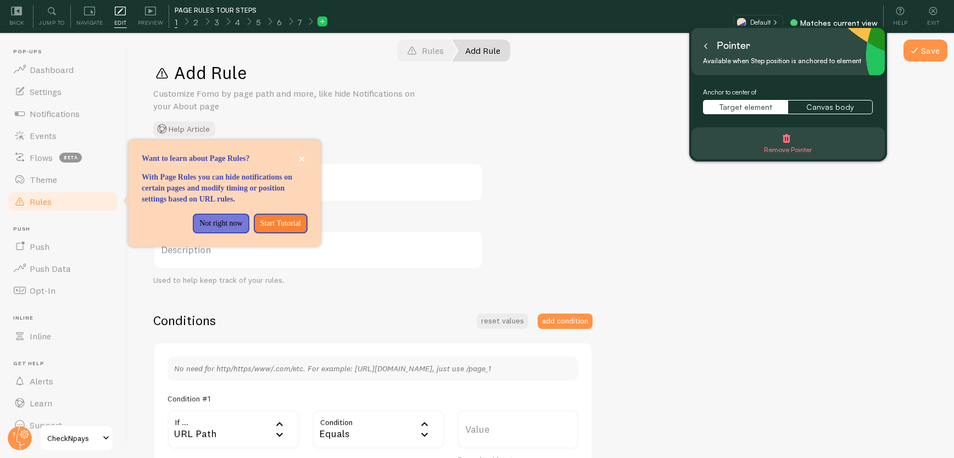
click at [708, 43] on icon at bounding box center [705, 45] width 5 height 5
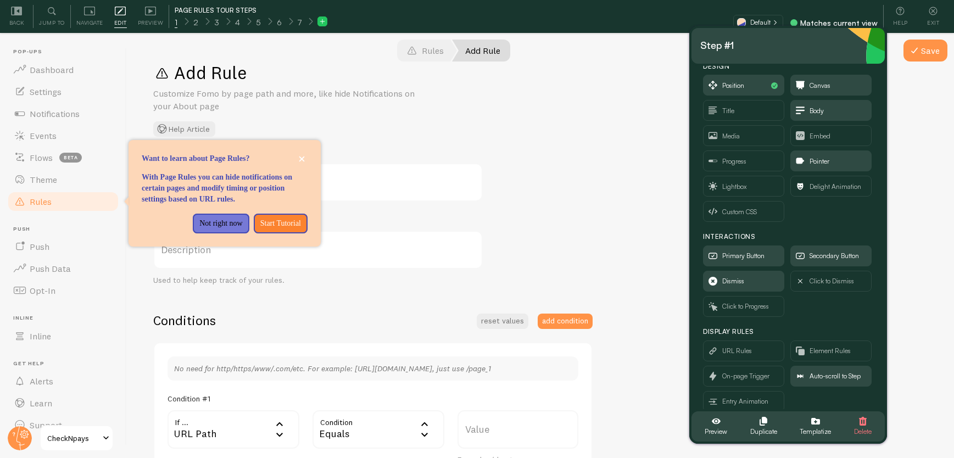
scroll to position [9, 0]
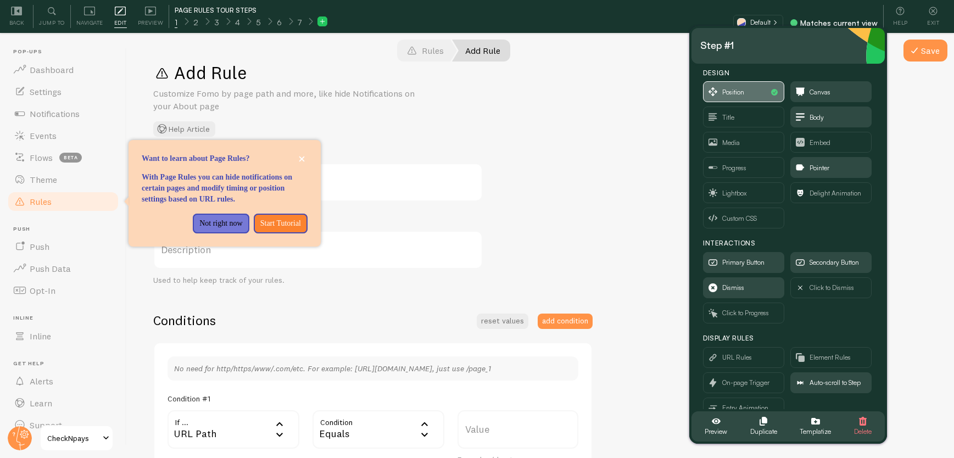
click at [743, 92] on span "Position" at bounding box center [733, 92] width 22 height 12
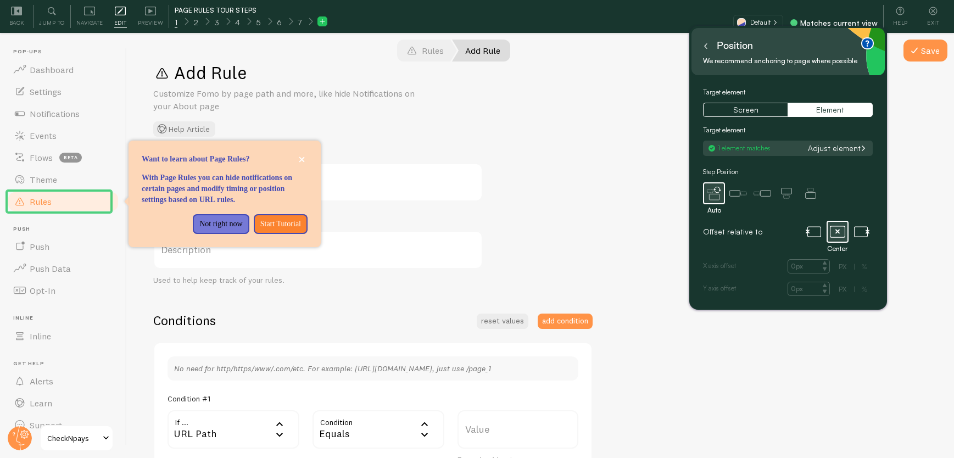
scroll to position [0, 0]
click at [704, 47] on icon at bounding box center [705, 45] width 5 height 5
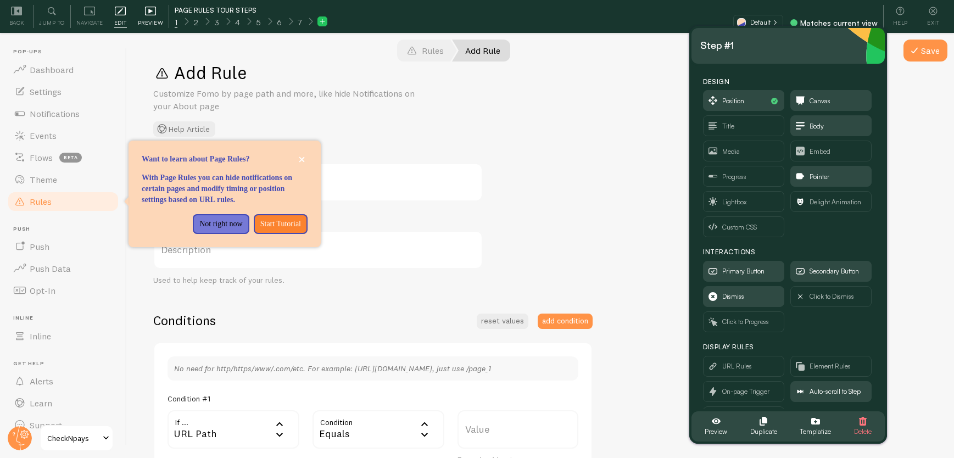
click at [155, 20] on span "Preview" at bounding box center [151, 23] width 26 height 10
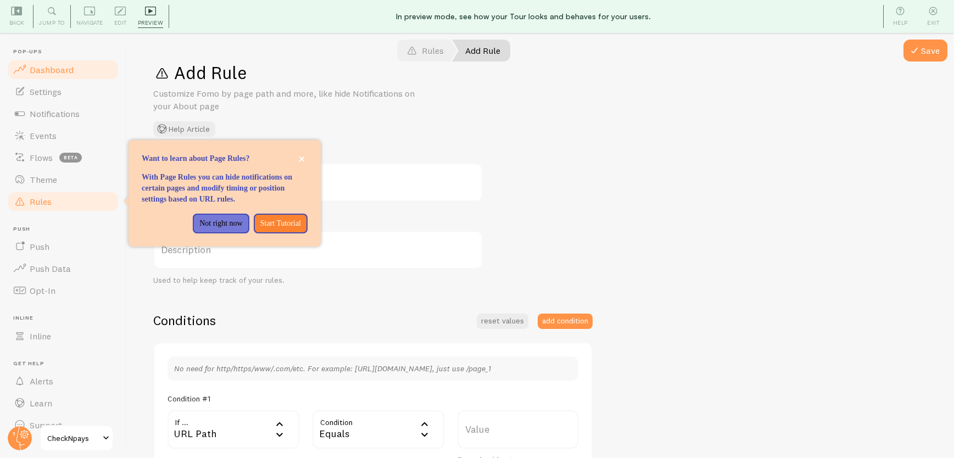
click at [54, 66] on span "Dashboard" at bounding box center [52, 69] width 44 height 11
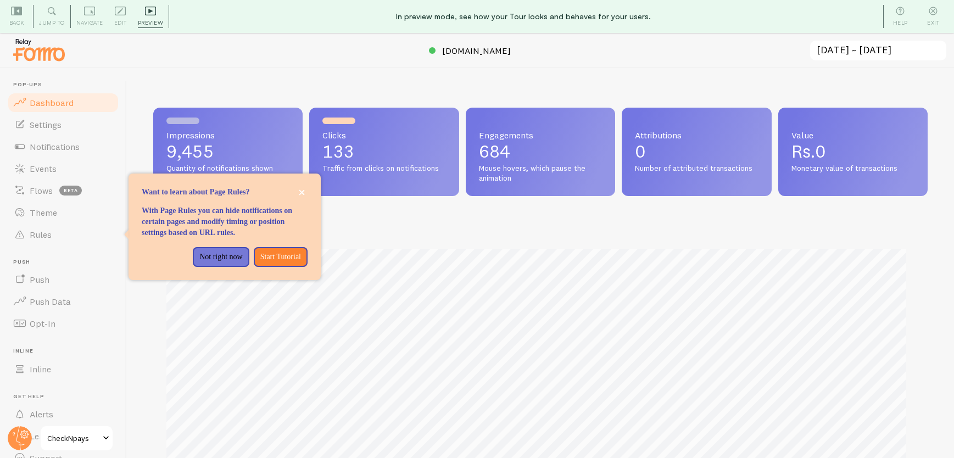
scroll to position [288, 766]
click at [276, 263] on p "Start Tutorial" at bounding box center [280, 257] width 41 height 11
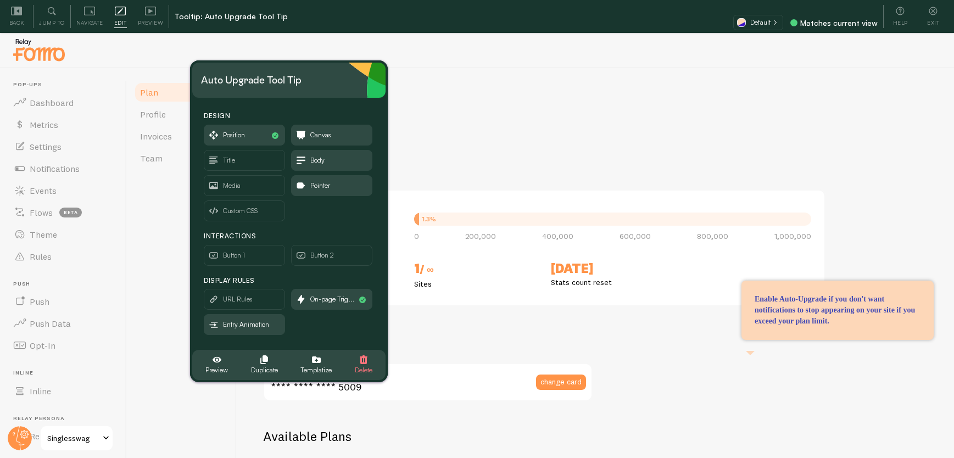
scroll to position [585, 0]
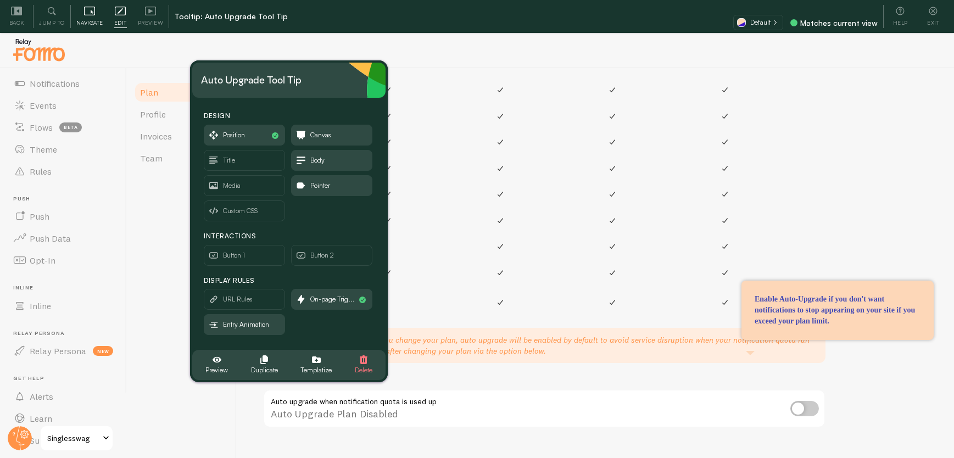
click at [89, 12] on icon at bounding box center [89, 10] width 11 height 11
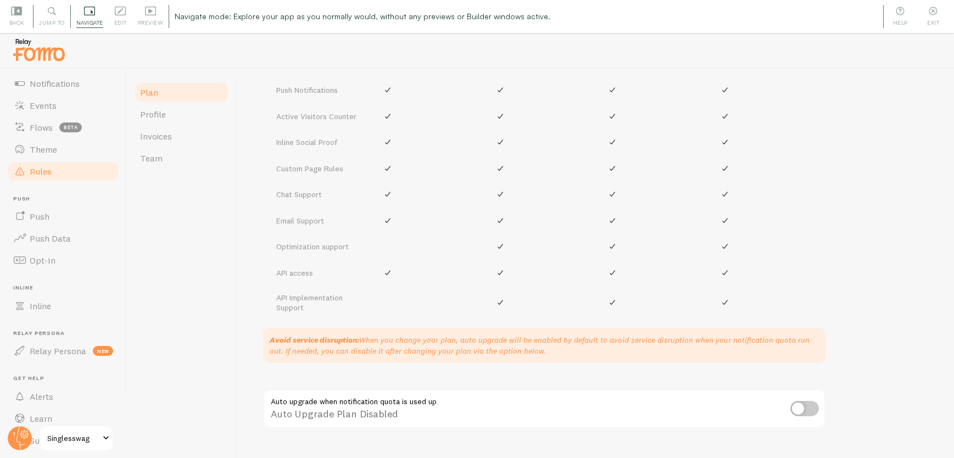
click at [33, 166] on span "Rules" at bounding box center [41, 171] width 22 height 11
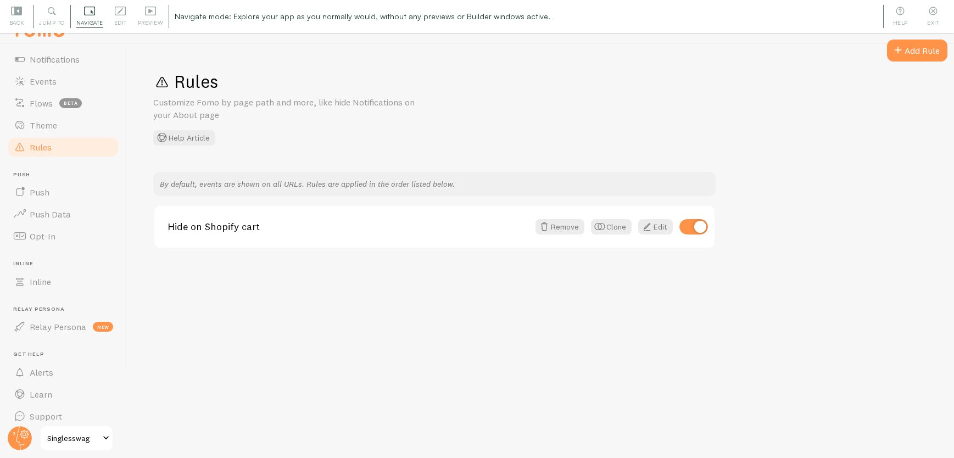
scroll to position [33, 0]
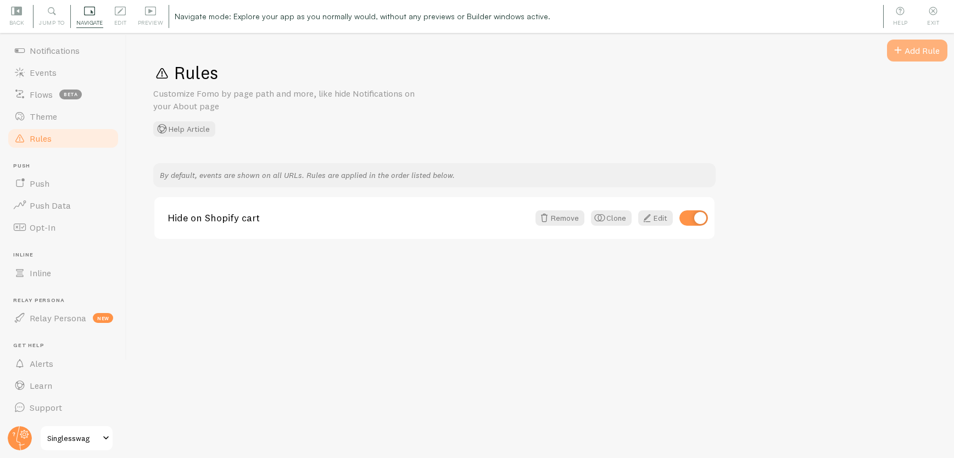
click at [909, 51] on div "Add Rule" at bounding box center [917, 51] width 60 height 22
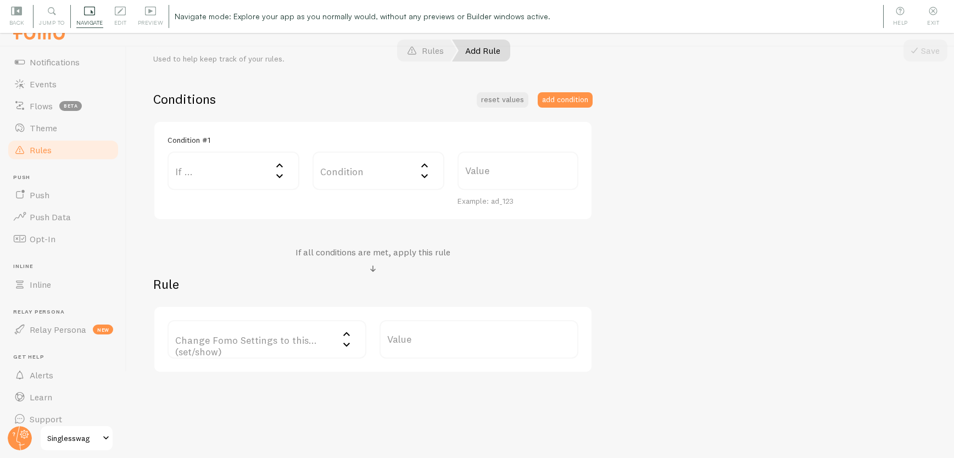
scroll to position [33, 0]
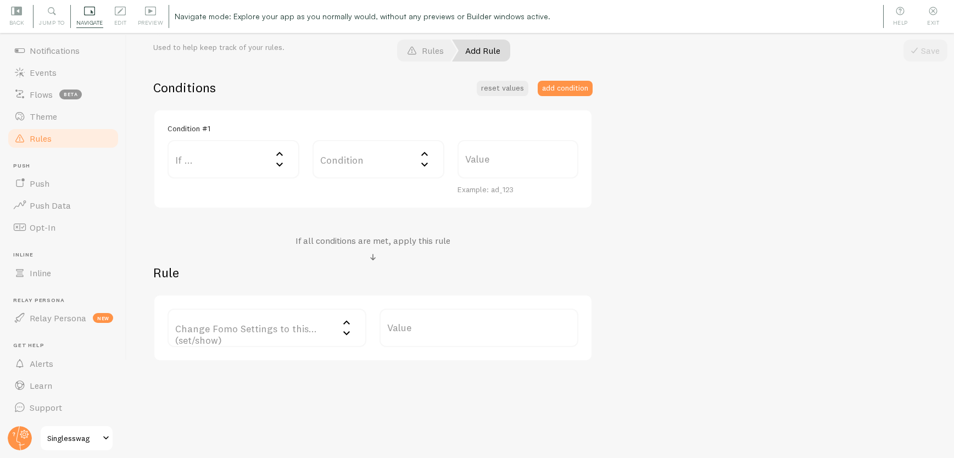
click at [256, 323] on label "Change Fomo Settings to this... (set/show)" at bounding box center [267, 328] width 199 height 38
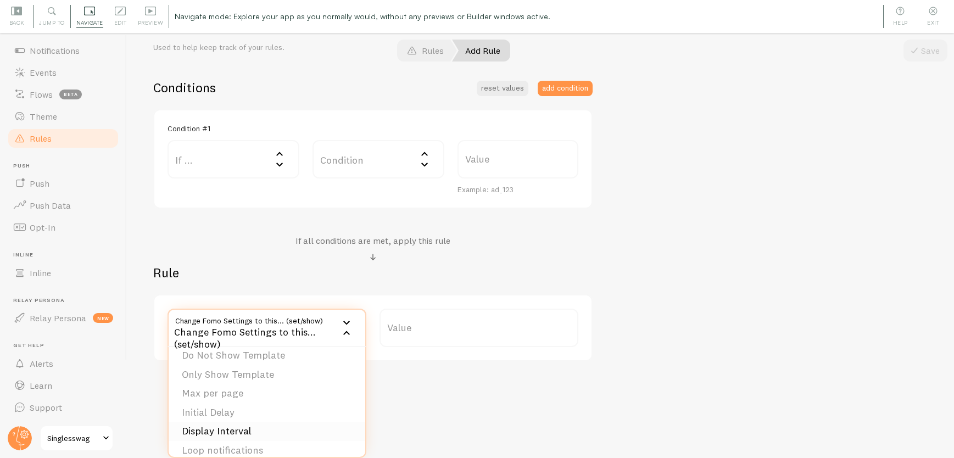
scroll to position [112, 0]
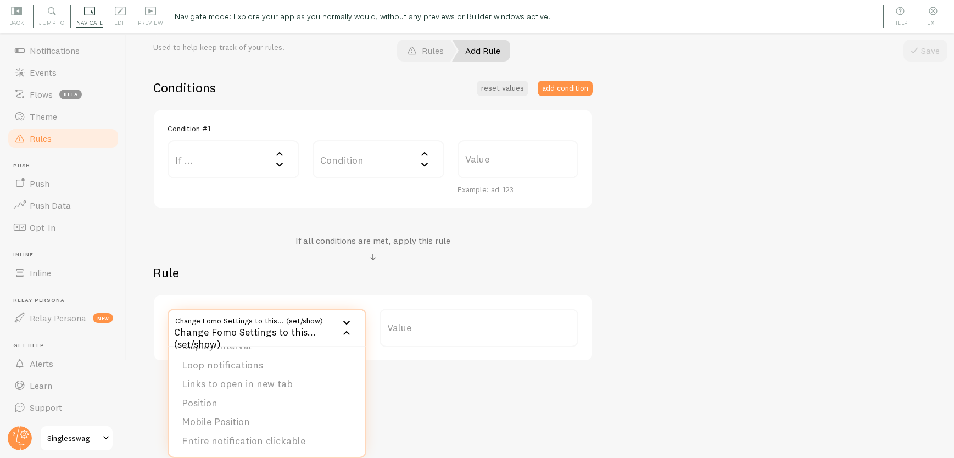
click at [406, 326] on label "Value" at bounding box center [479, 328] width 199 height 38
click at [406, 326] on input "Value" at bounding box center [479, 328] width 199 height 38
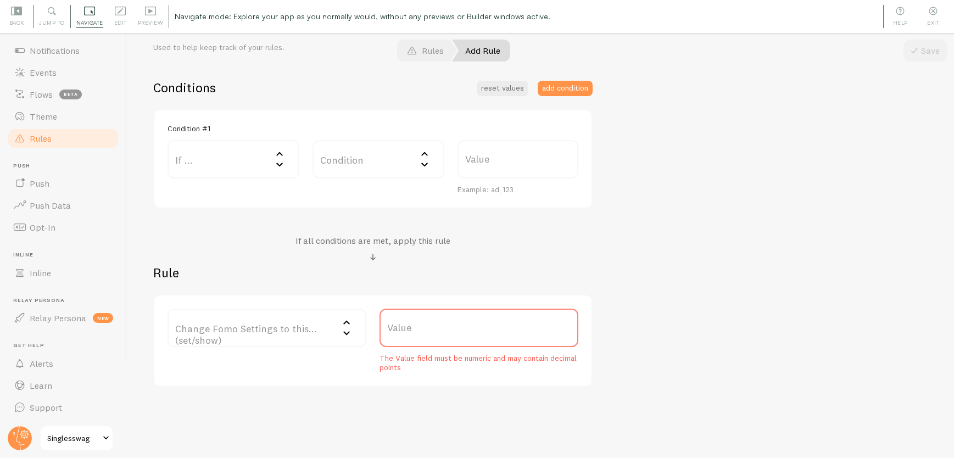
click at [439, 326] on label "Value" at bounding box center [479, 328] width 199 height 38
click at [439, 326] on input "Value" at bounding box center [479, 328] width 199 height 38
click at [439, 326] on label "Value" at bounding box center [479, 328] width 199 height 38
click at [439, 326] on input "Value" at bounding box center [479, 328] width 199 height 38
click at [257, 322] on label "Change Fomo Settings to this... (set/show)" at bounding box center [267, 328] width 199 height 38
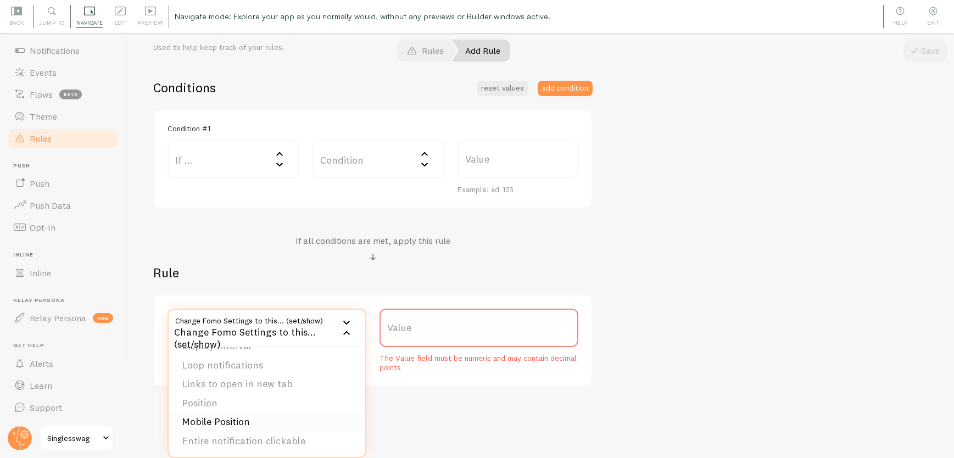
click at [265, 420] on li "Mobile Position" at bounding box center [267, 422] width 197 height 19
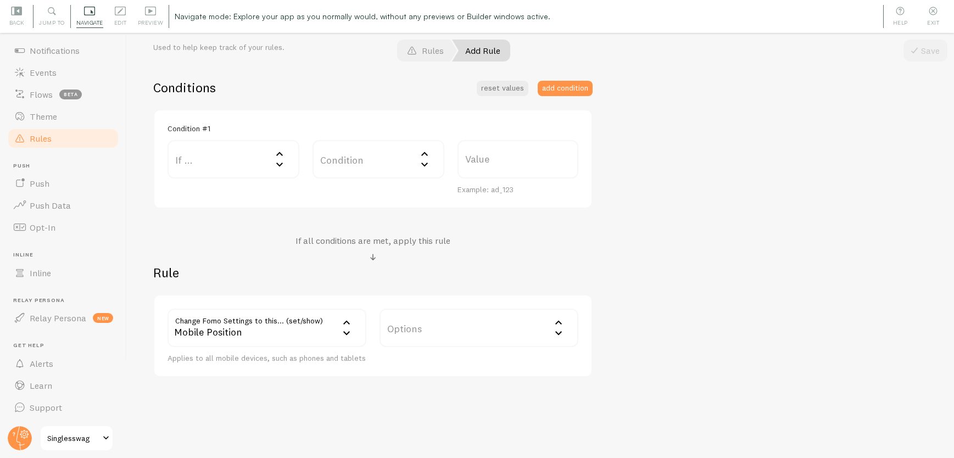
click at [440, 327] on label "Options" at bounding box center [479, 328] width 199 height 38
click at [440, 327] on div "Options" at bounding box center [479, 328] width 199 height 38
click at [243, 332] on div "Mobile Position" at bounding box center [267, 328] width 199 height 38
click at [243, 367] on li "Loop notifications" at bounding box center [267, 365] width 197 height 19
click at [49, 135] on span "Rules" at bounding box center [41, 138] width 22 height 11
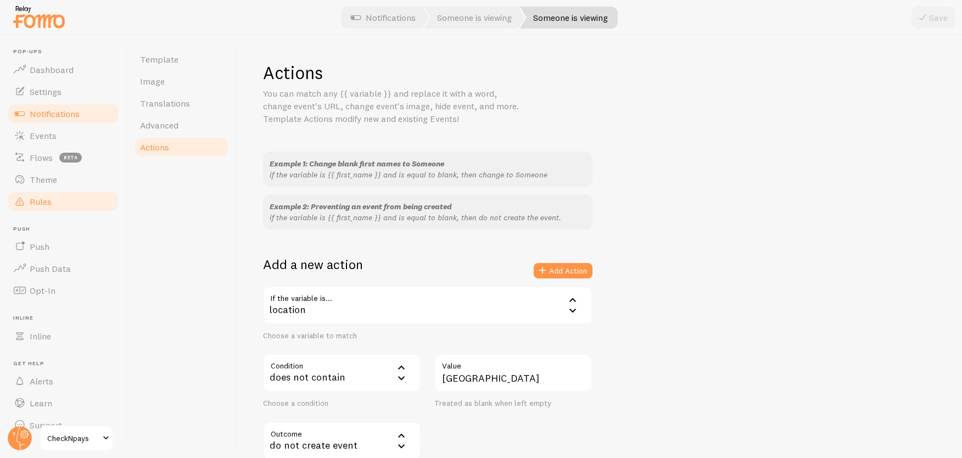
scroll to position [93, 0]
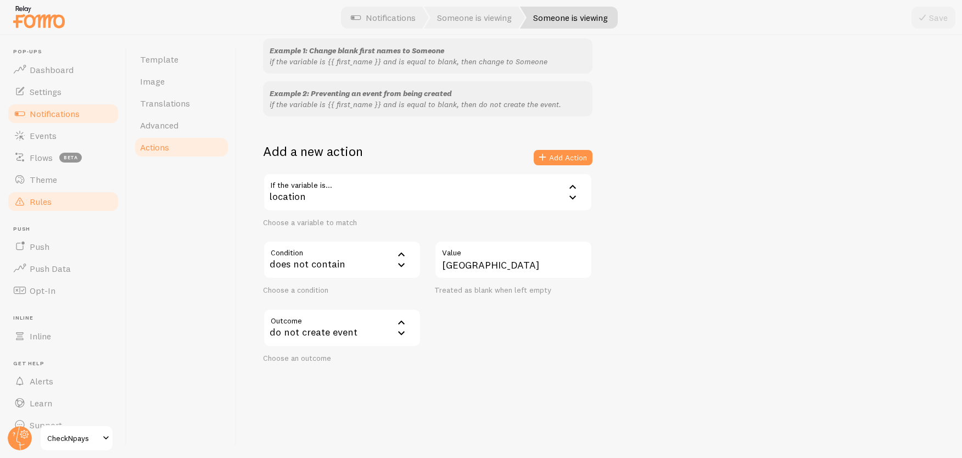
click at [48, 202] on span "Rules" at bounding box center [41, 201] width 22 height 11
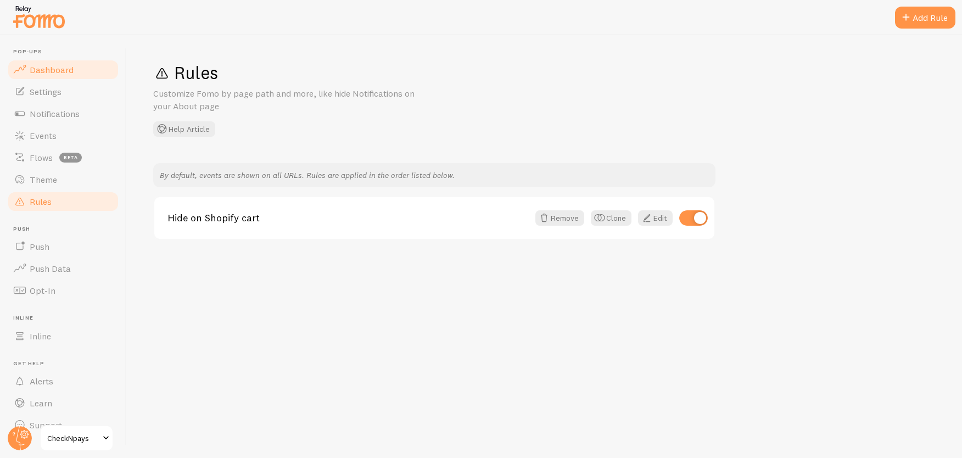
click at [71, 70] on span "Dashboard" at bounding box center [52, 69] width 44 height 11
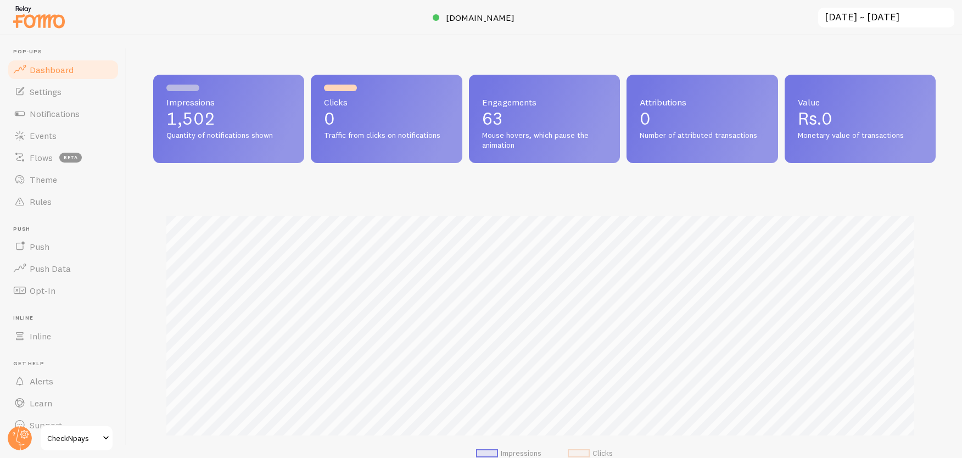
scroll to position [288, 775]
